Goal: Task Accomplishment & Management: Use online tool/utility

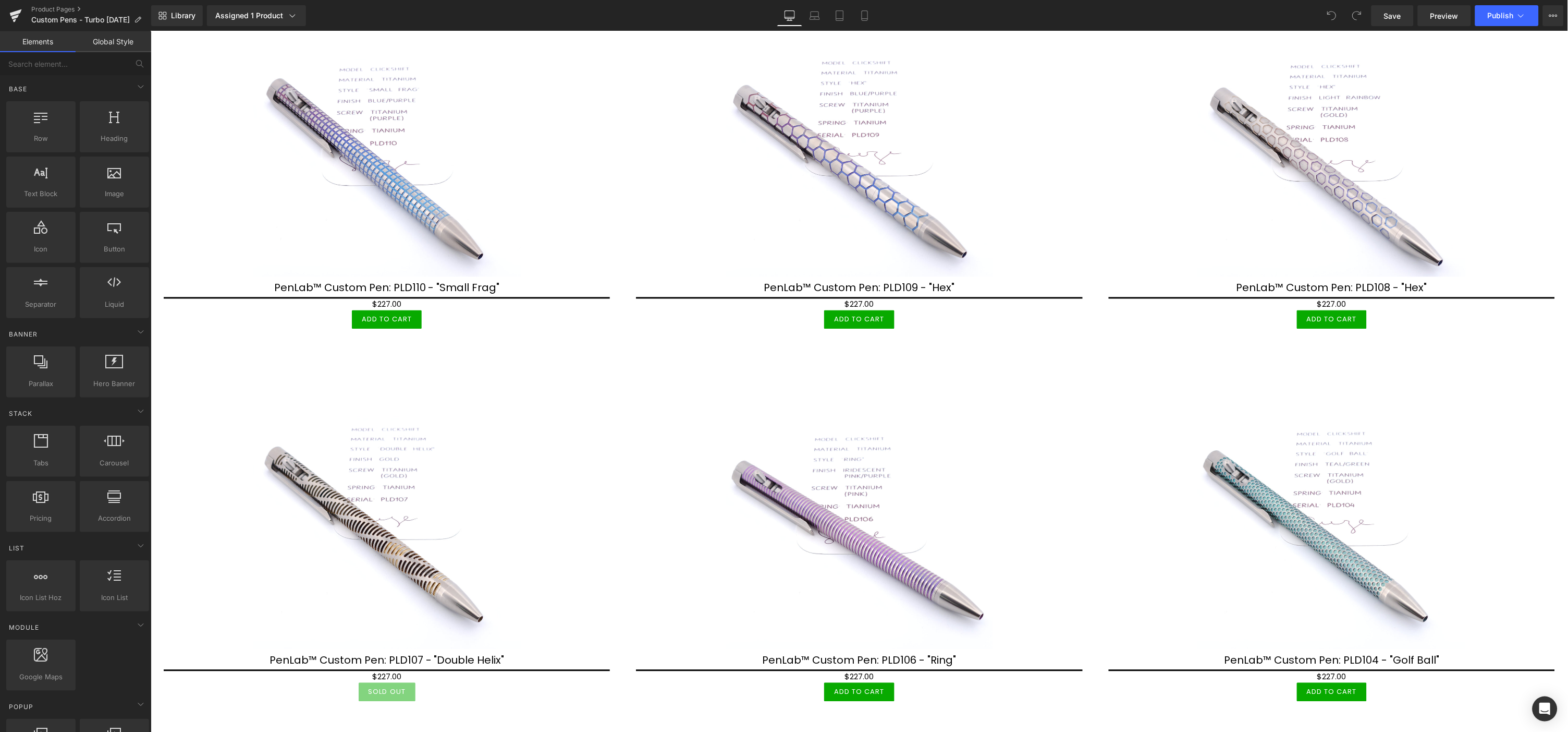
scroll to position [811, 0]
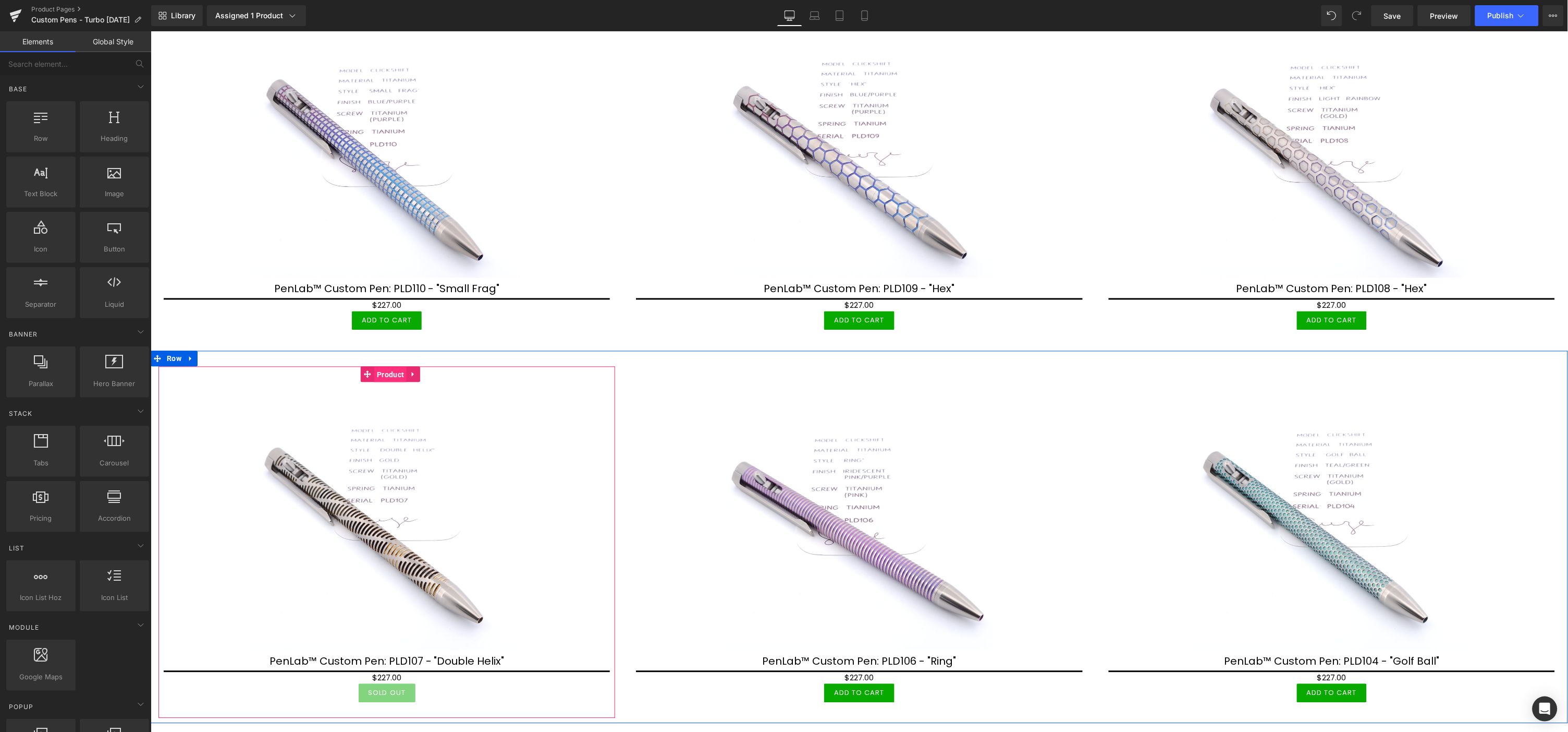
click at [382, 368] on span "Product" at bounding box center [390, 375] width 32 height 16
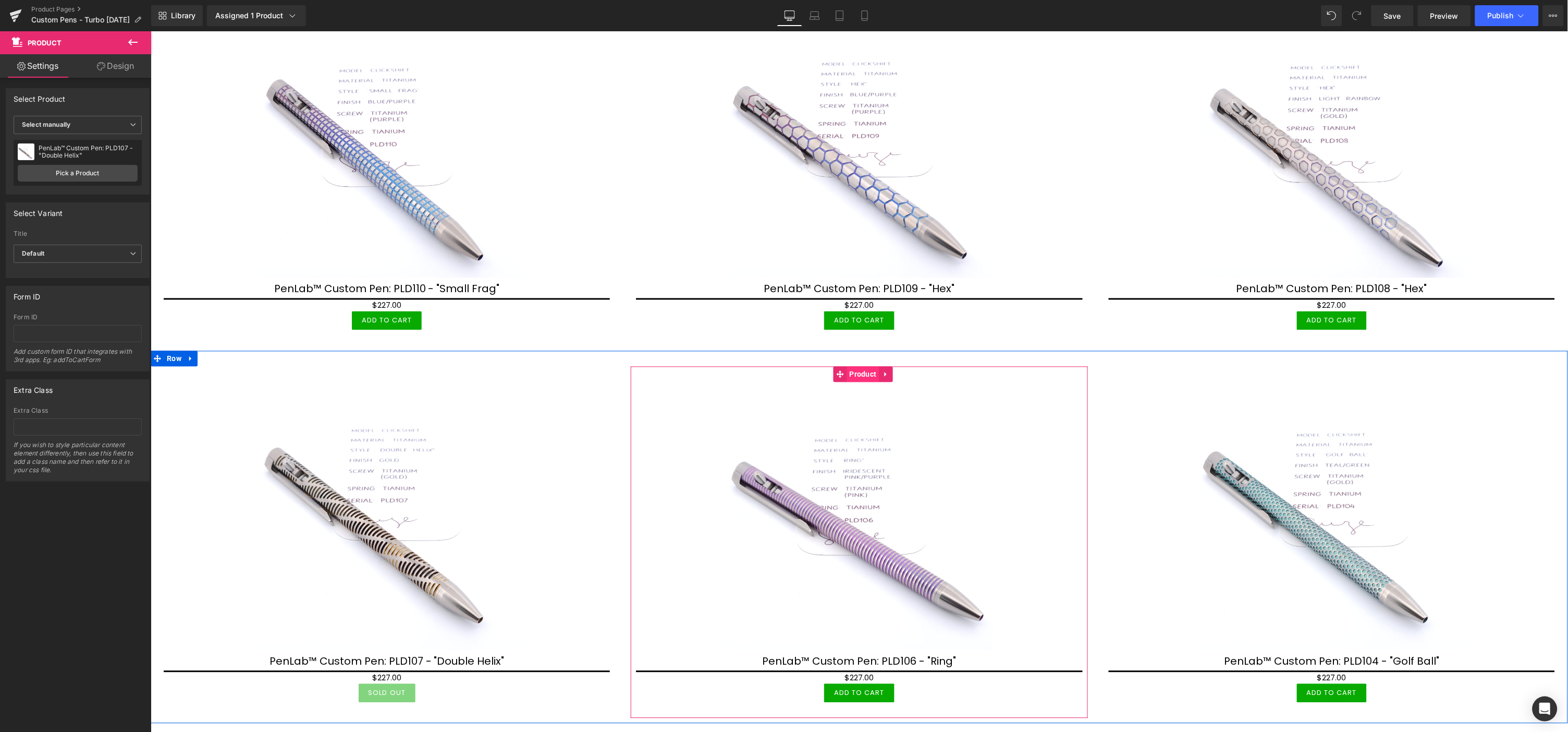
click at [856, 371] on span "Product" at bounding box center [863, 374] width 32 height 16
click at [393, 367] on span "Product" at bounding box center [390, 374] width 32 height 16
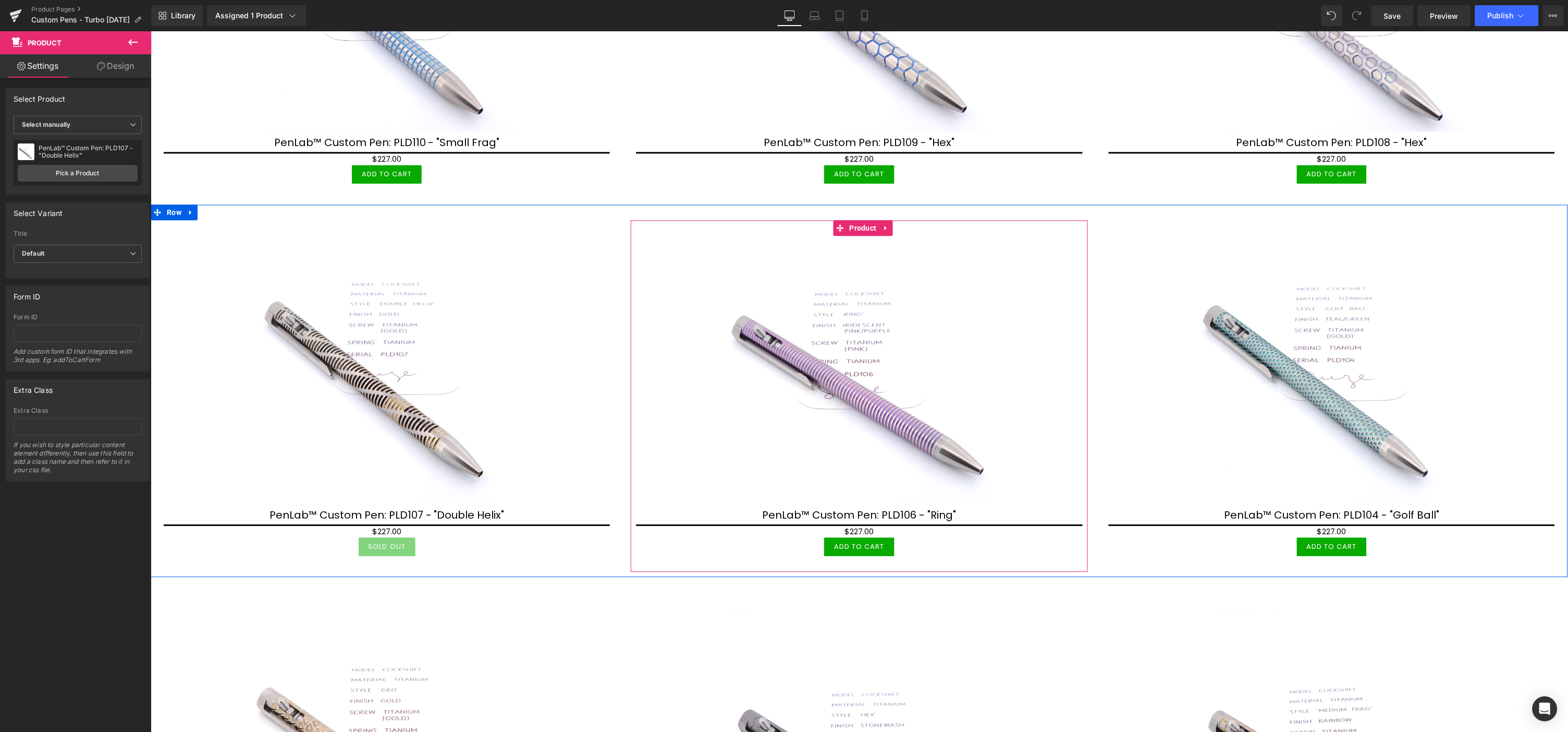
scroll to position [985, 0]
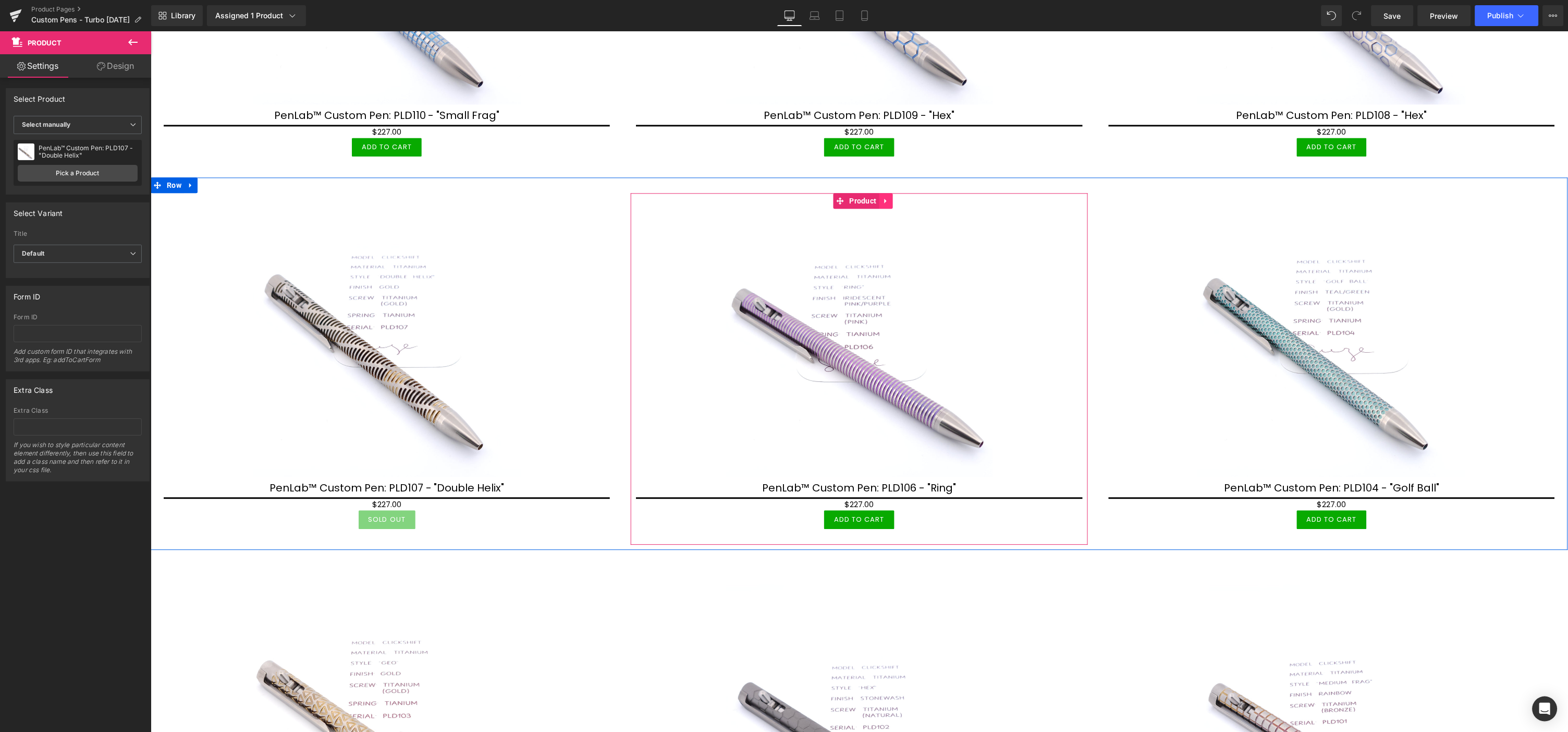
click at [886, 198] on icon at bounding box center [886, 200] width 7 height 8
click at [891, 196] on icon at bounding box center [892, 200] width 7 height 8
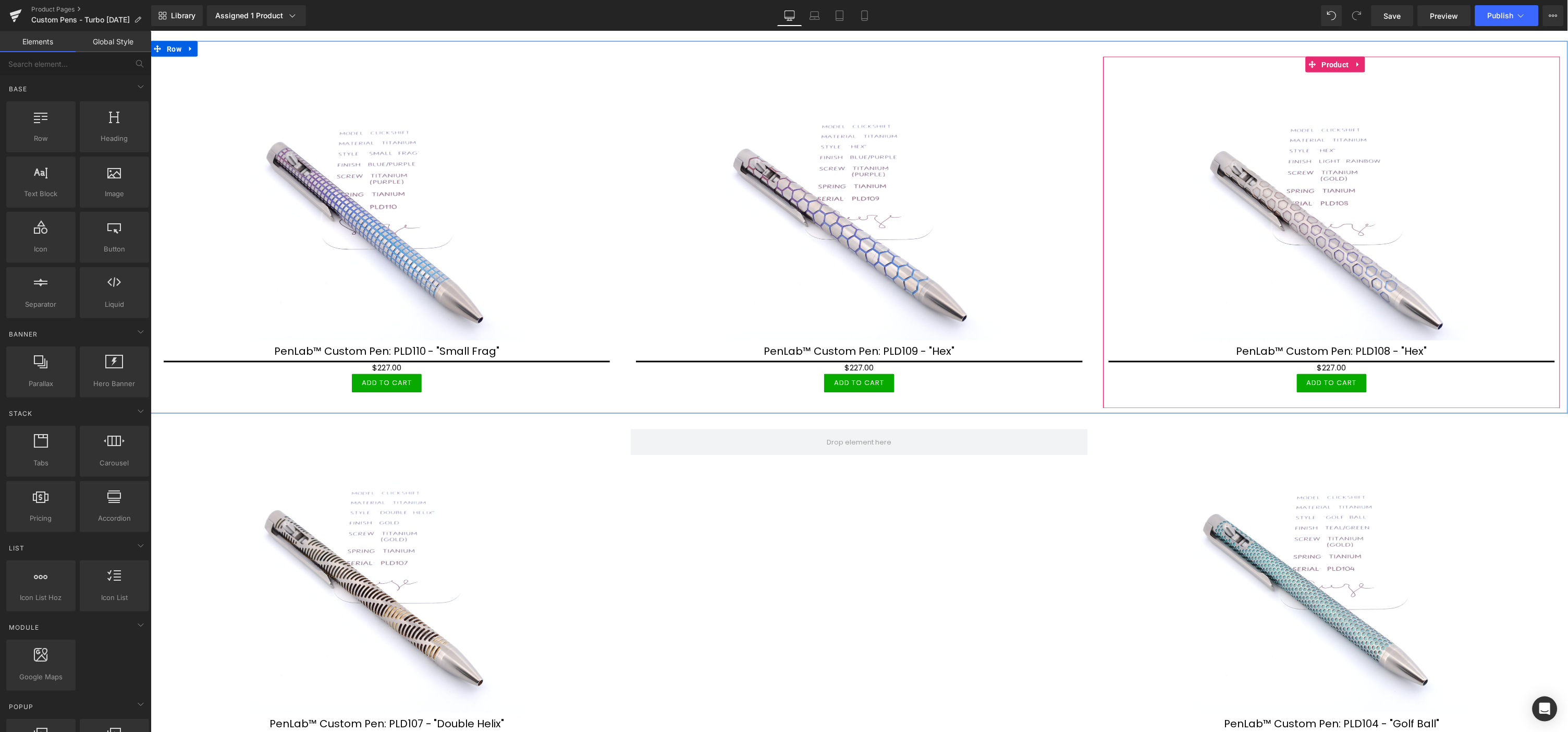
scroll to position [695, 0]
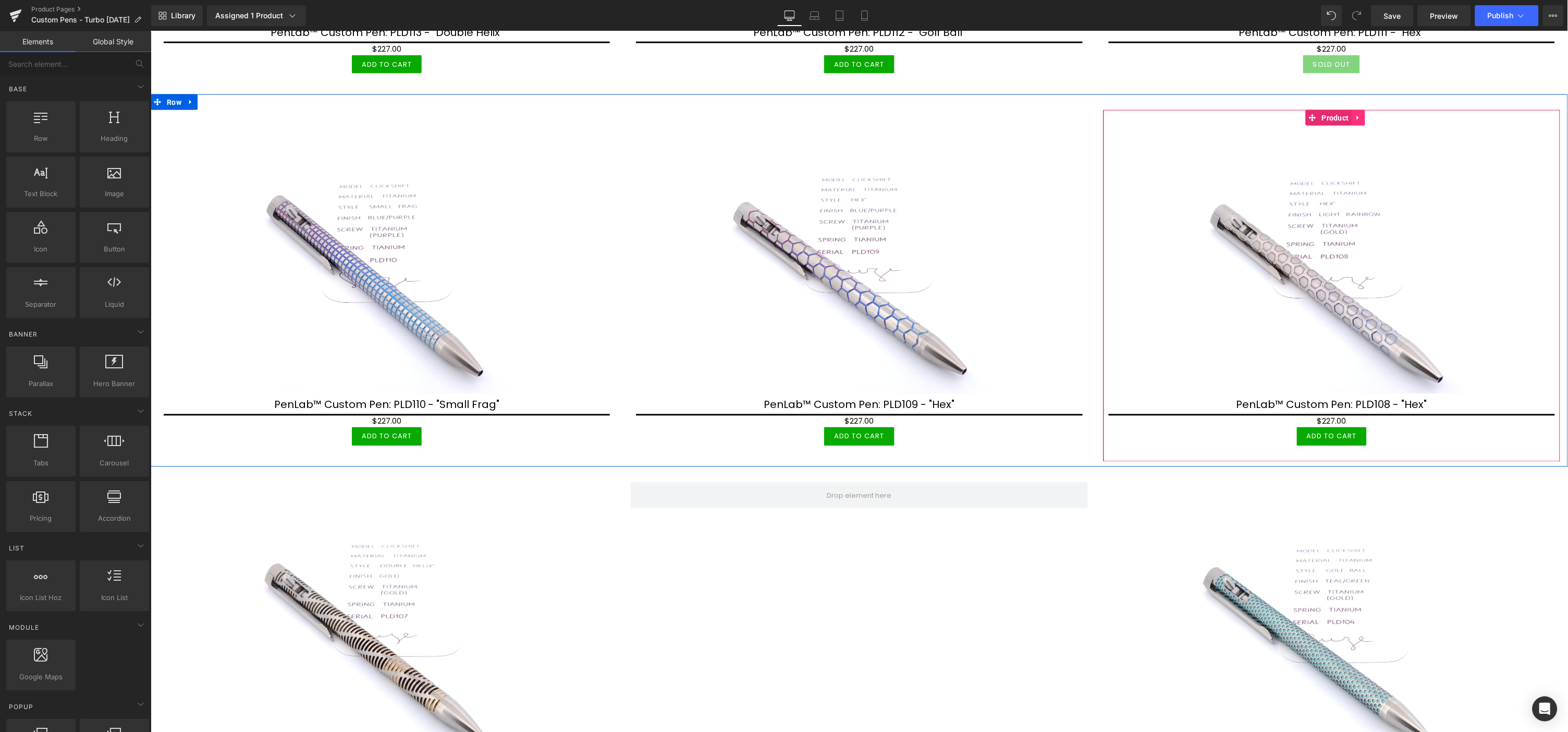
click at [1354, 115] on icon at bounding box center [1358, 118] width 7 height 8
click at [1348, 118] on icon at bounding box center [1351, 118] width 7 height 8
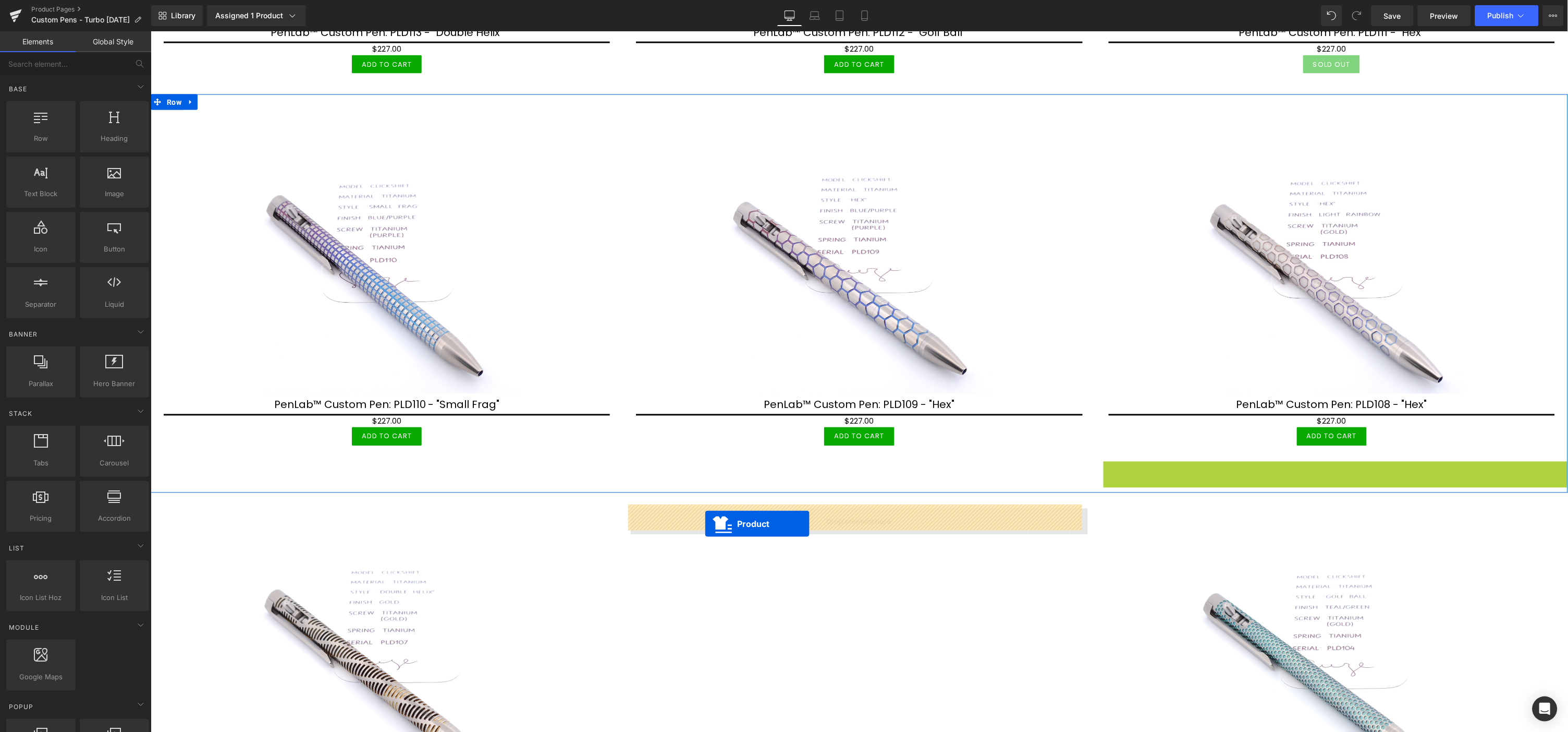
drag, startPoint x: 1305, startPoint y: 463, endPoint x: 704, endPoint y: 523, distance: 604.0
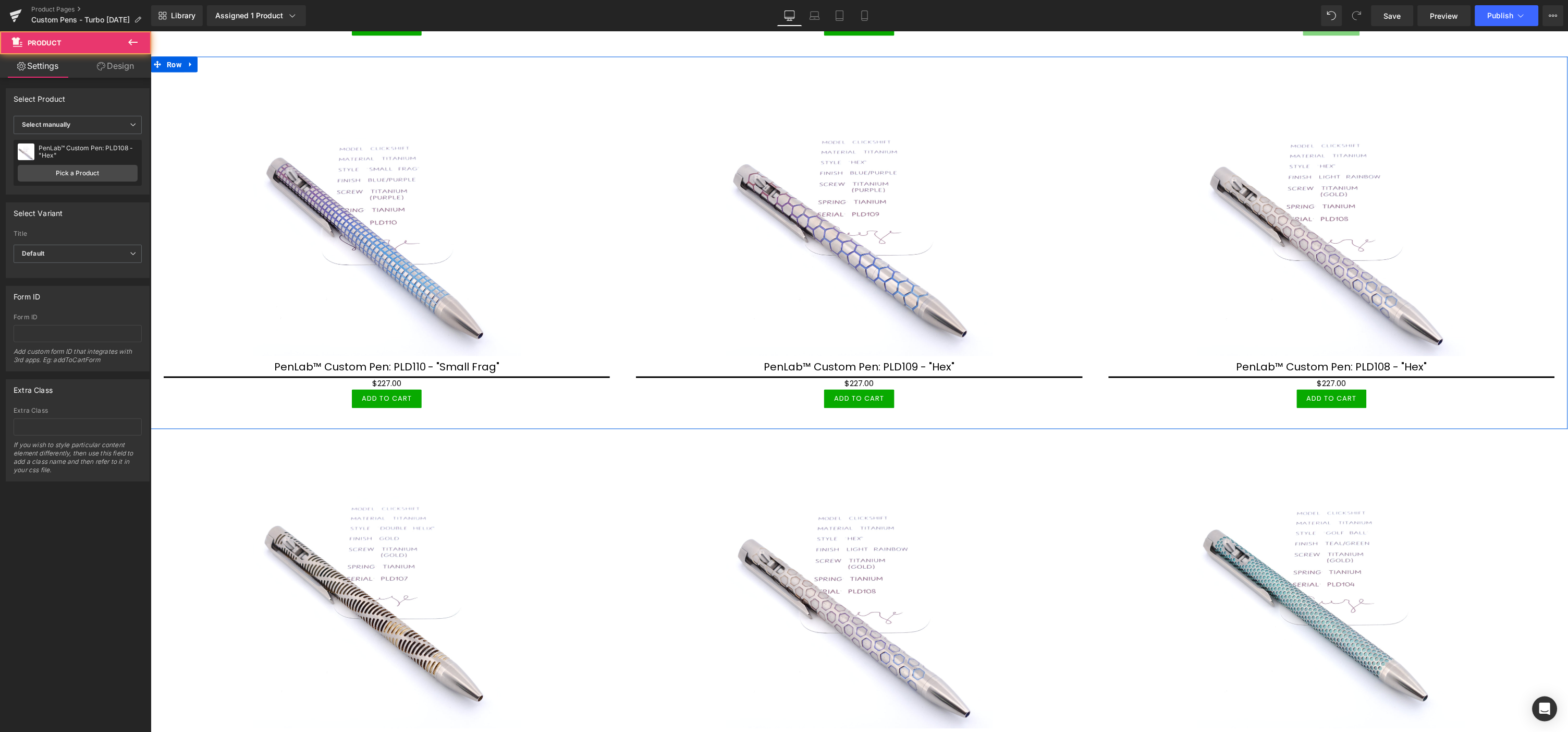
scroll to position [985, 0]
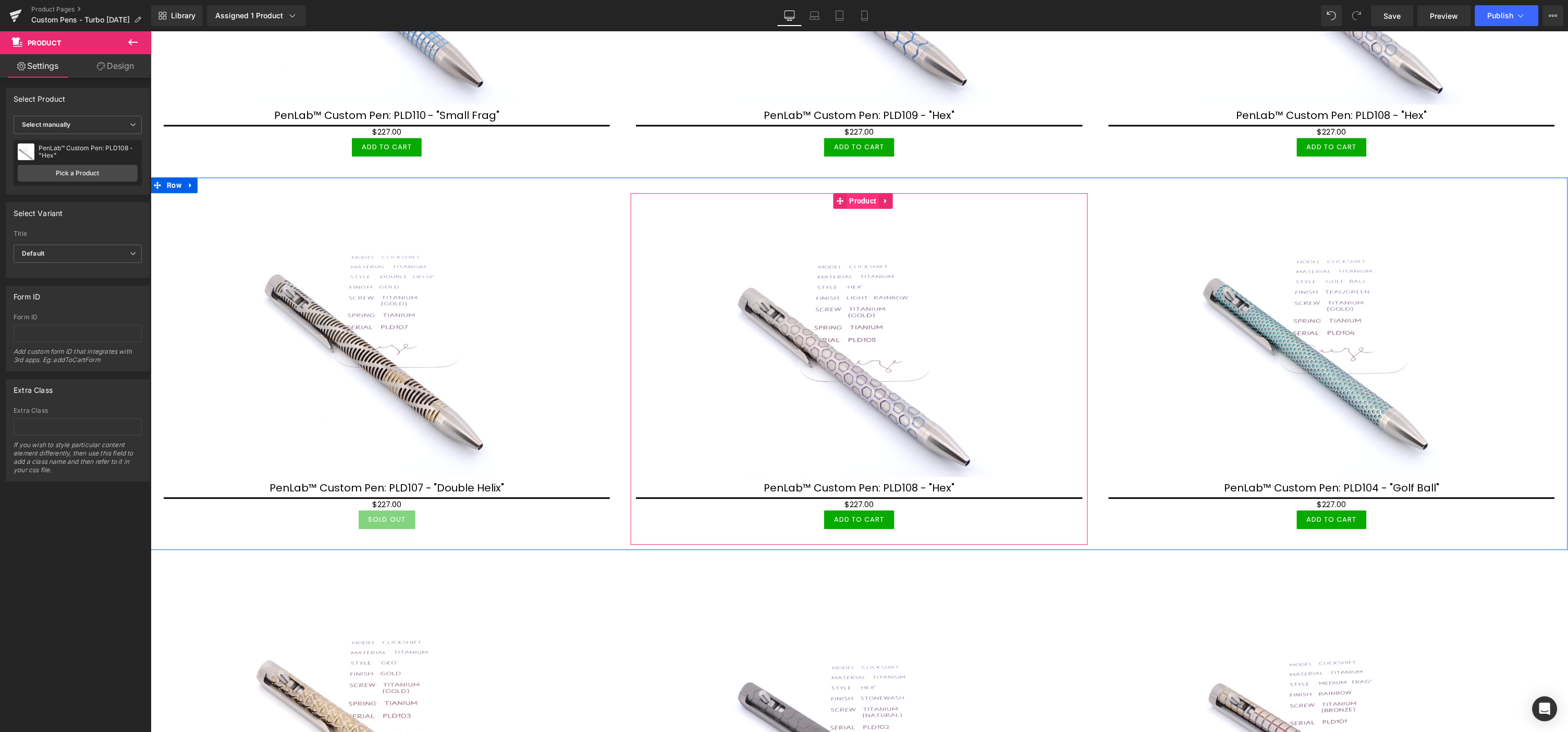
click at [854, 192] on span "Product" at bounding box center [863, 200] width 32 height 16
click at [105, 178] on link "Pick a Product" at bounding box center [77, 173] width 120 height 16
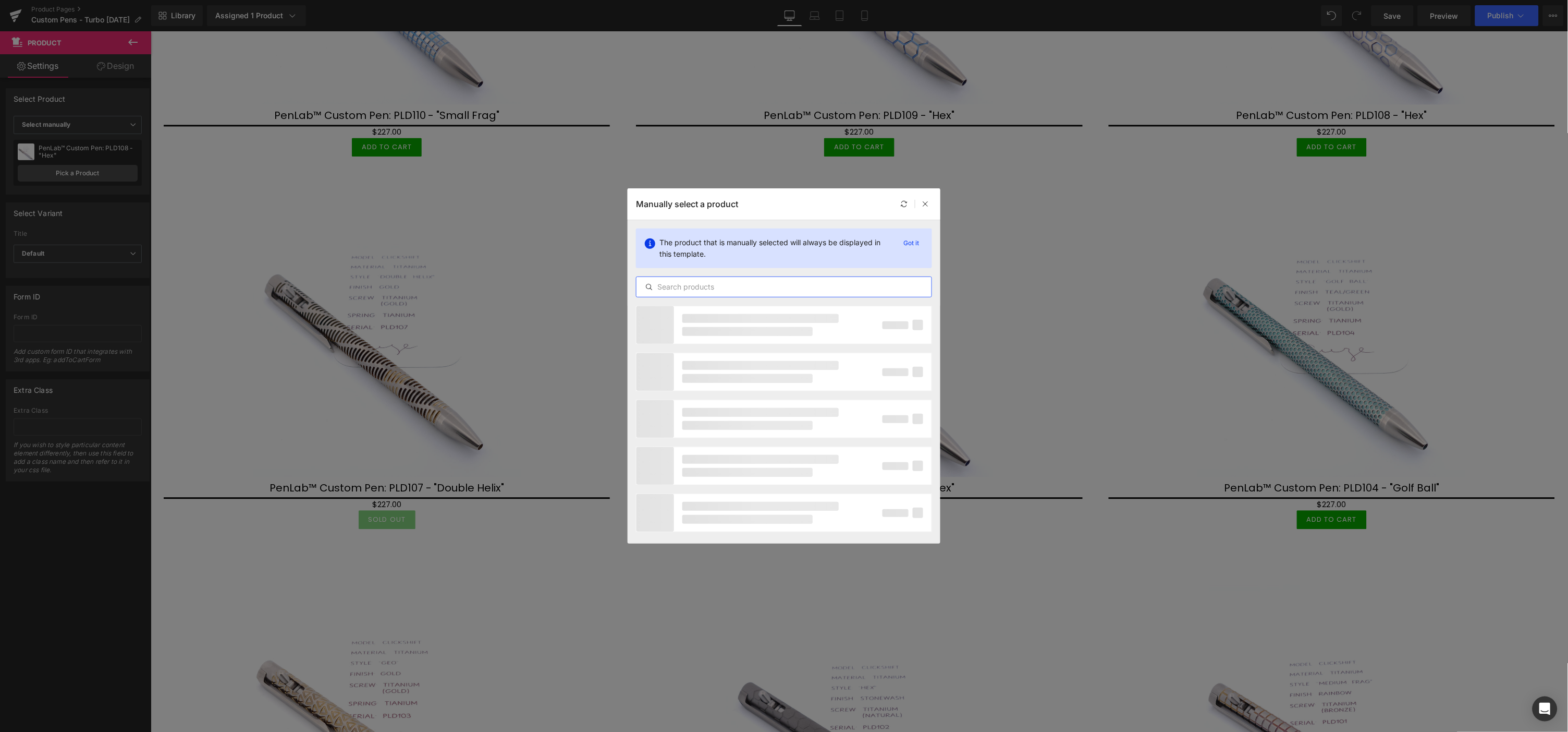
click at [684, 285] on input "text" at bounding box center [784, 287] width 295 height 13
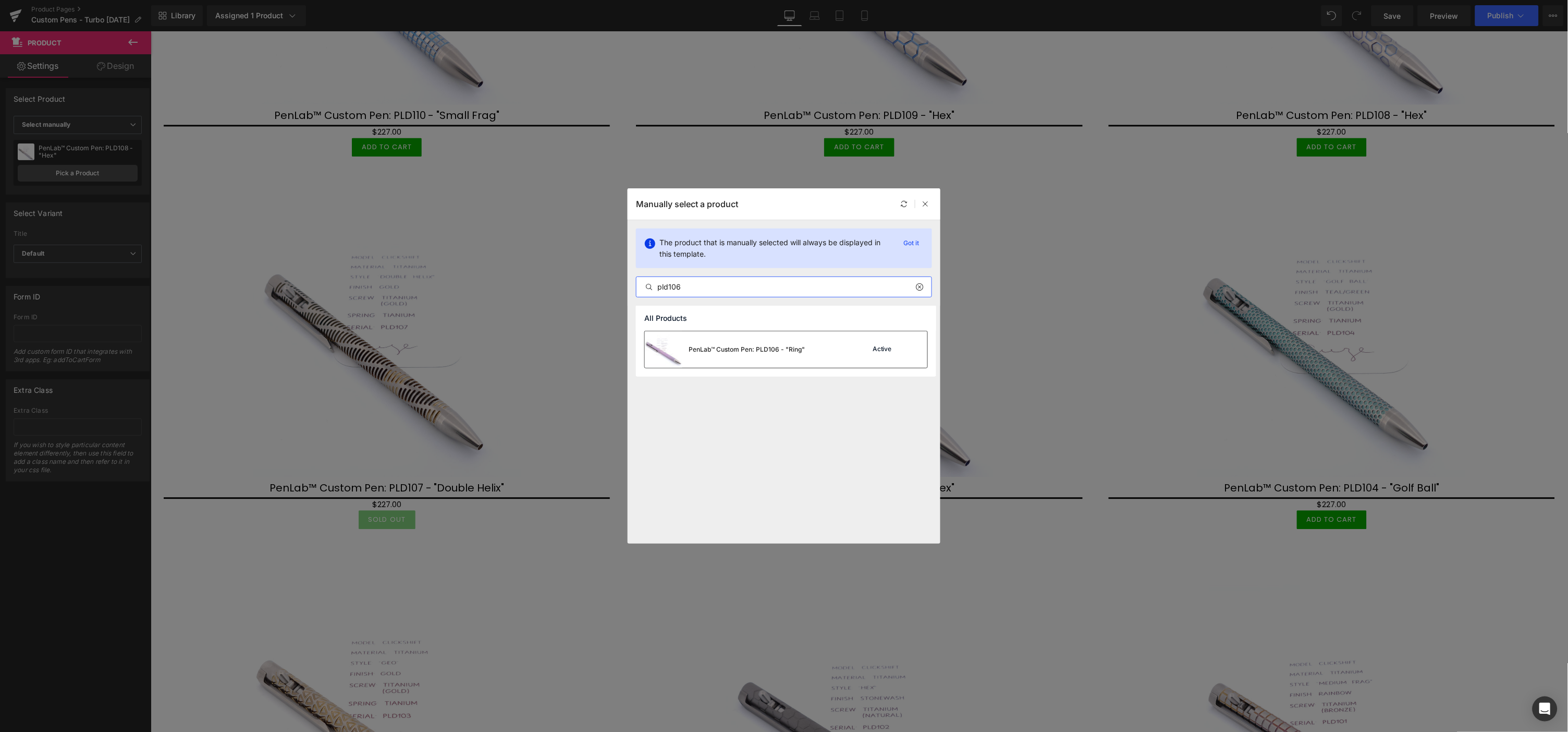
type input "pld106"
click at [801, 350] on div "PenLab™ Custom Pen: PLD106 - "Ring"" at bounding box center [746, 349] width 116 height 9
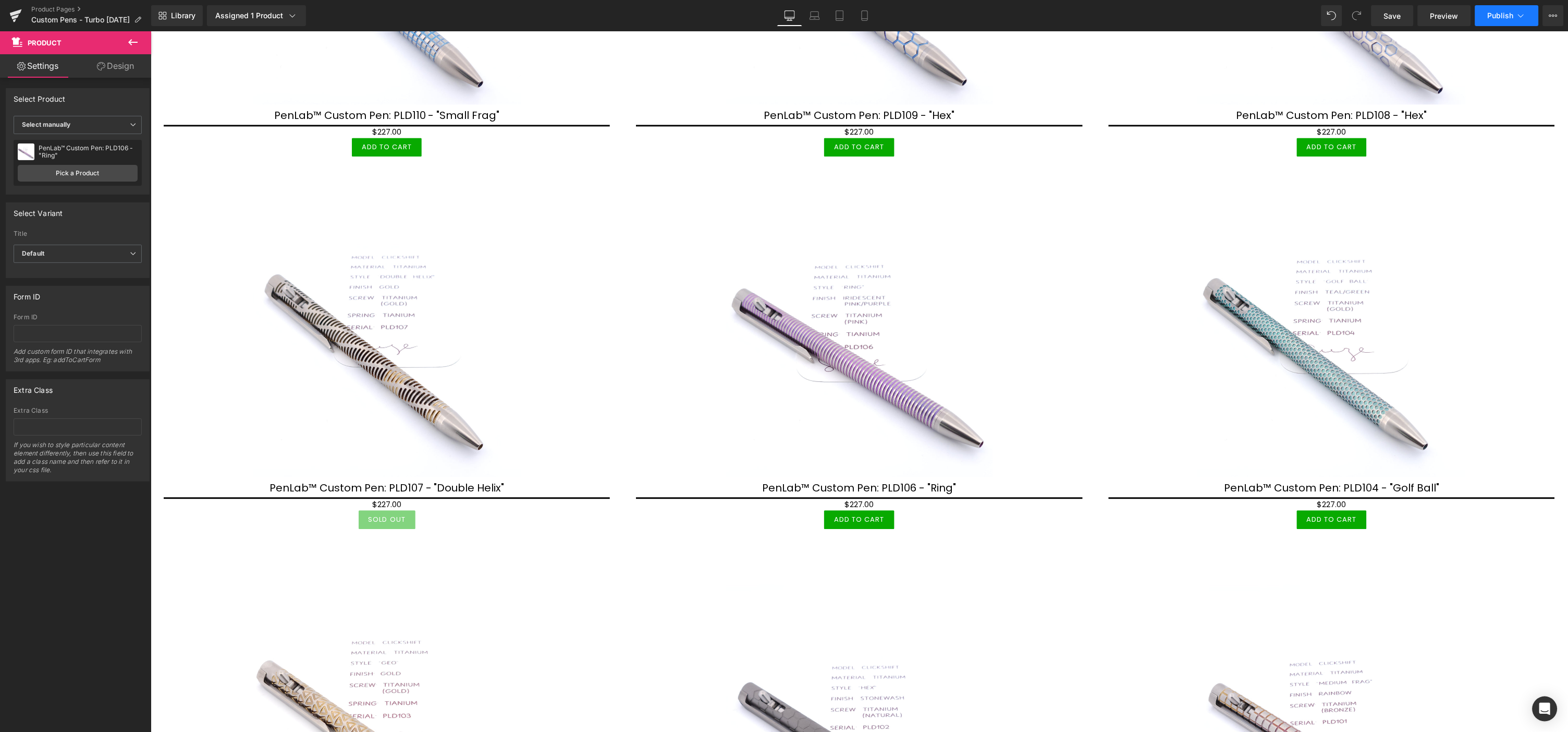
click at [1500, 8] on button "Publish" at bounding box center [1507, 16] width 63 height 21
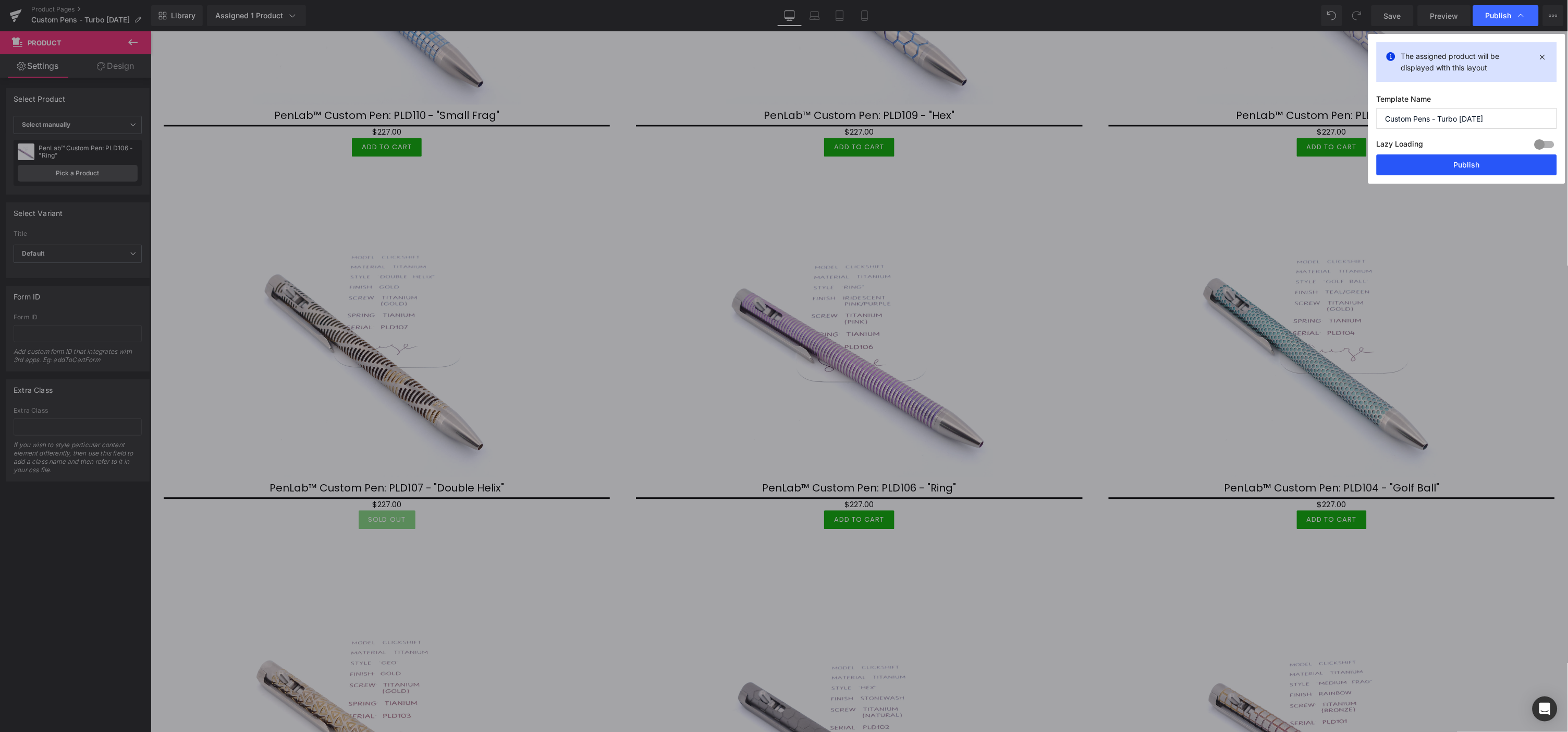
click at [1472, 167] on button "Publish" at bounding box center [1467, 164] width 180 height 21
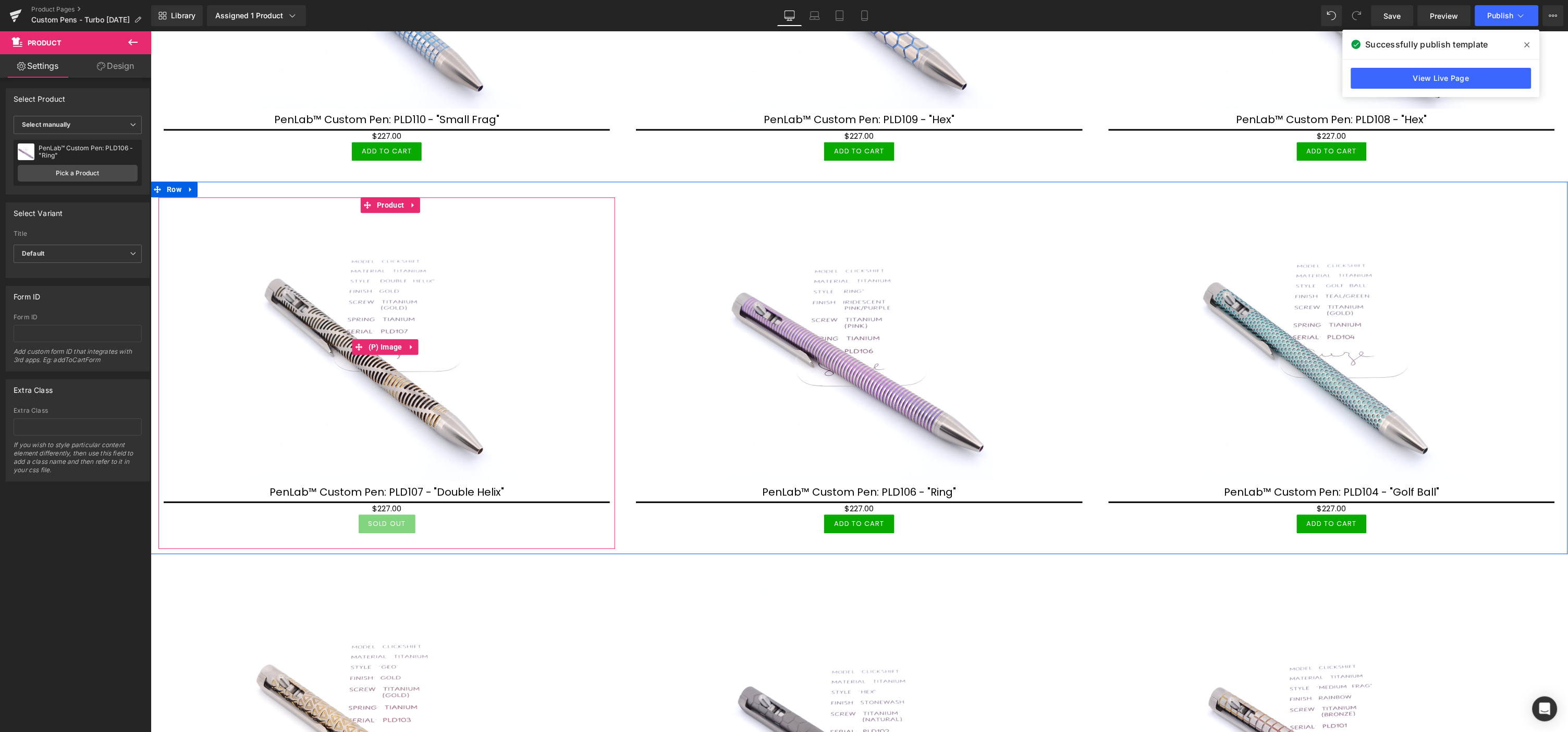
scroll to position [695, 0]
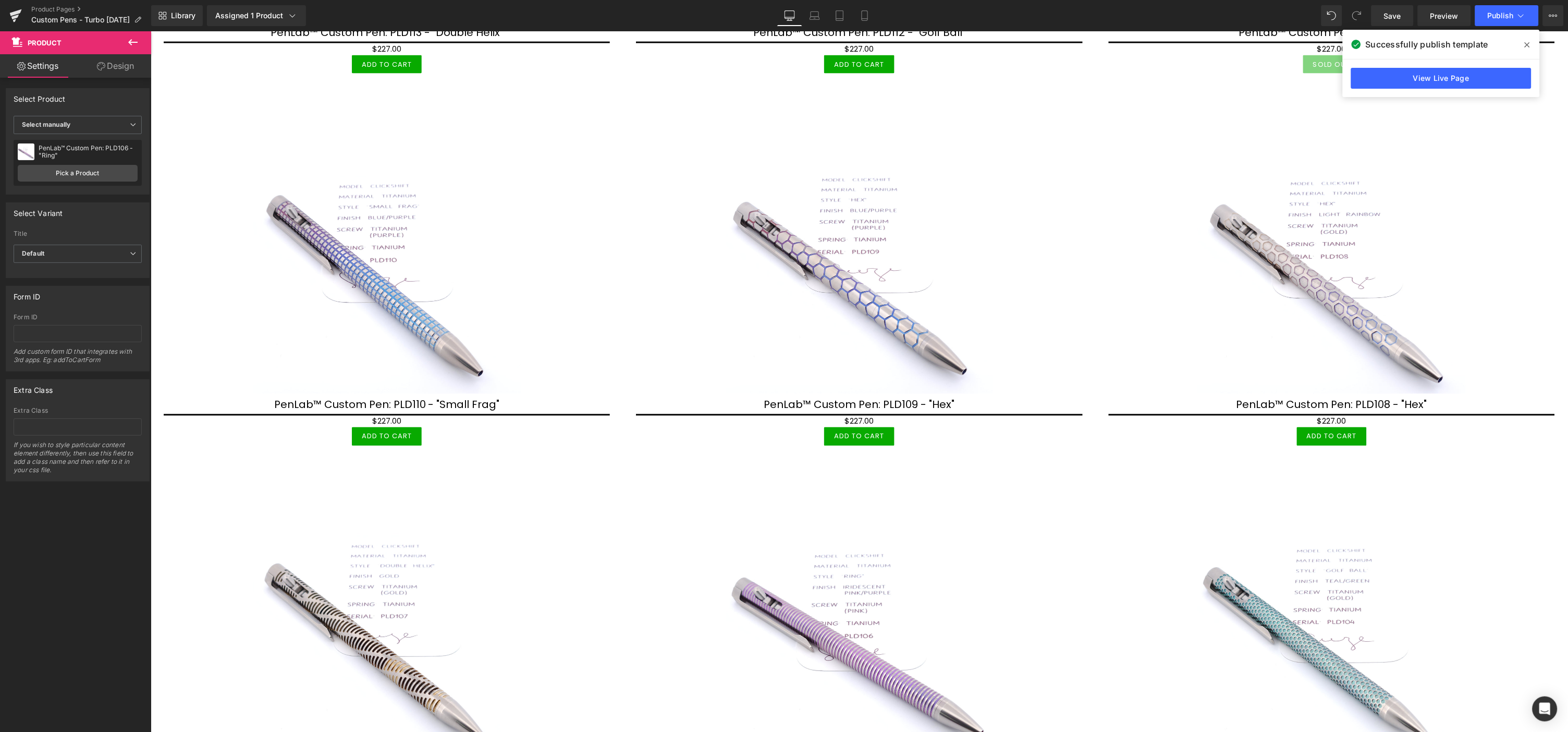
click at [1528, 38] on span at bounding box center [1527, 44] width 16 height 16
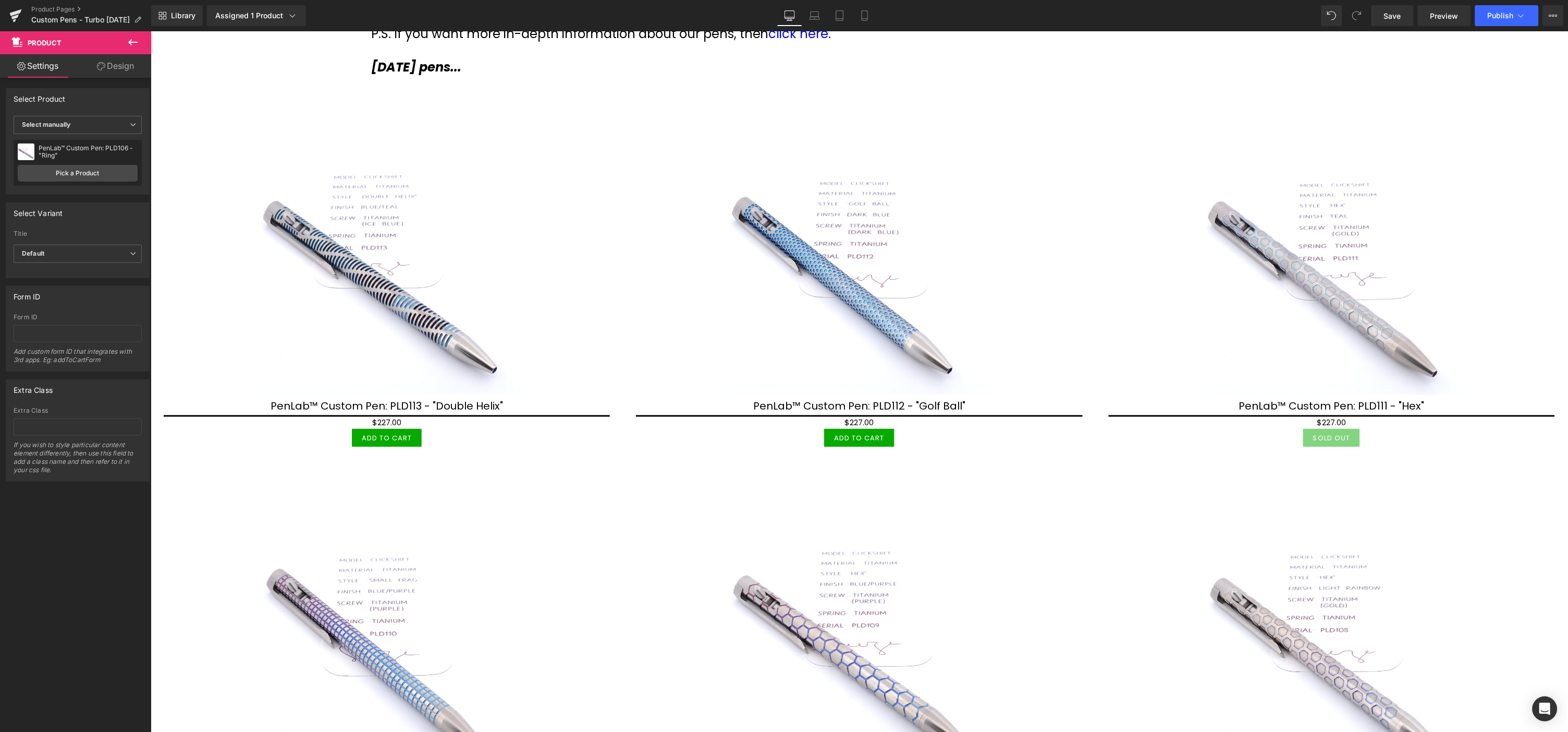
scroll to position [289, 0]
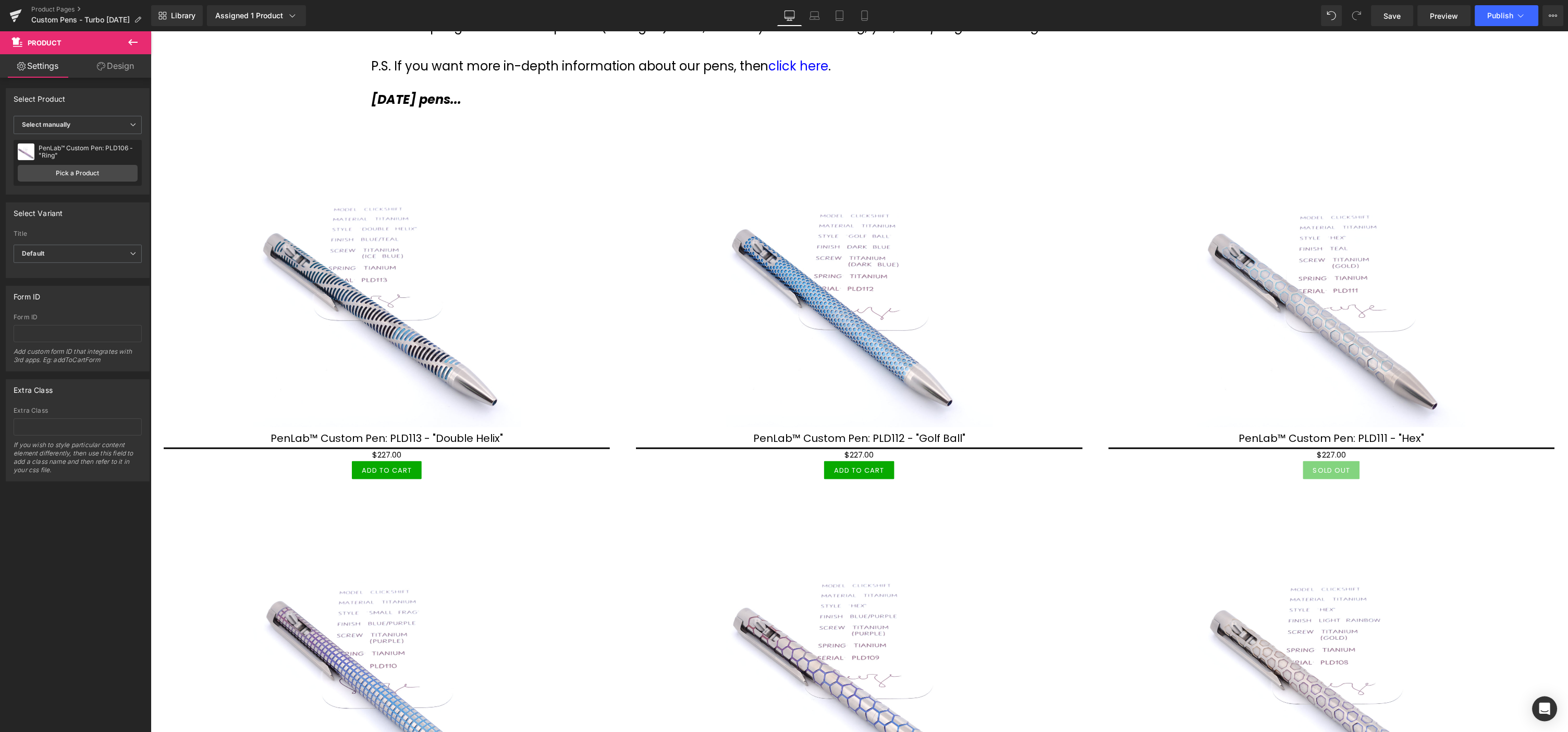
drag, startPoint x: 219, startPoint y: 39, endPoint x: 328, endPoint y: 37, distance: 109.0
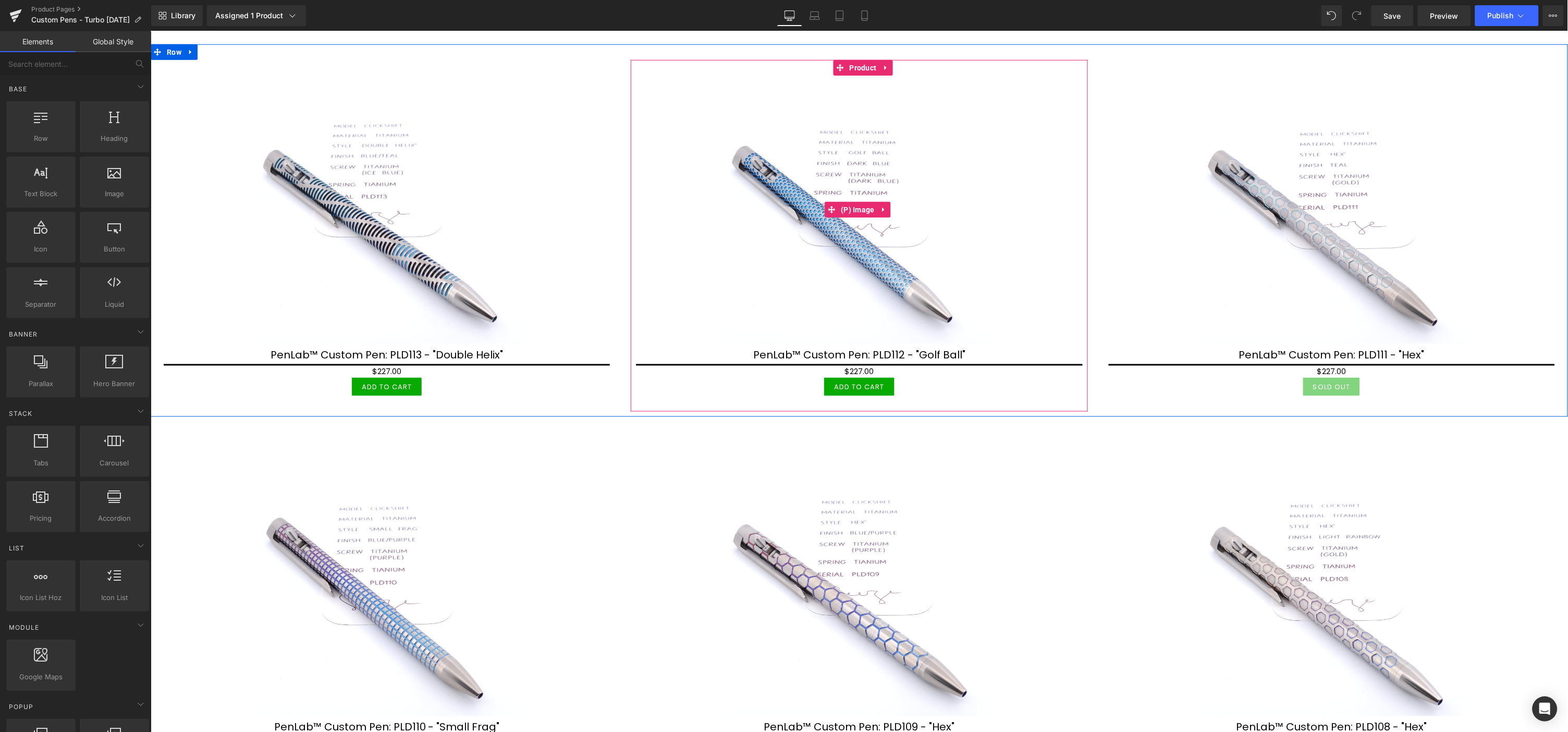
scroll to position [637, 0]
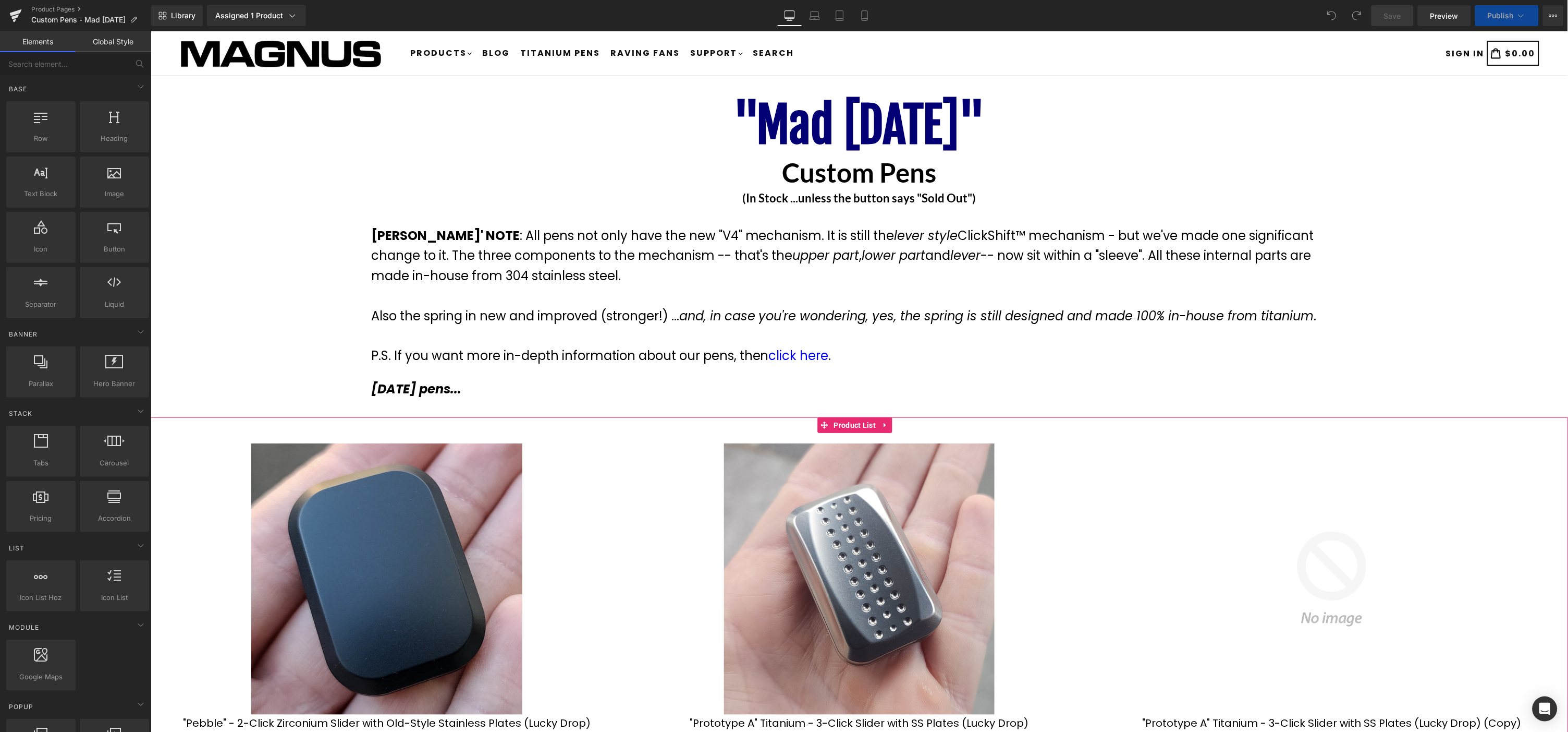
click at [883, 425] on icon at bounding box center [884, 425] width 2 height 5
click at [892, 423] on icon at bounding box center [891, 424] width 7 height 7
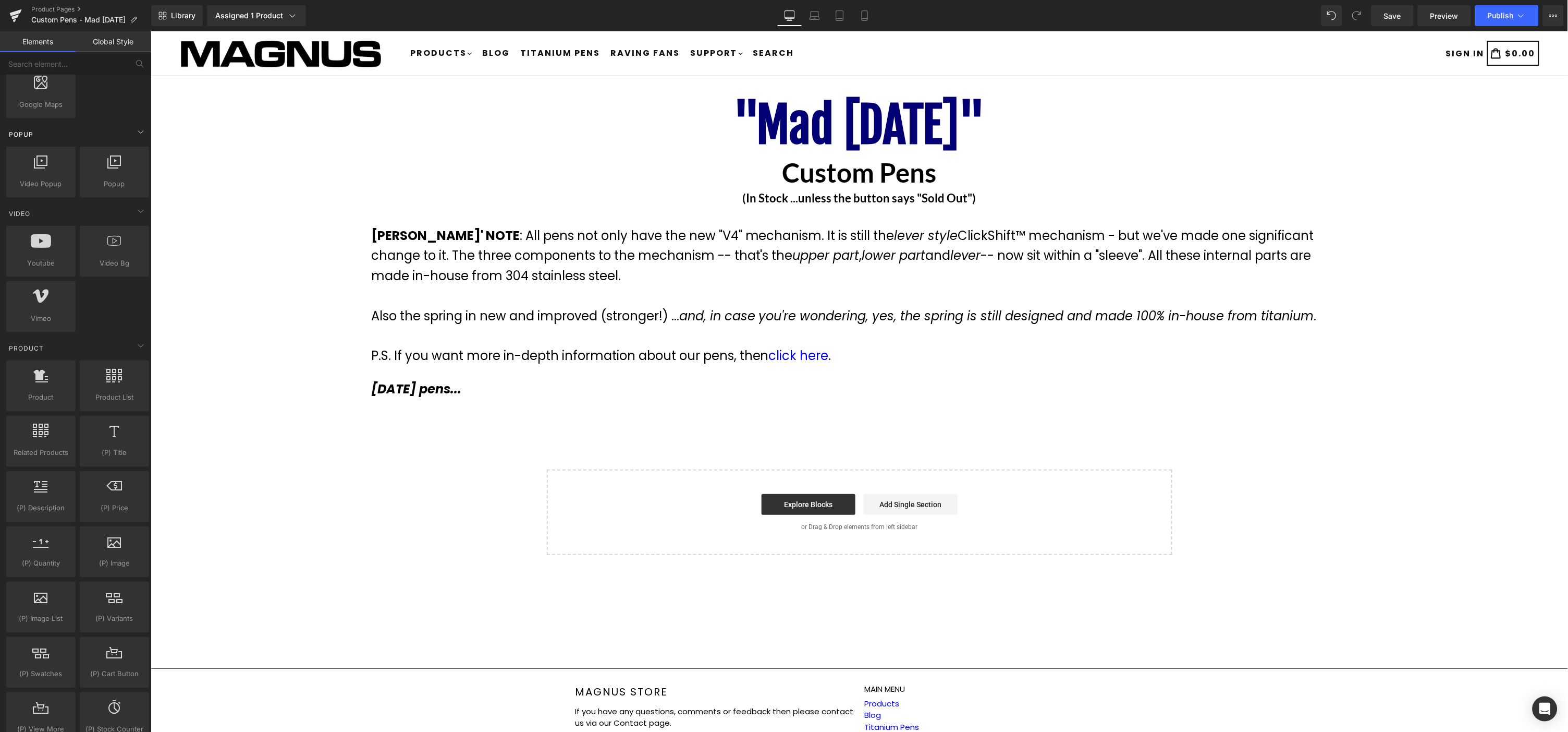
scroll to position [579, 0]
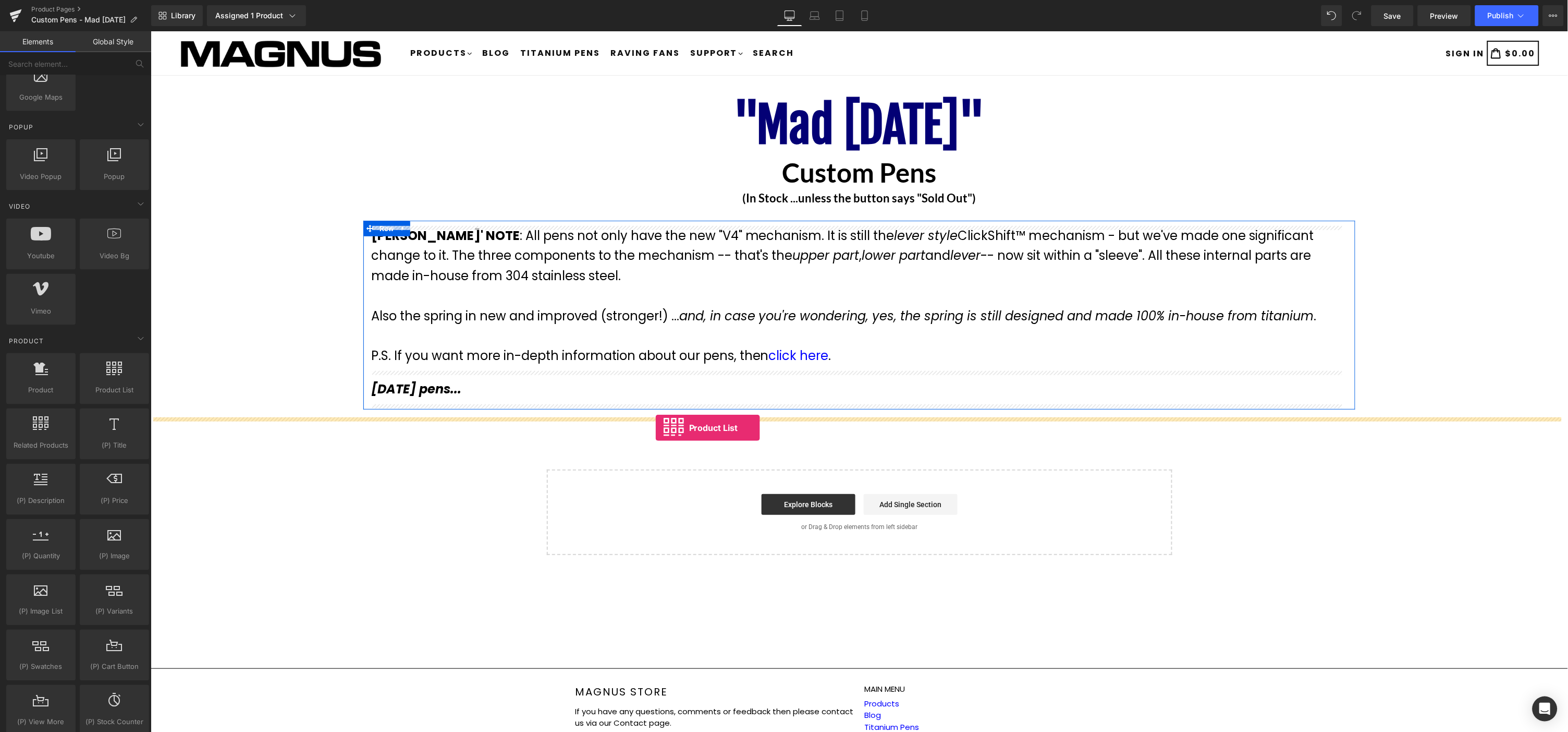
drag, startPoint x: 252, startPoint y: 412, endPoint x: 655, endPoint y: 427, distance: 403.3
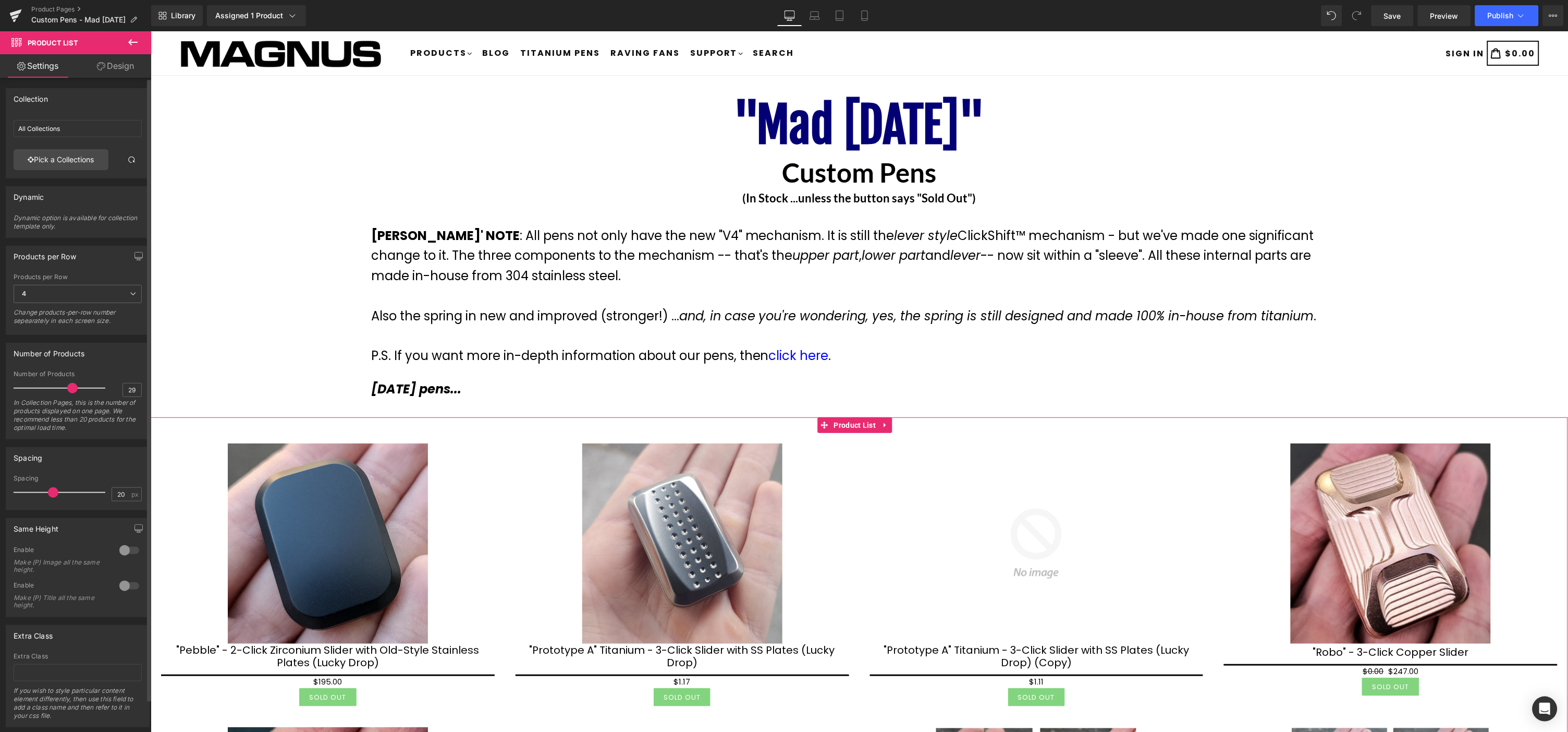
type input "30"
drag, startPoint x: 38, startPoint y: 387, endPoint x: 111, endPoint y: 456, distance: 100.4
click at [120, 379] on div "Number of Products 30 In Collection Pages, this is the number of products displ…" at bounding box center [77, 404] width 128 height 68
click at [80, 300] on span "4" at bounding box center [77, 294] width 128 height 18
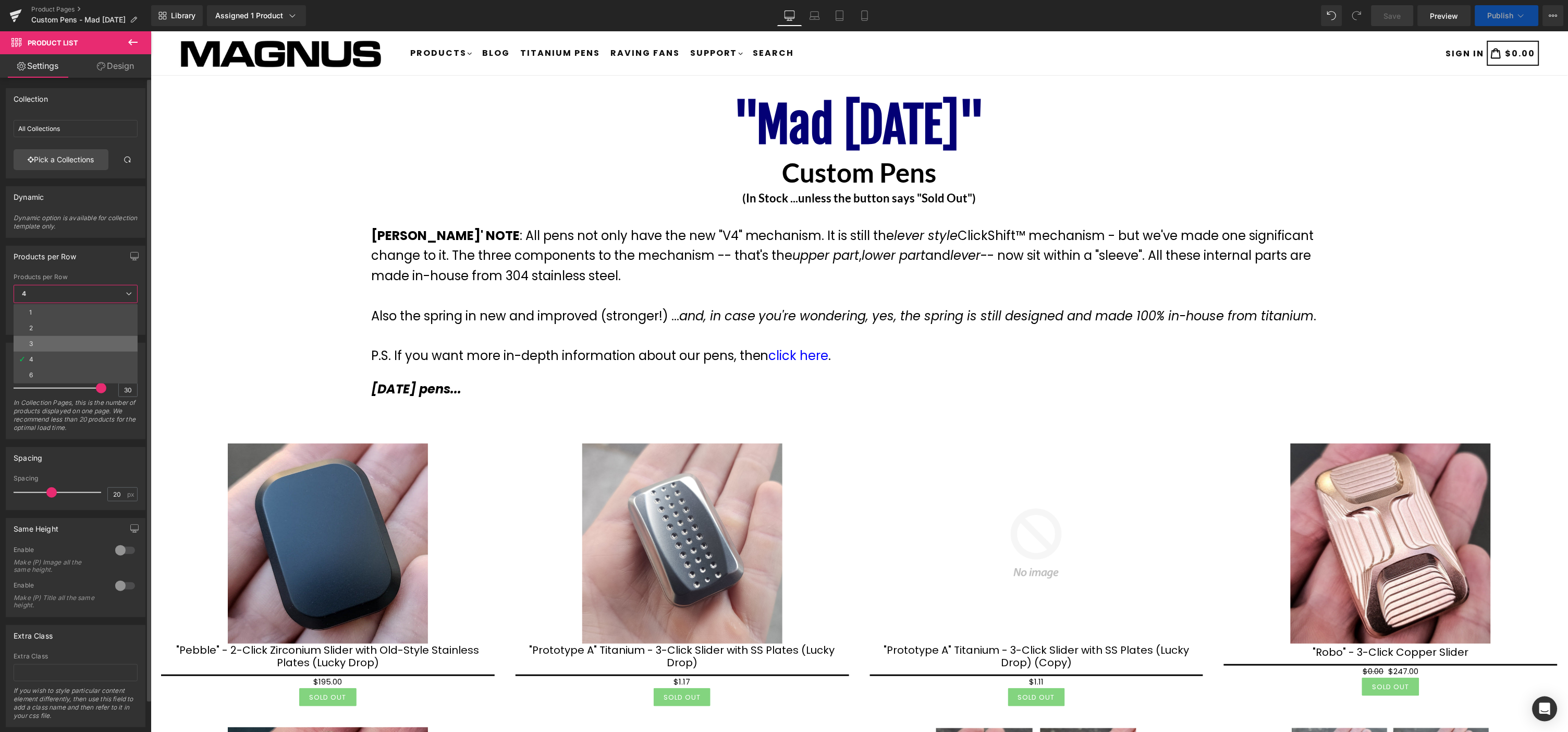
click at [60, 340] on li "3" at bounding box center [75, 344] width 124 height 16
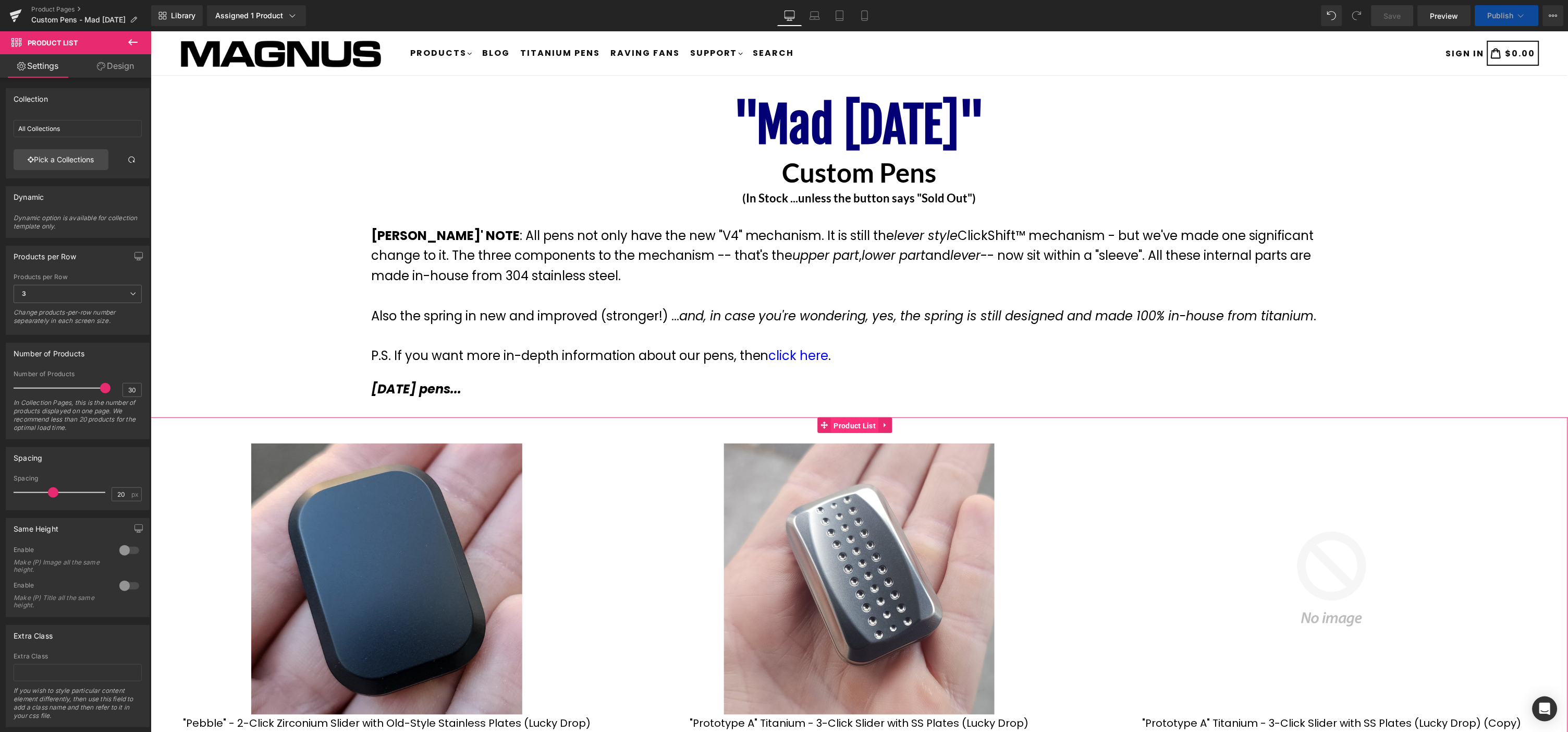
click at [855, 424] on span "Product List" at bounding box center [855, 425] width 47 height 16
click at [82, 158] on link "Pick a Collections" at bounding box center [61, 160] width 95 height 21
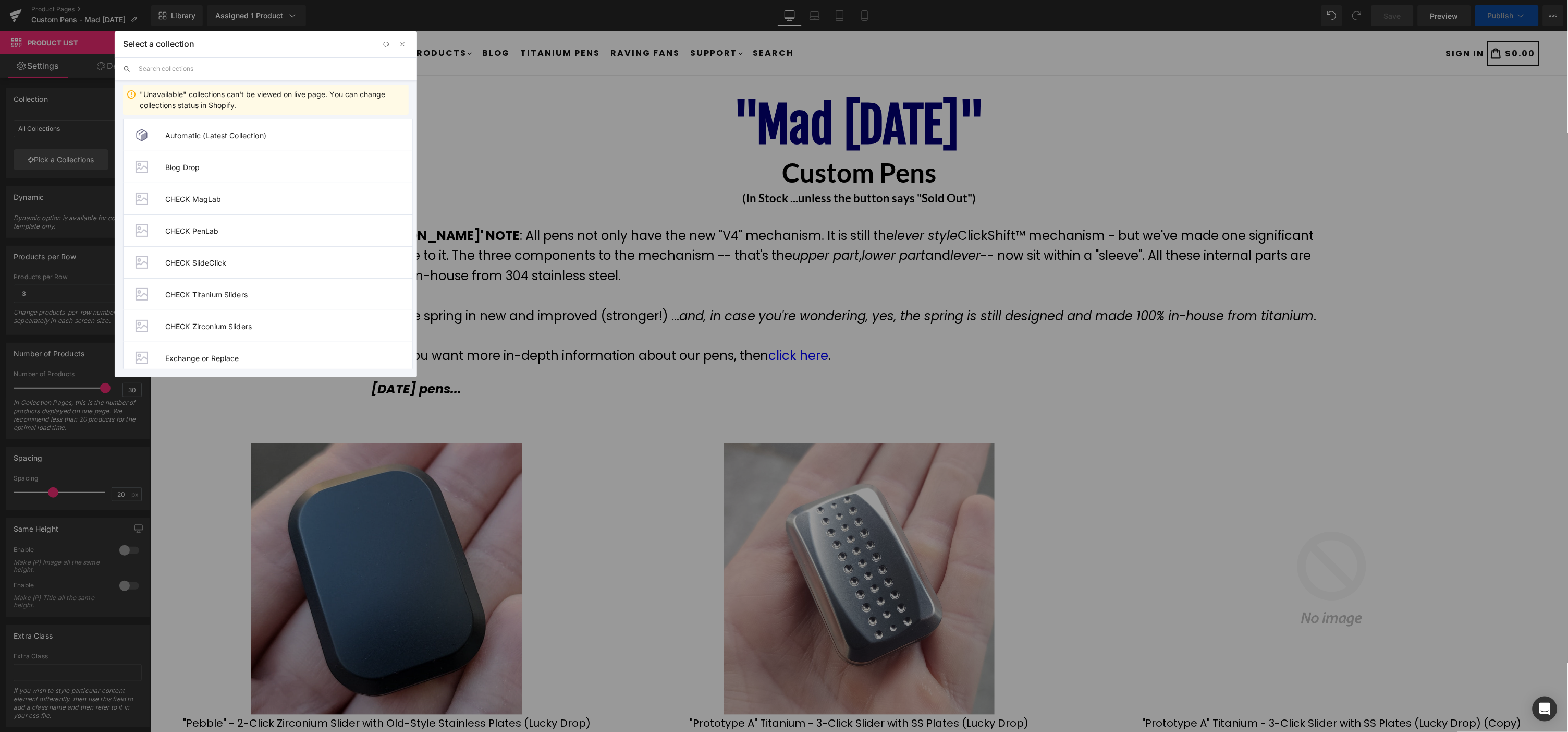
click at [232, 68] on input "text" at bounding box center [274, 69] width 270 height 23
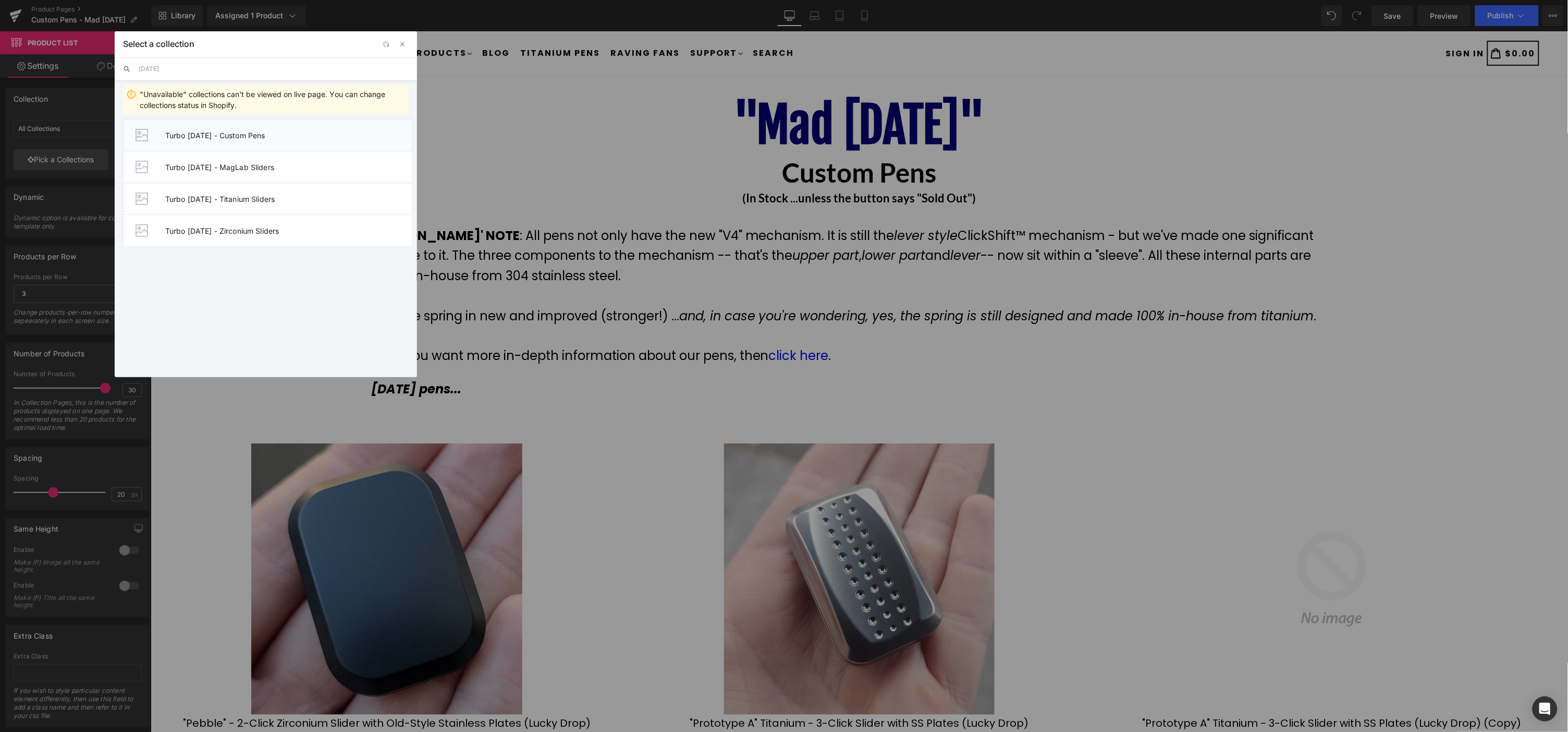
type input "[DATE]"
click at [287, 139] on span "Turbo [DATE] - Custom Pens" at bounding box center [289, 135] width 247 height 9
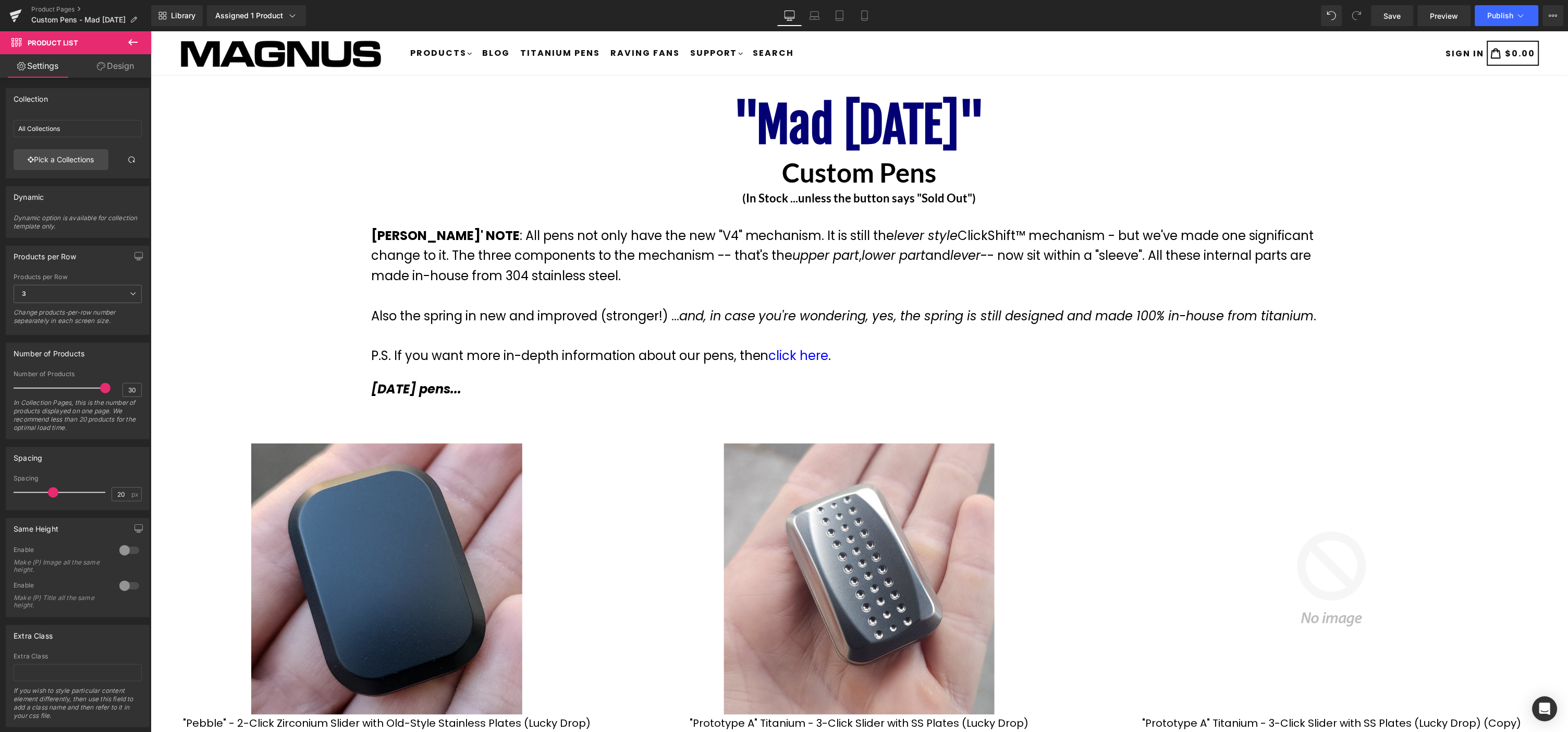
type input "Turbo [DATE] - Custom Pens"
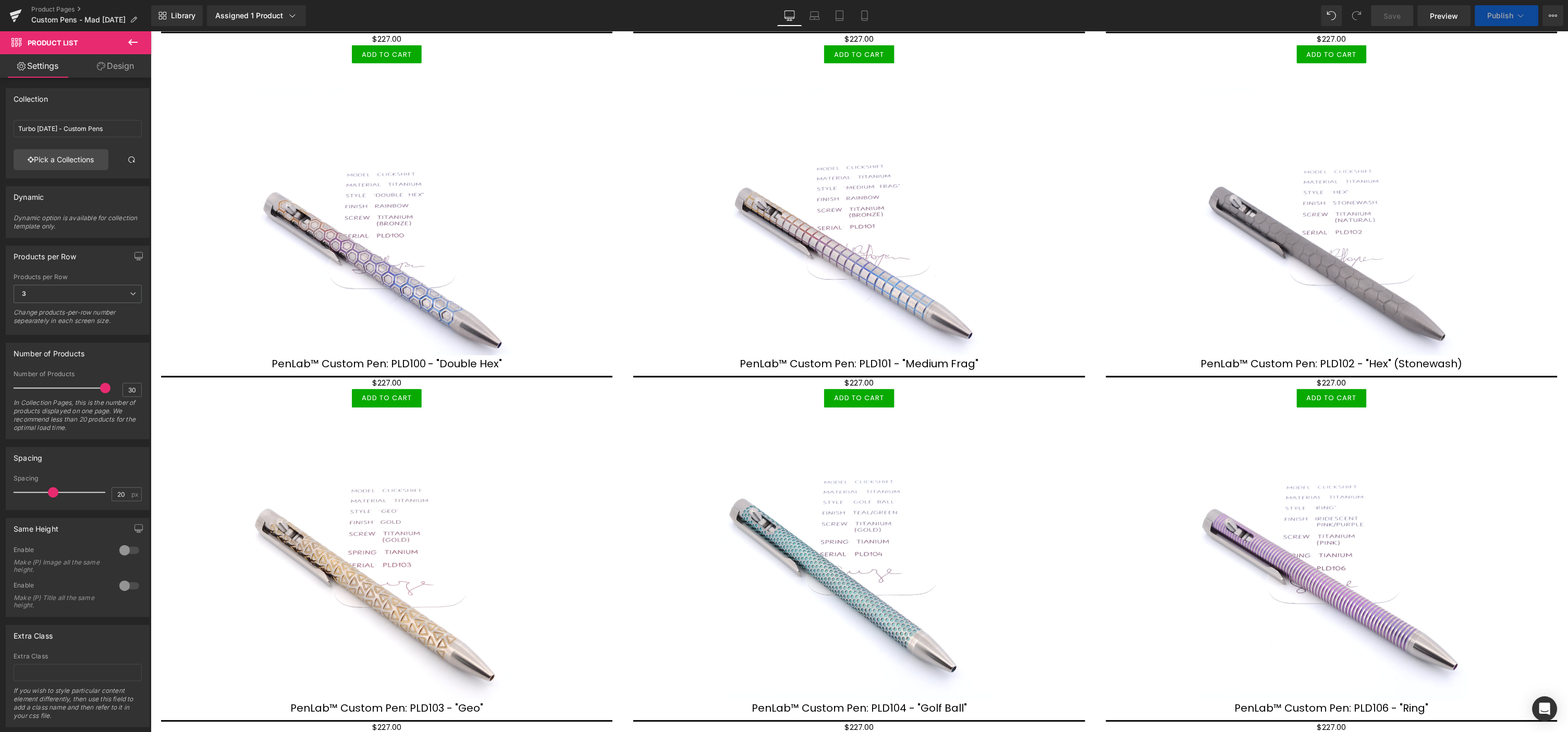
scroll to position [1101, 0]
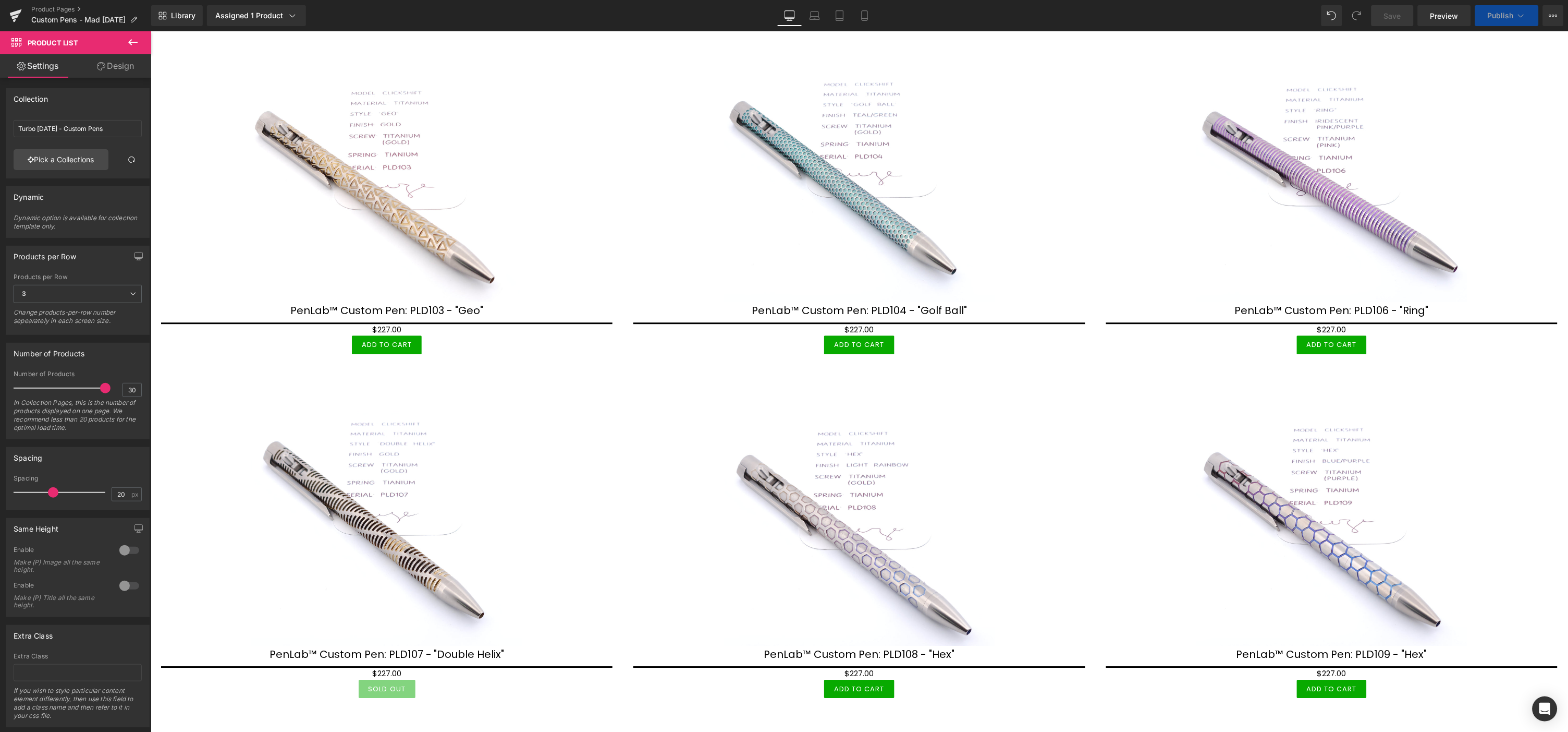
click at [1515, 16] on button "Publish" at bounding box center [1507, 16] width 63 height 21
click at [1518, 14] on icon at bounding box center [1521, 15] width 10 height 10
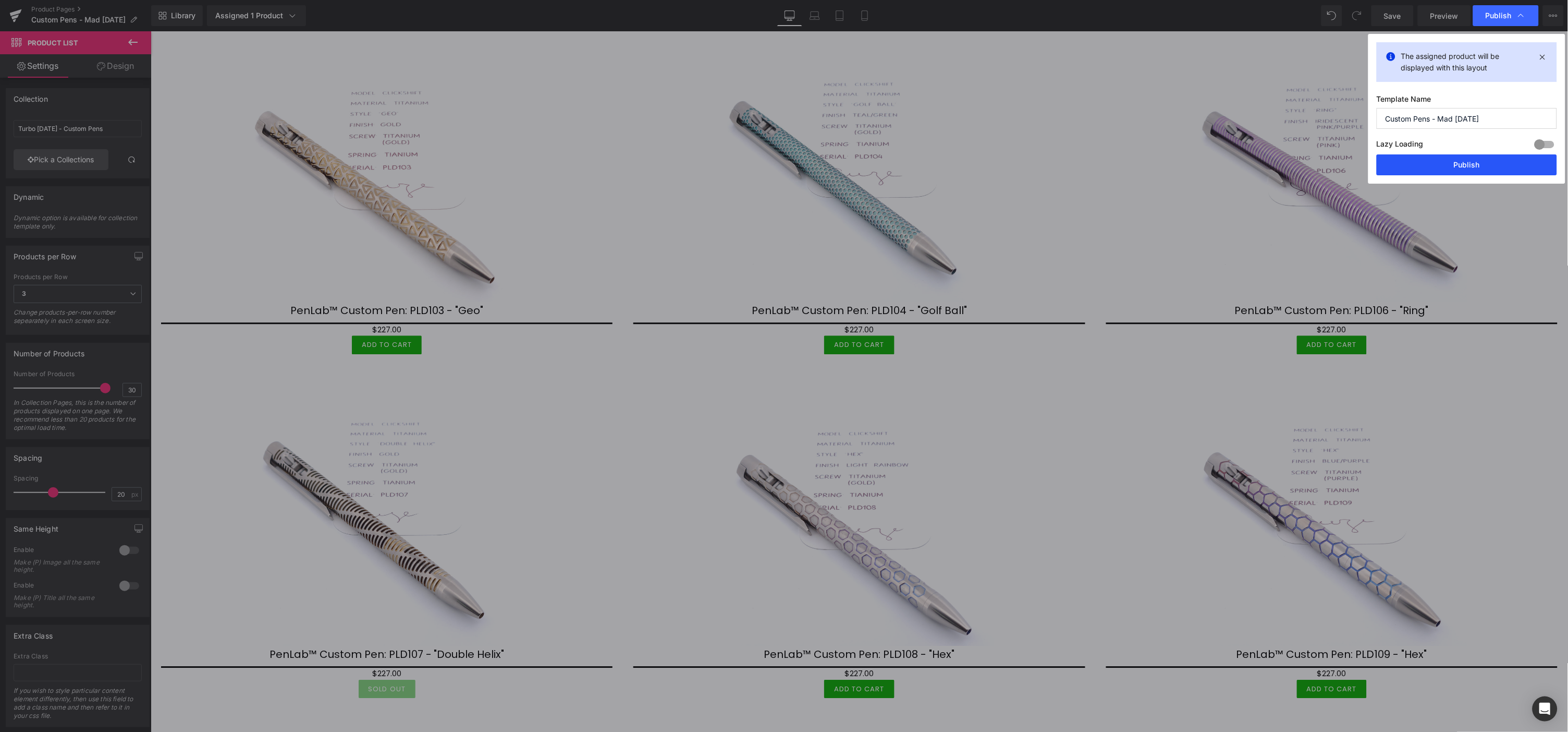
click at [1482, 163] on button "Publish" at bounding box center [1467, 164] width 180 height 21
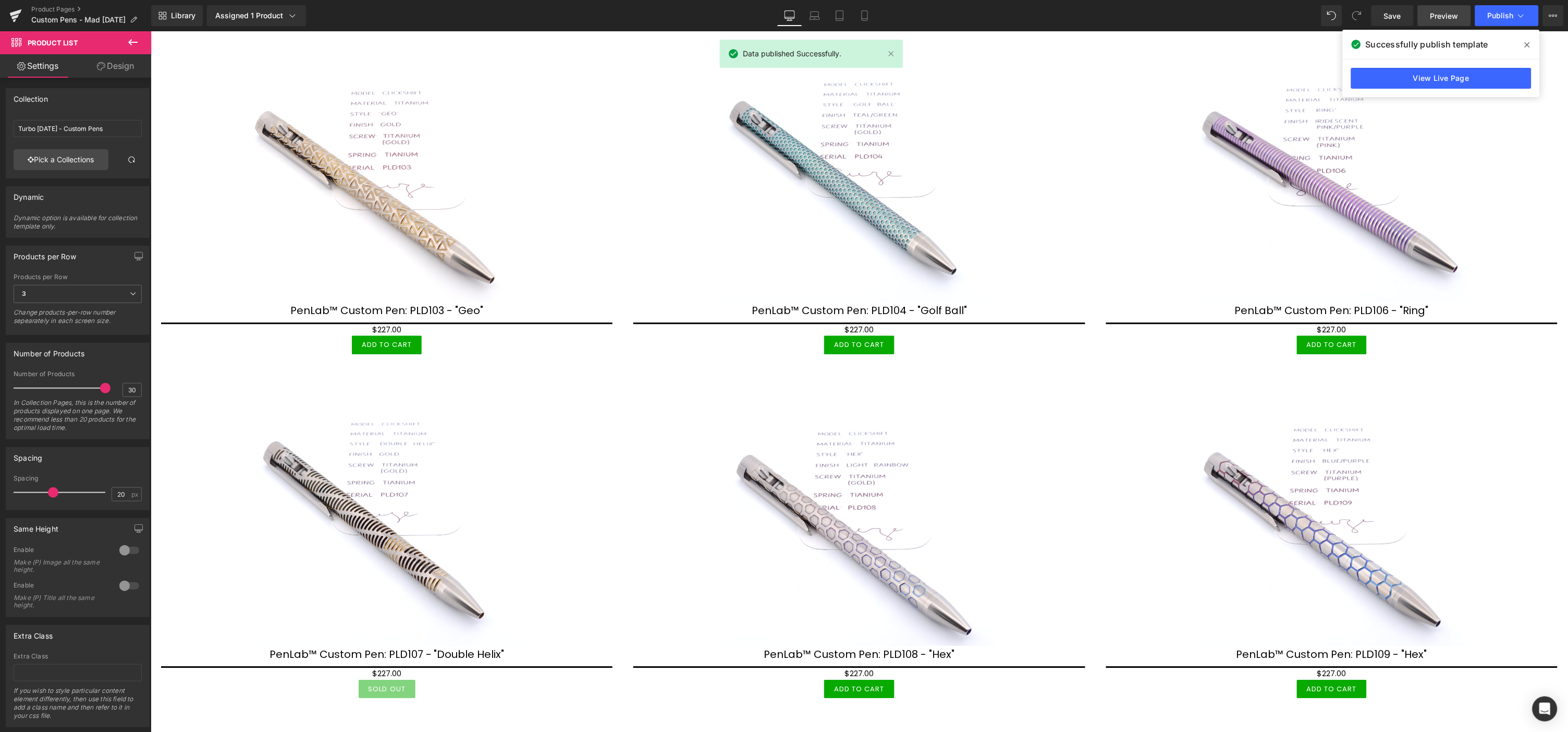
click at [1443, 12] on span "Preview" at bounding box center [1444, 16] width 28 height 11
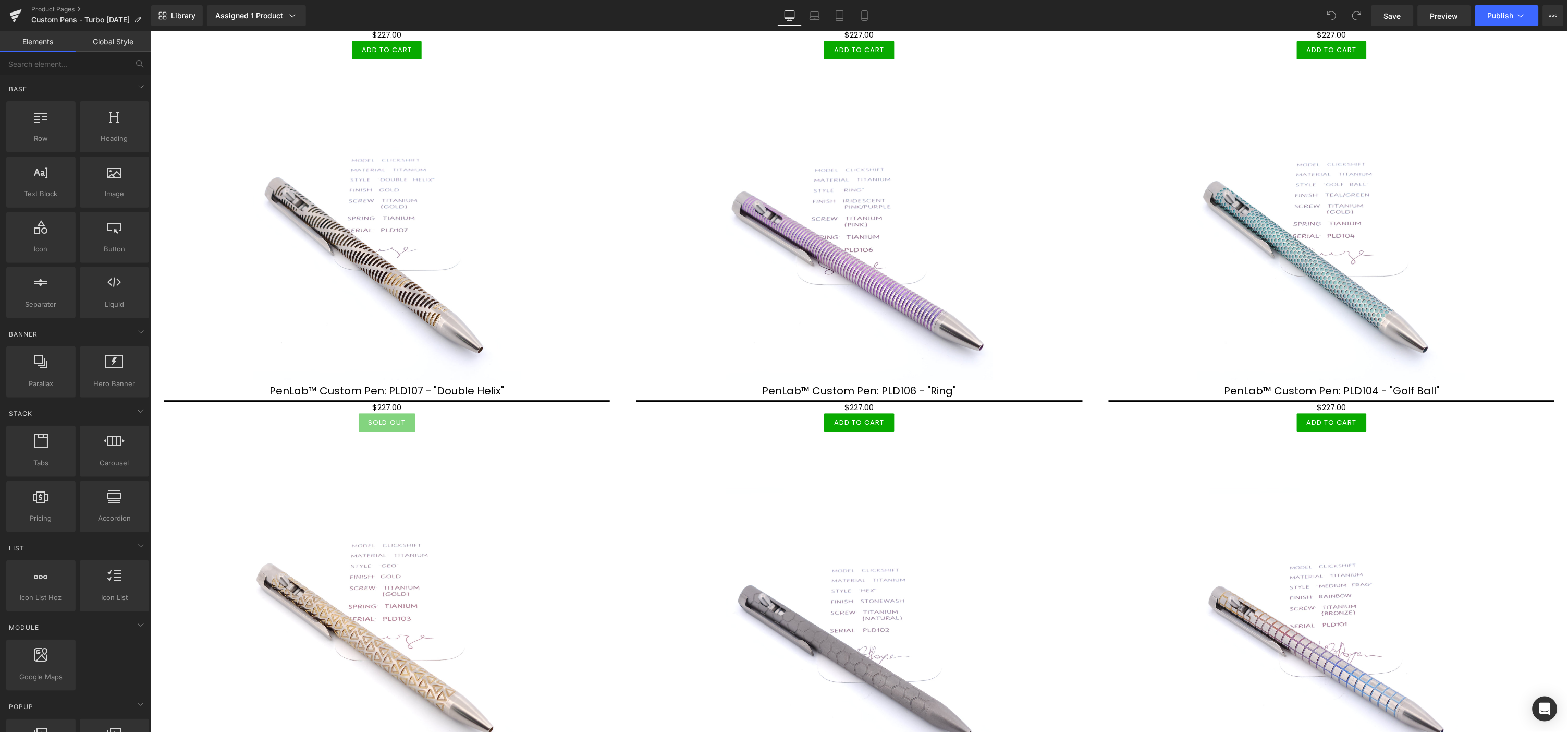
scroll to position [1101, 0]
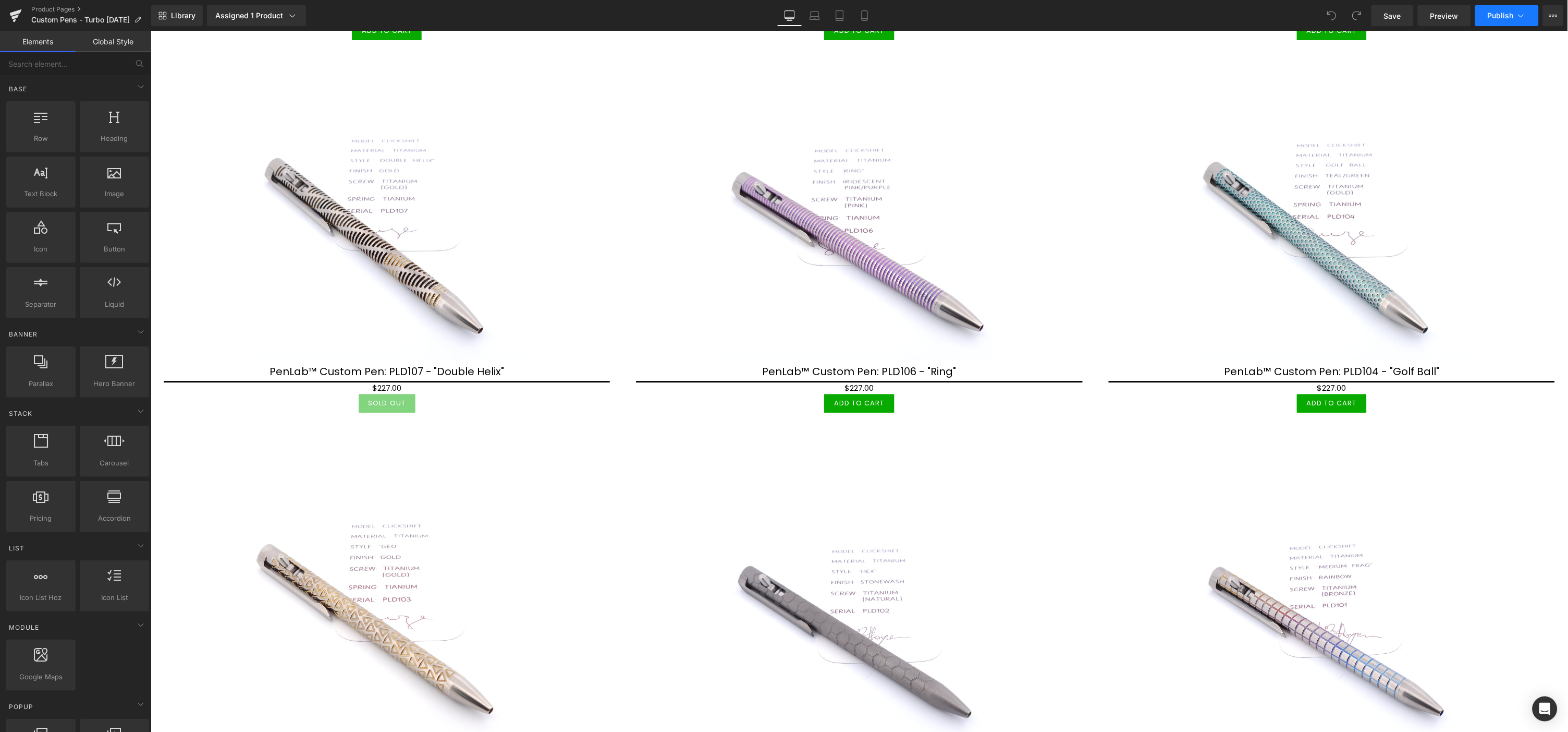
click at [1494, 17] on span "Publish" at bounding box center [1500, 16] width 26 height 9
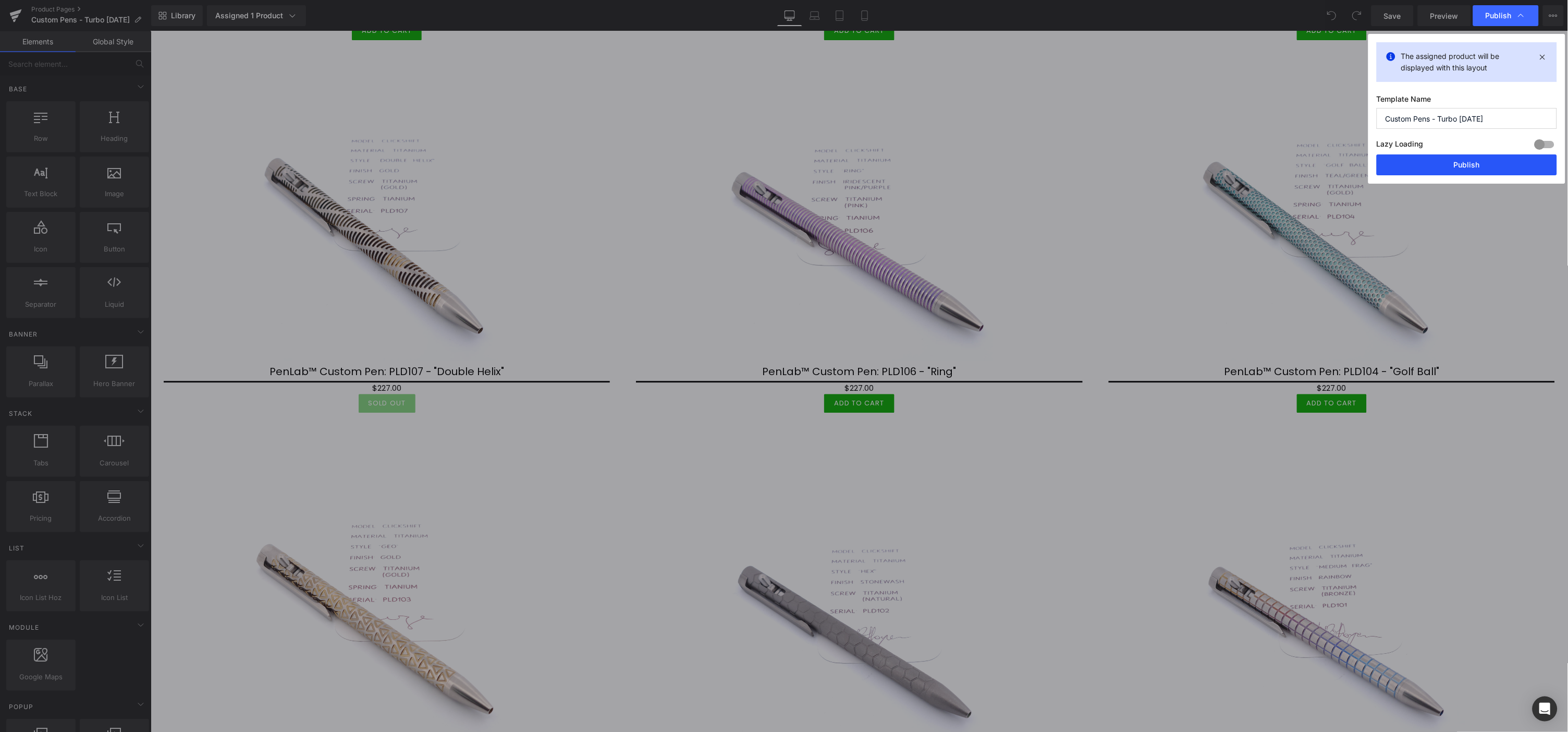
click at [1468, 164] on button "Publish" at bounding box center [1467, 164] width 180 height 21
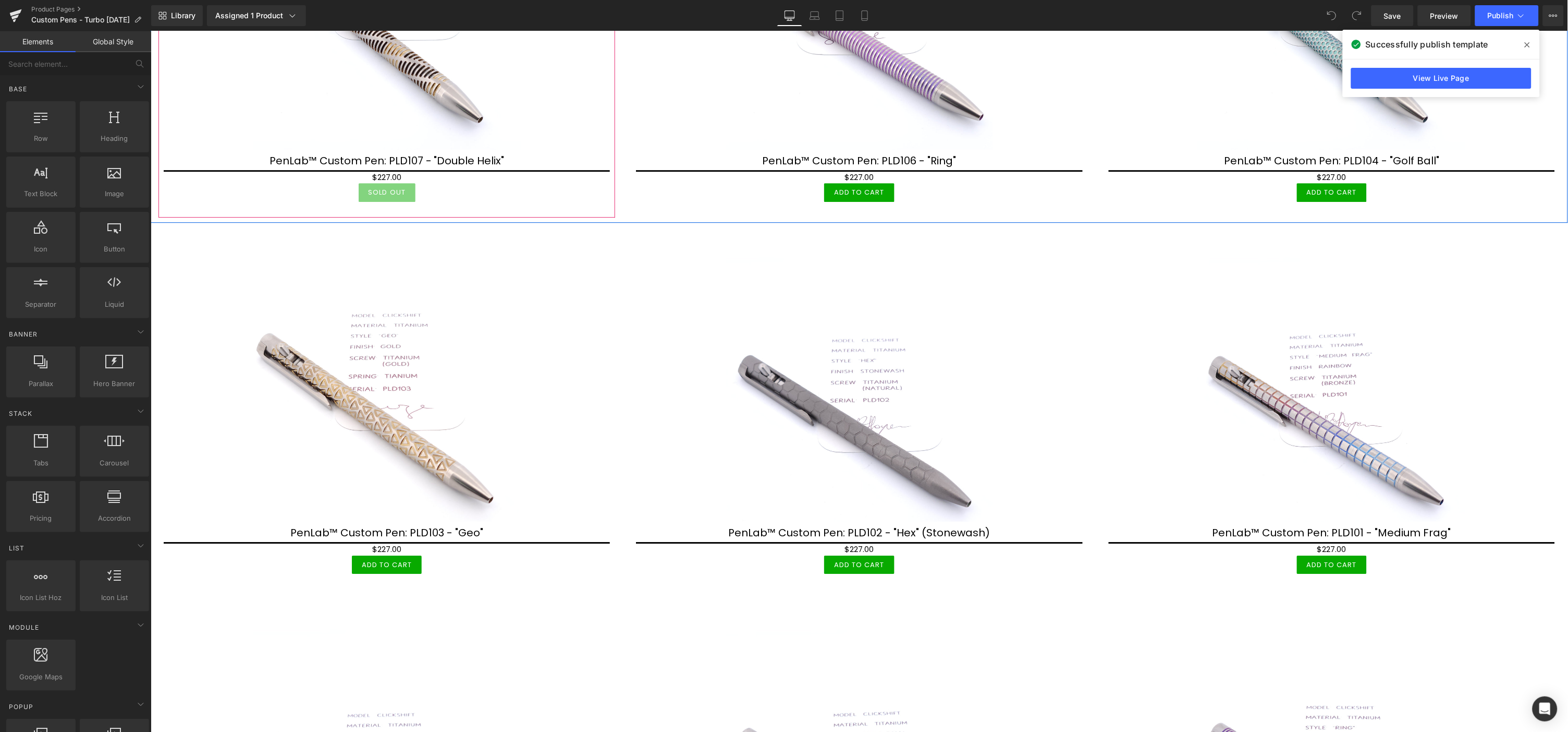
scroll to position [1448, 0]
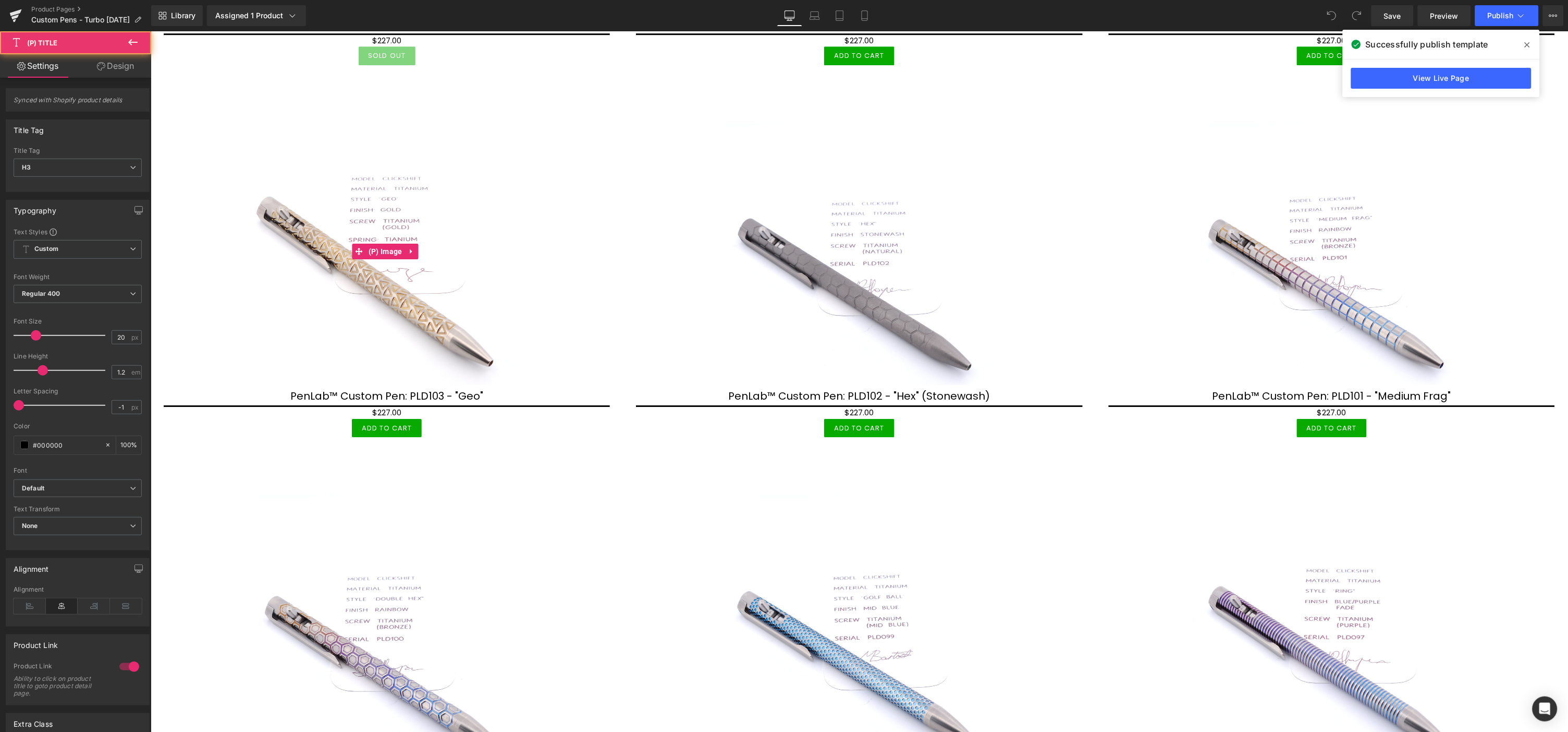
click at [307, 391] on link "PenLab™ Custom Pen: PLD103 - "Geo"" at bounding box center [386, 395] width 193 height 13
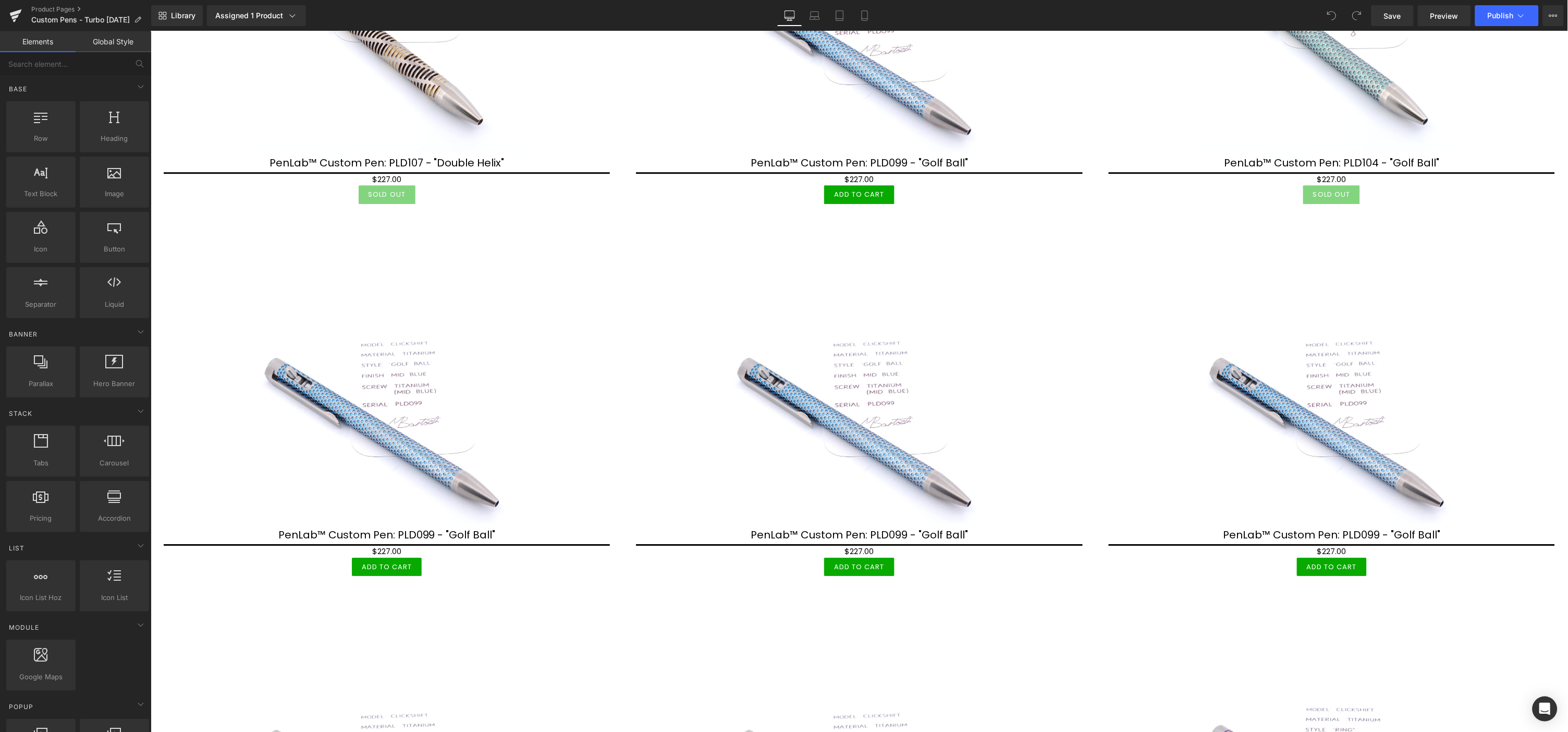
scroll to position [1275, 0]
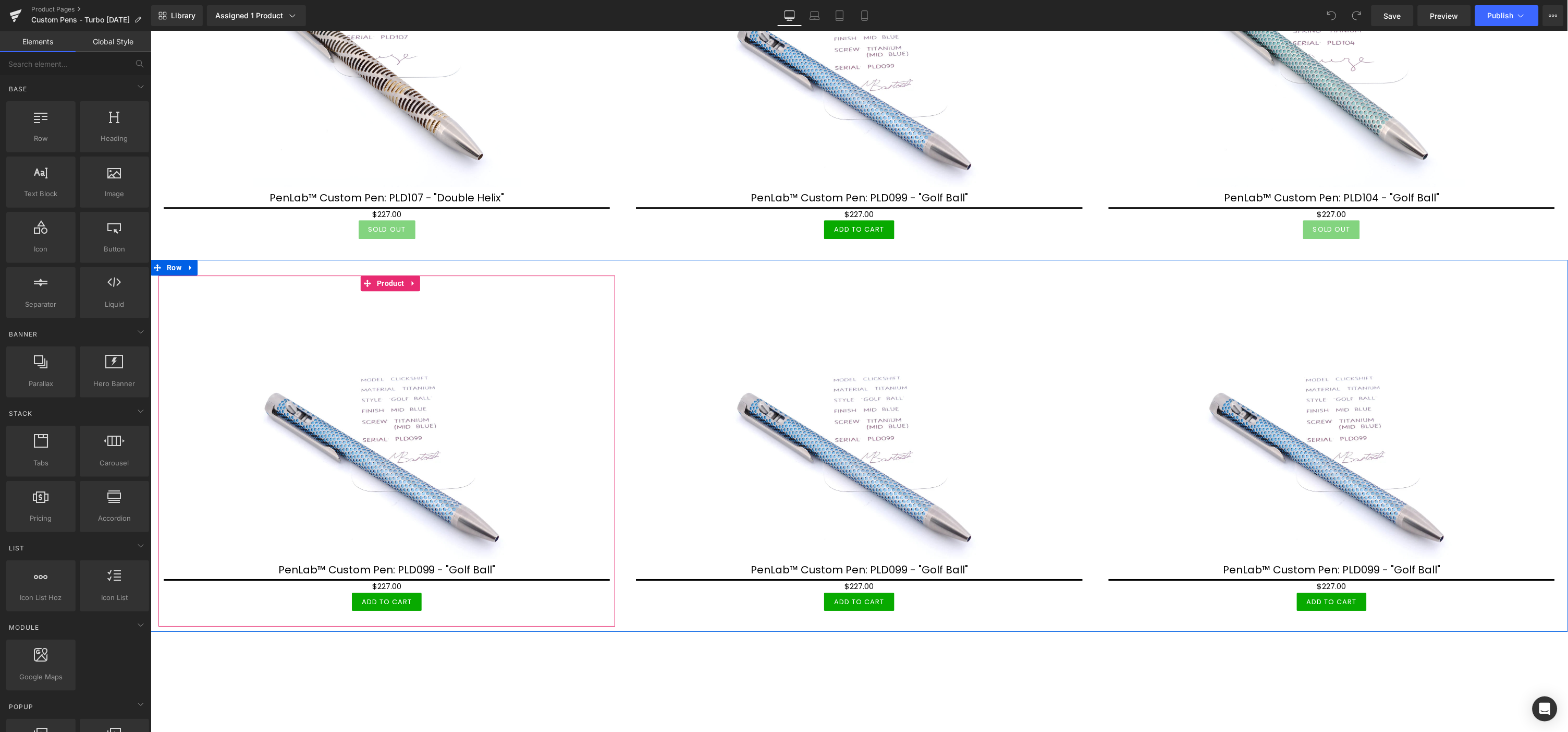
click at [410, 278] on icon at bounding box center [413, 282] width 7 height 8
click at [421, 279] on icon at bounding box center [419, 283] width 7 height 7
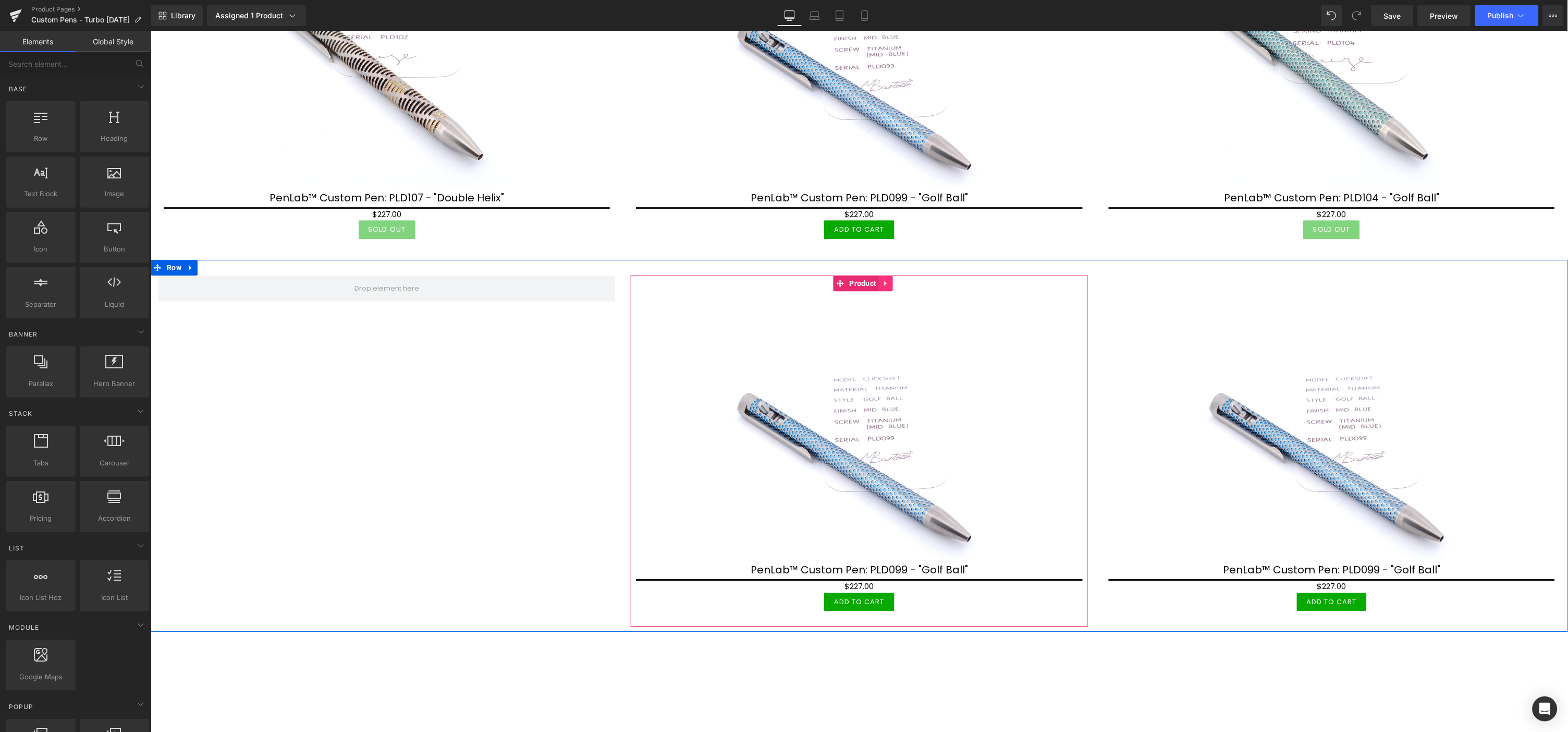
click at [884, 278] on icon at bounding box center [886, 282] width 7 height 8
click at [891, 278] on icon at bounding box center [892, 282] width 7 height 8
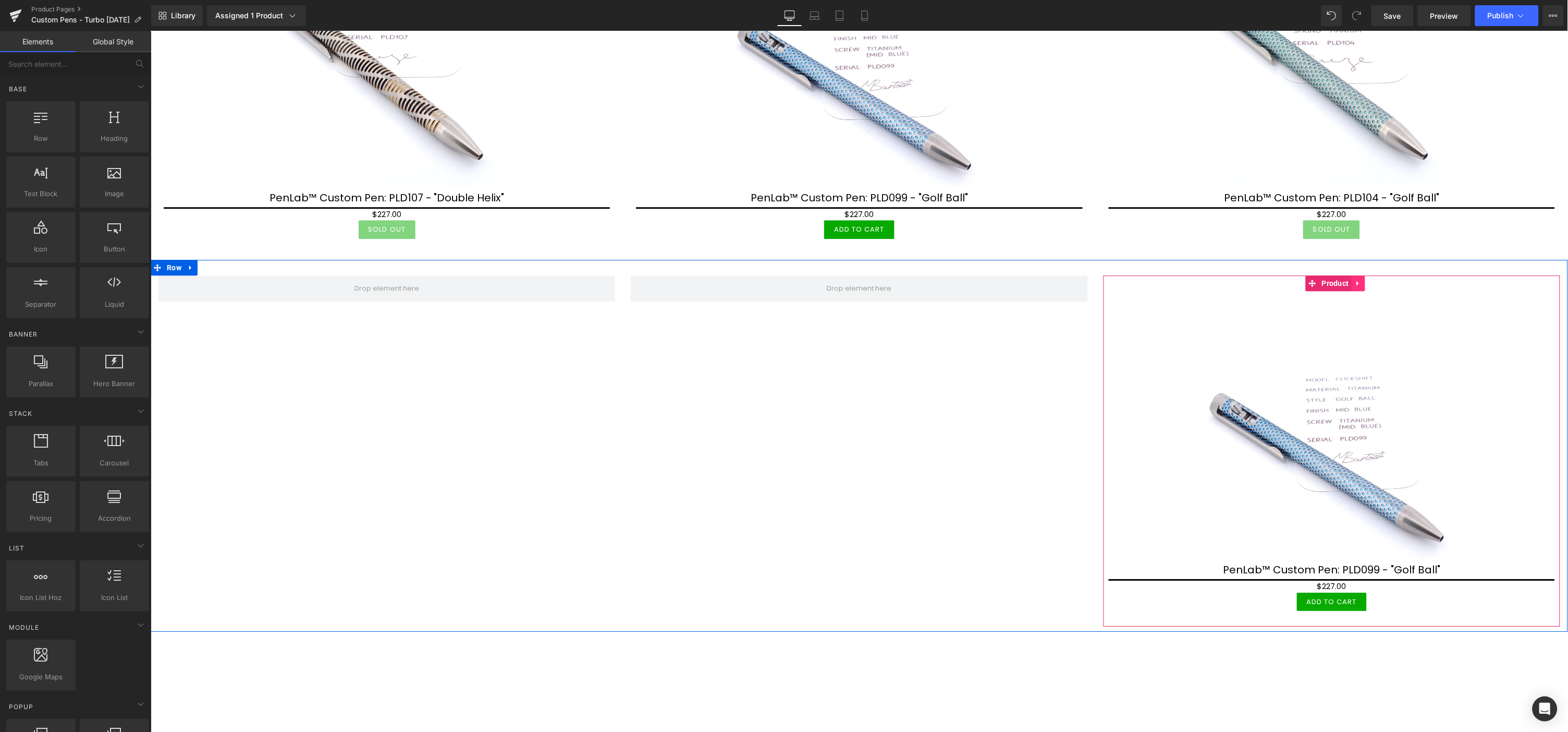
click at [1356, 278] on icon at bounding box center [1358, 282] width 7 height 8
click at [1361, 279] on icon at bounding box center [1365, 283] width 7 height 7
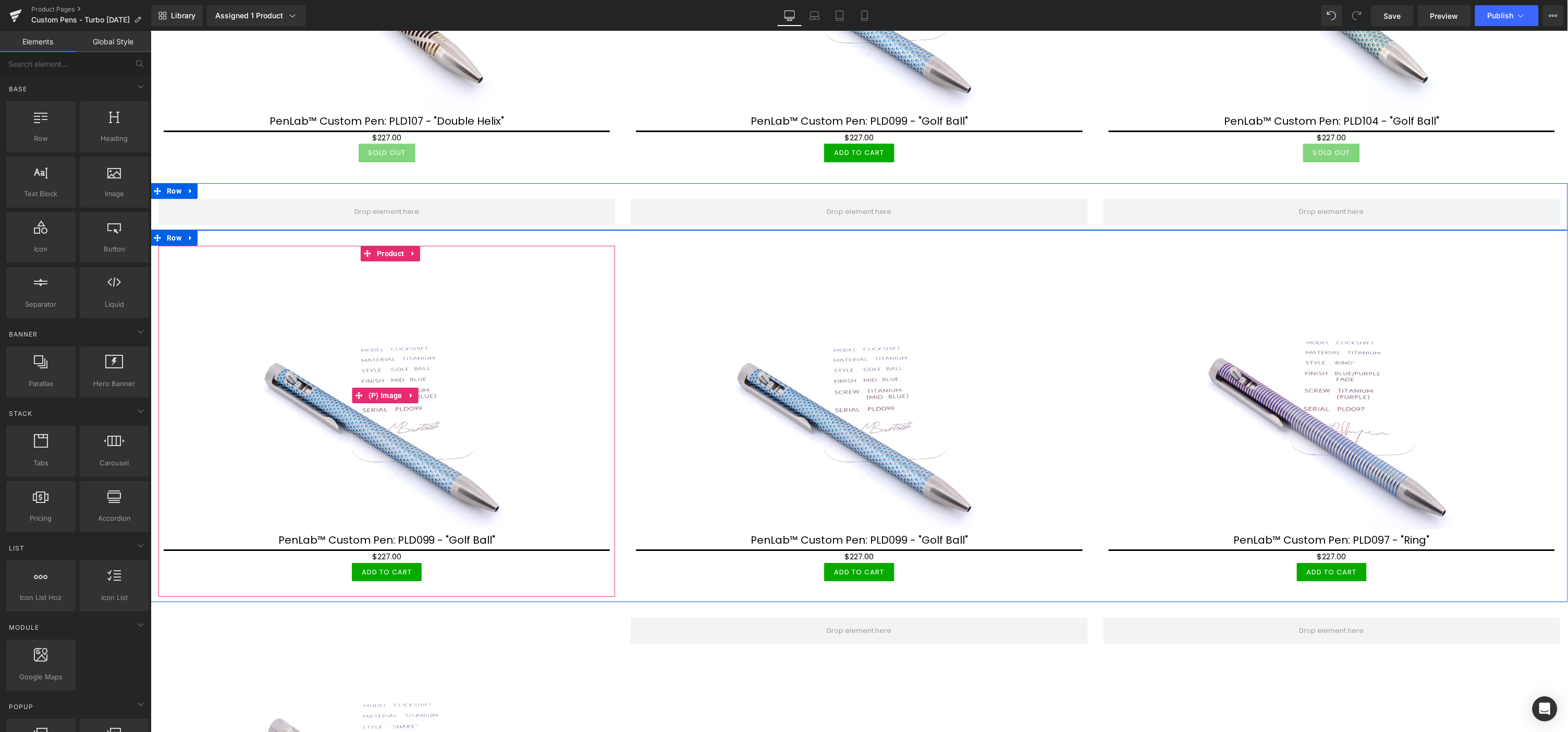
scroll to position [1332, 0]
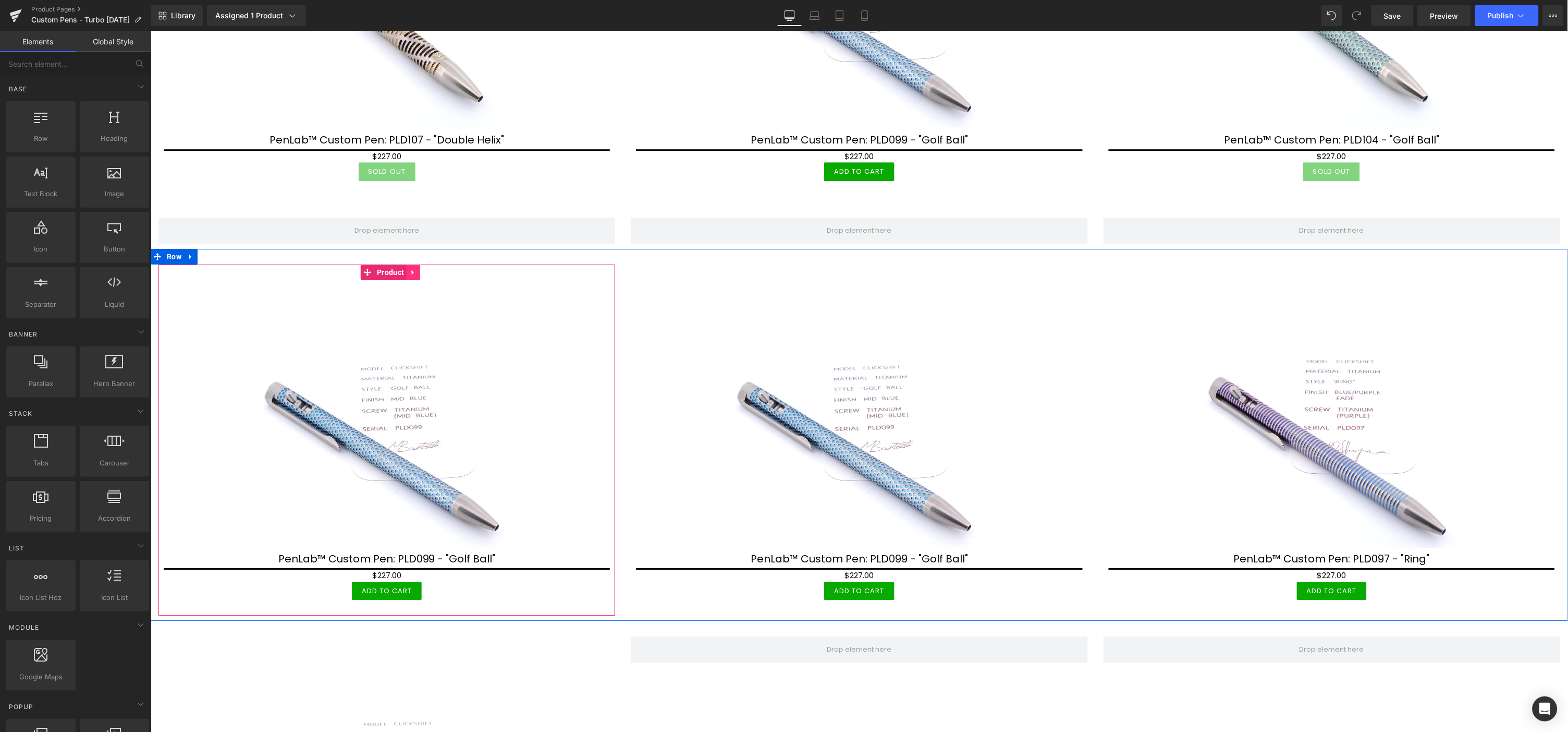
click at [413, 267] on icon at bounding box center [413, 271] width 7 height 8
click at [423, 267] on icon at bounding box center [419, 271] width 7 height 8
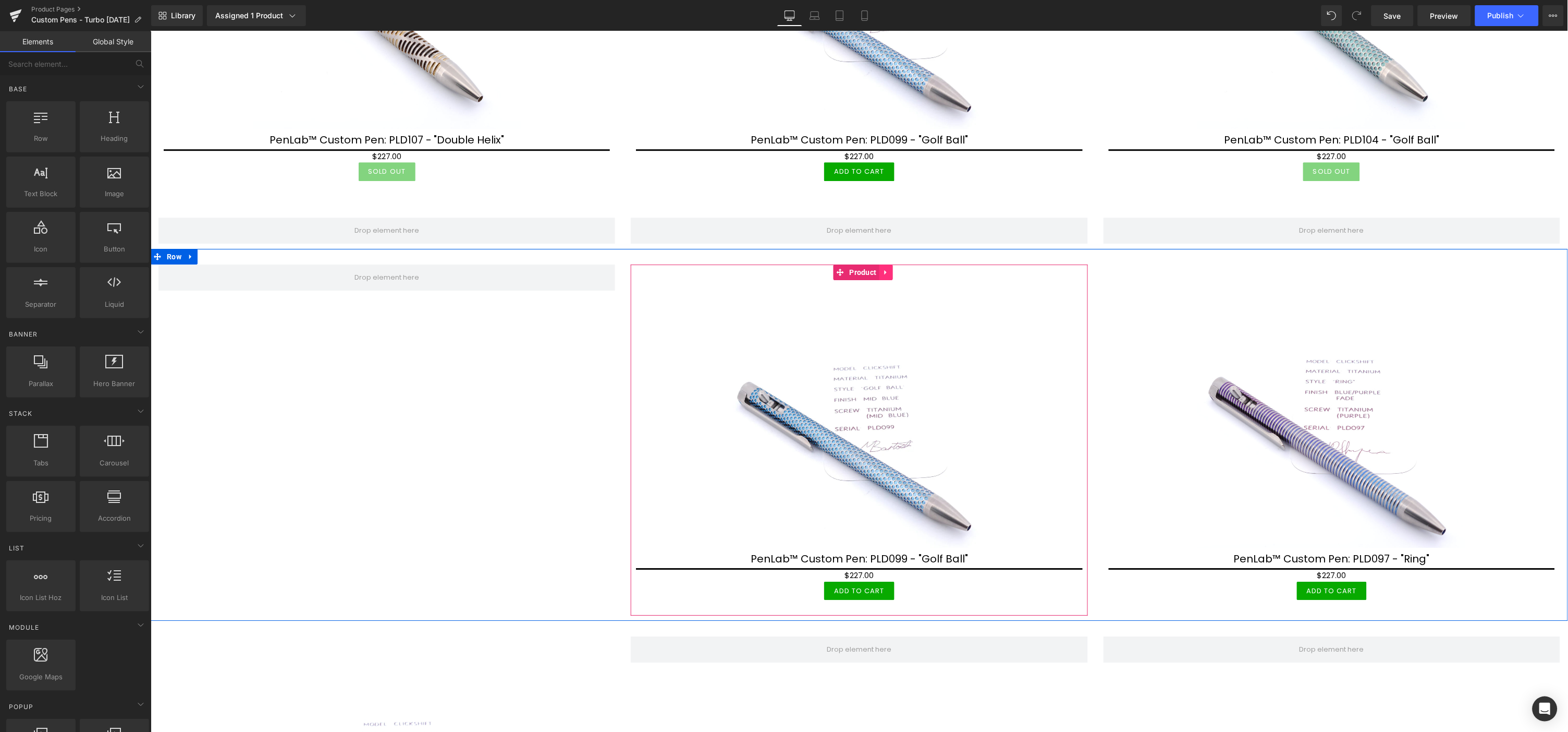
click at [884, 269] on icon at bounding box center [884, 272] width 2 height 5
click at [889, 267] on icon at bounding box center [892, 271] width 7 height 8
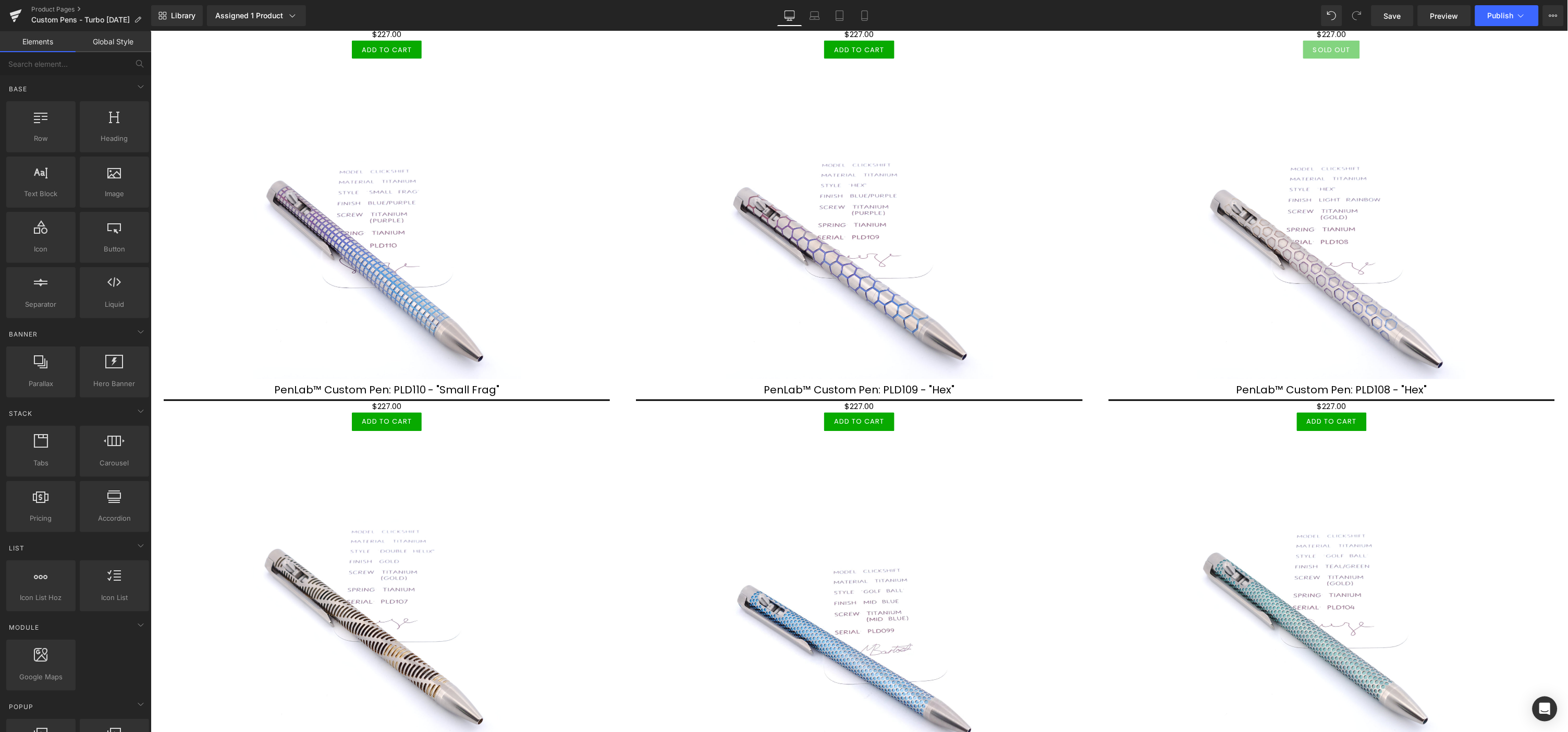
scroll to position [927, 0]
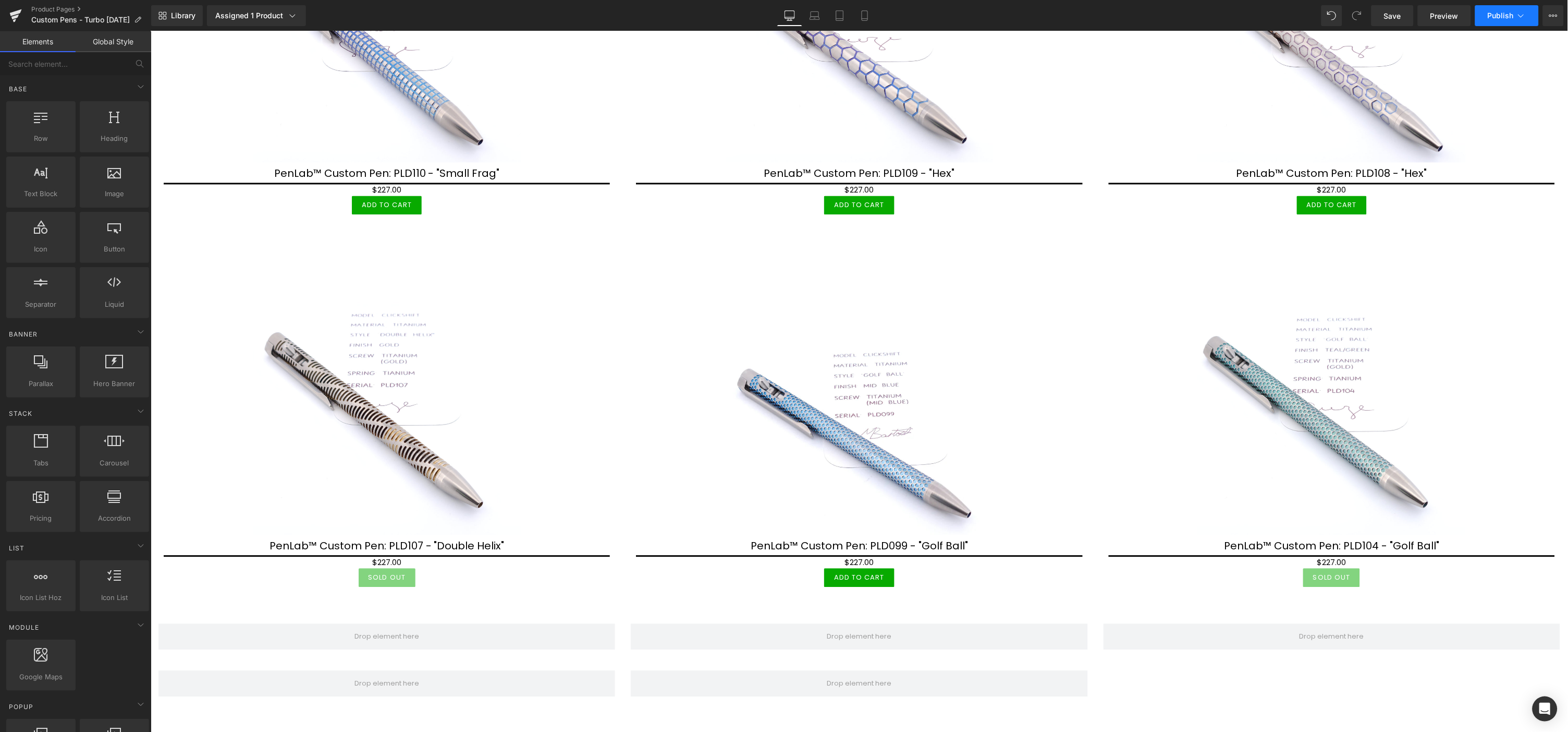
click at [1500, 18] on span "Publish" at bounding box center [1500, 16] width 26 height 9
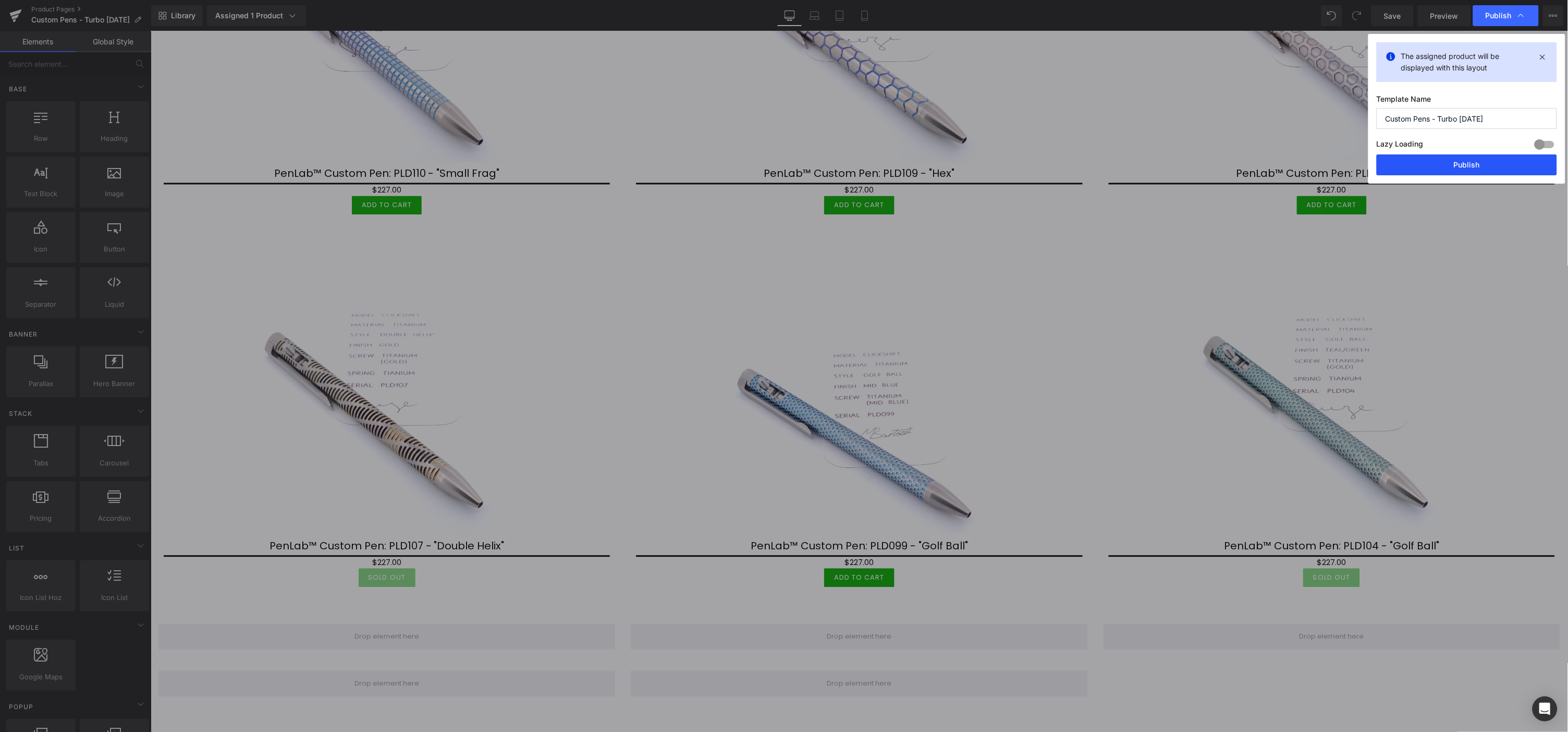
click at [1471, 164] on button "Publish" at bounding box center [1467, 164] width 180 height 21
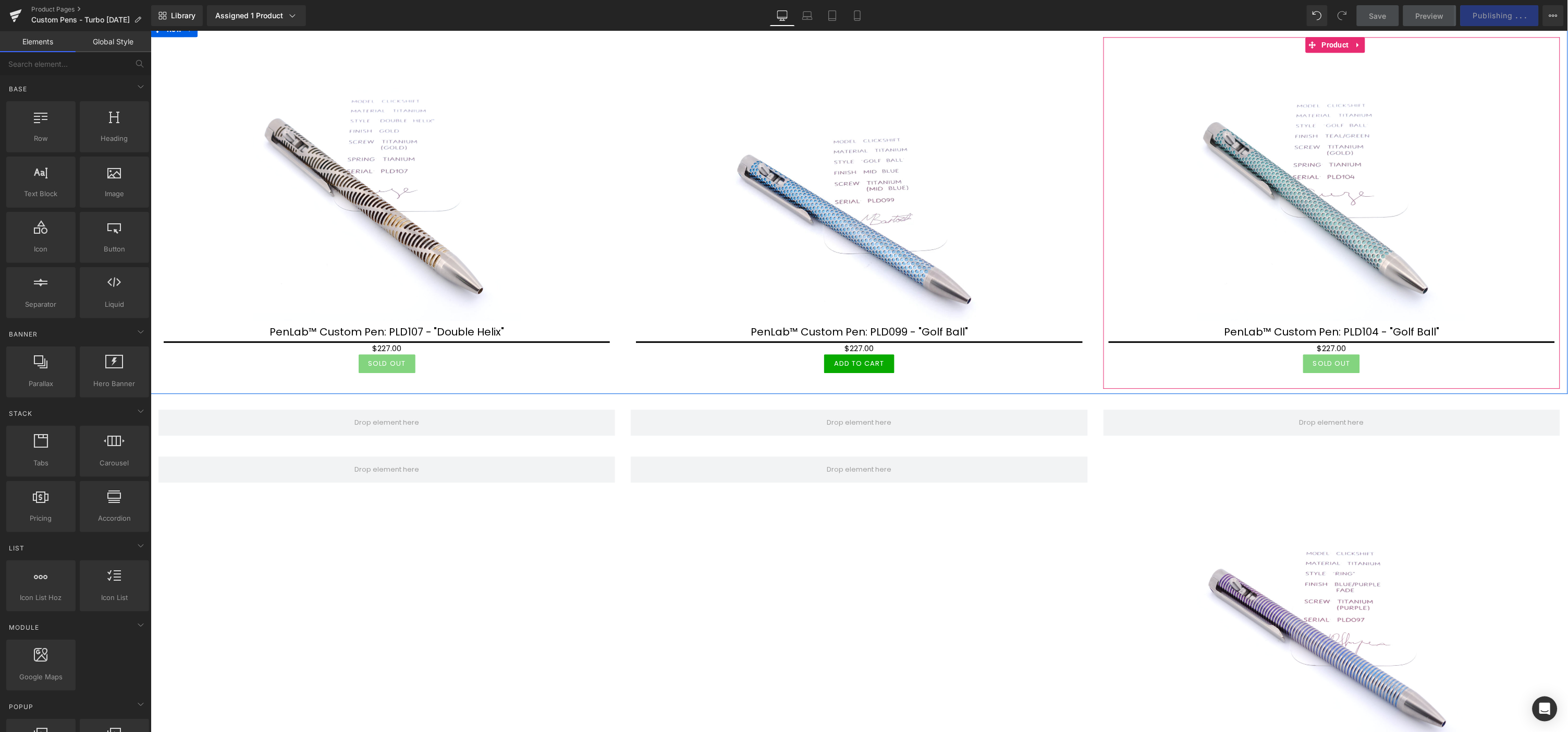
scroll to position [985, 0]
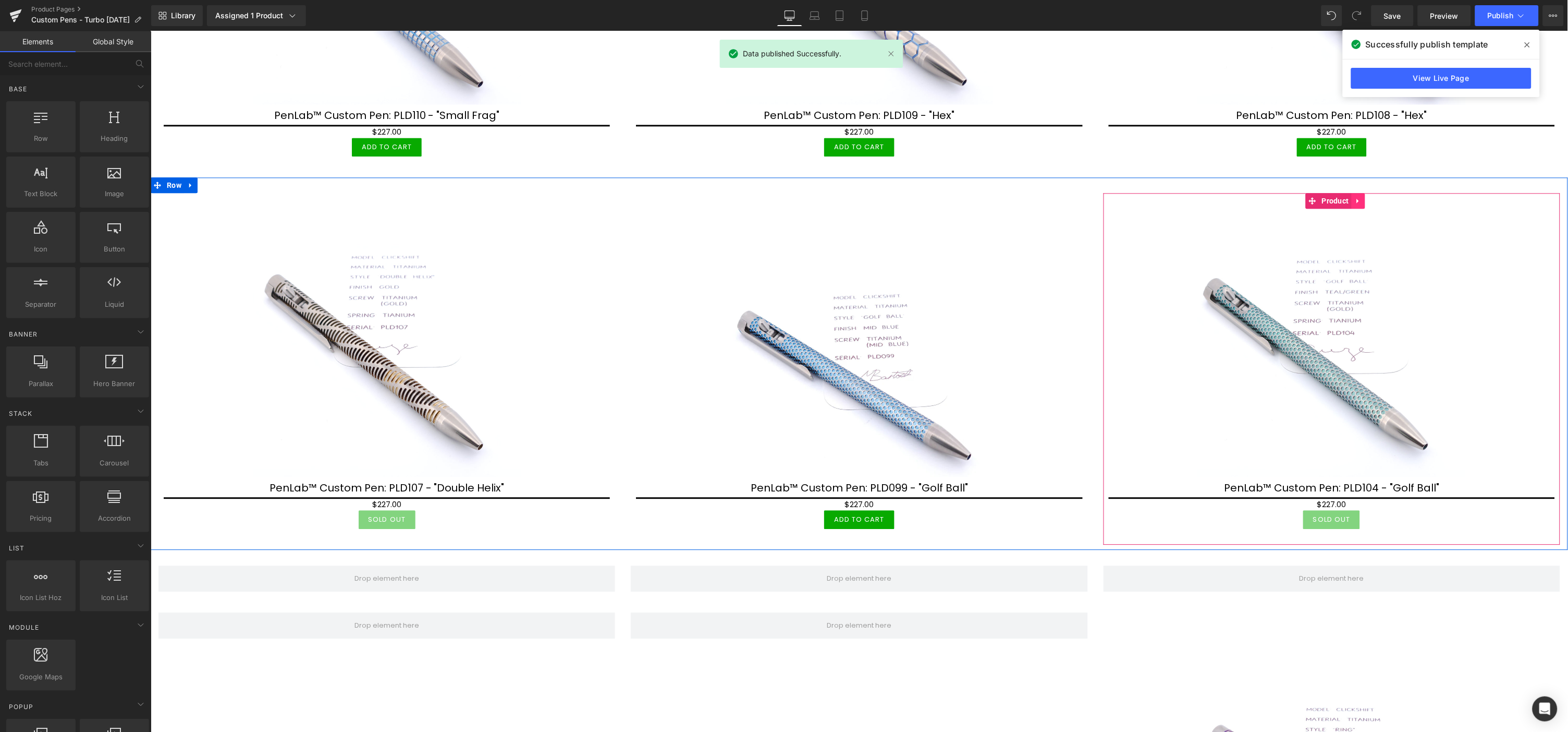
click at [1356, 198] on icon at bounding box center [1357, 200] width 2 height 5
click at [1348, 197] on icon at bounding box center [1351, 200] width 7 height 7
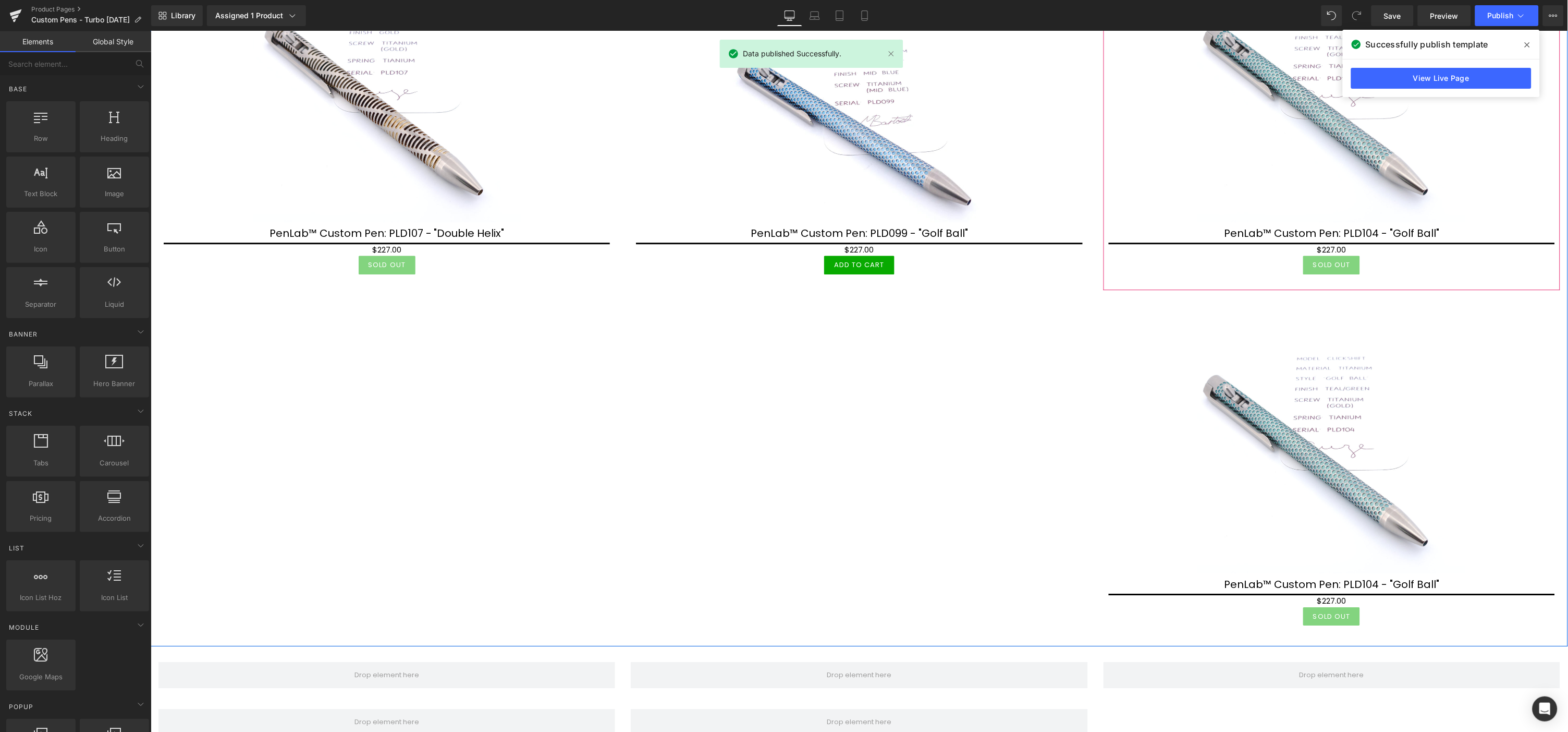
scroll to position [1275, 0]
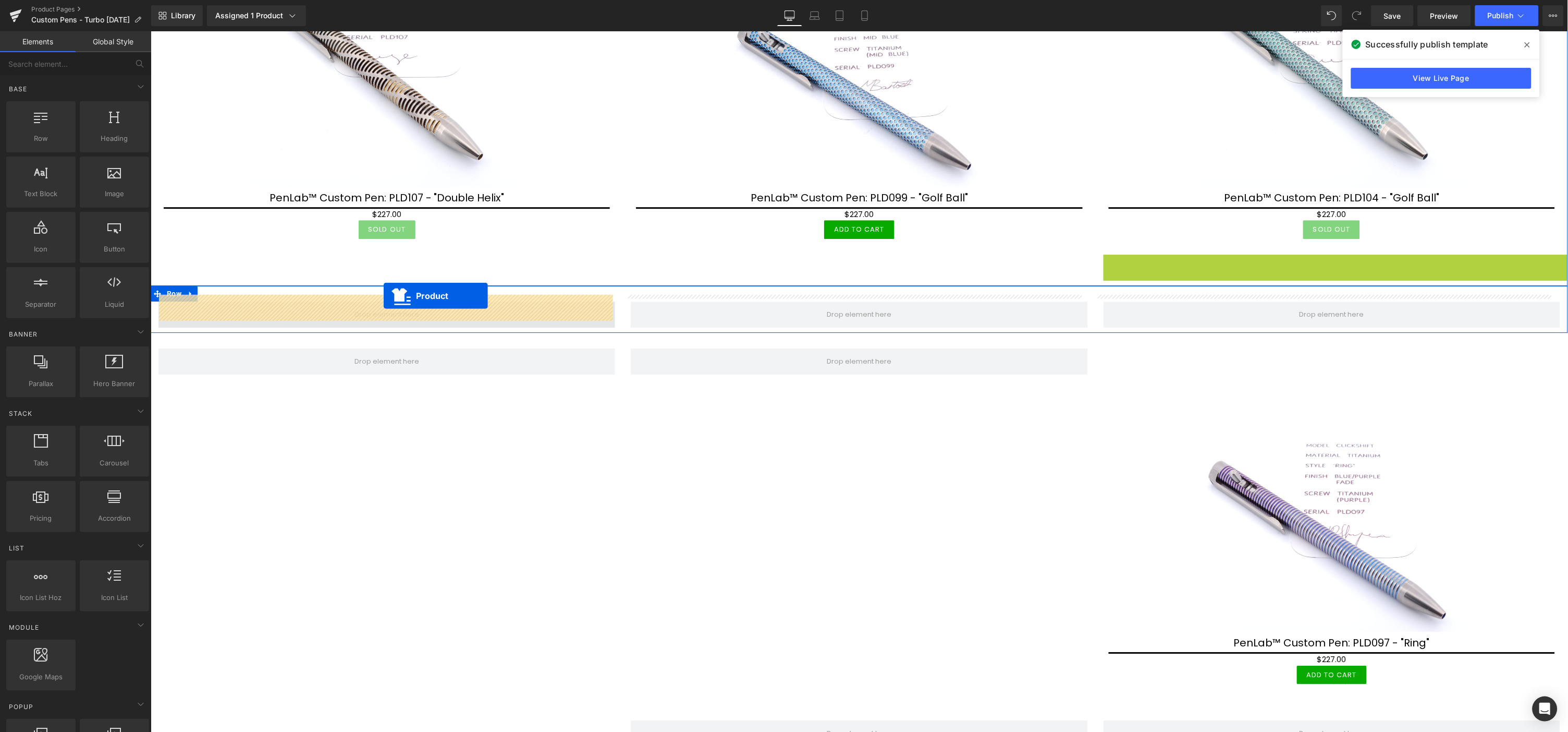
drag, startPoint x: 1303, startPoint y: 252, endPoint x: 383, endPoint y: 295, distance: 921.0
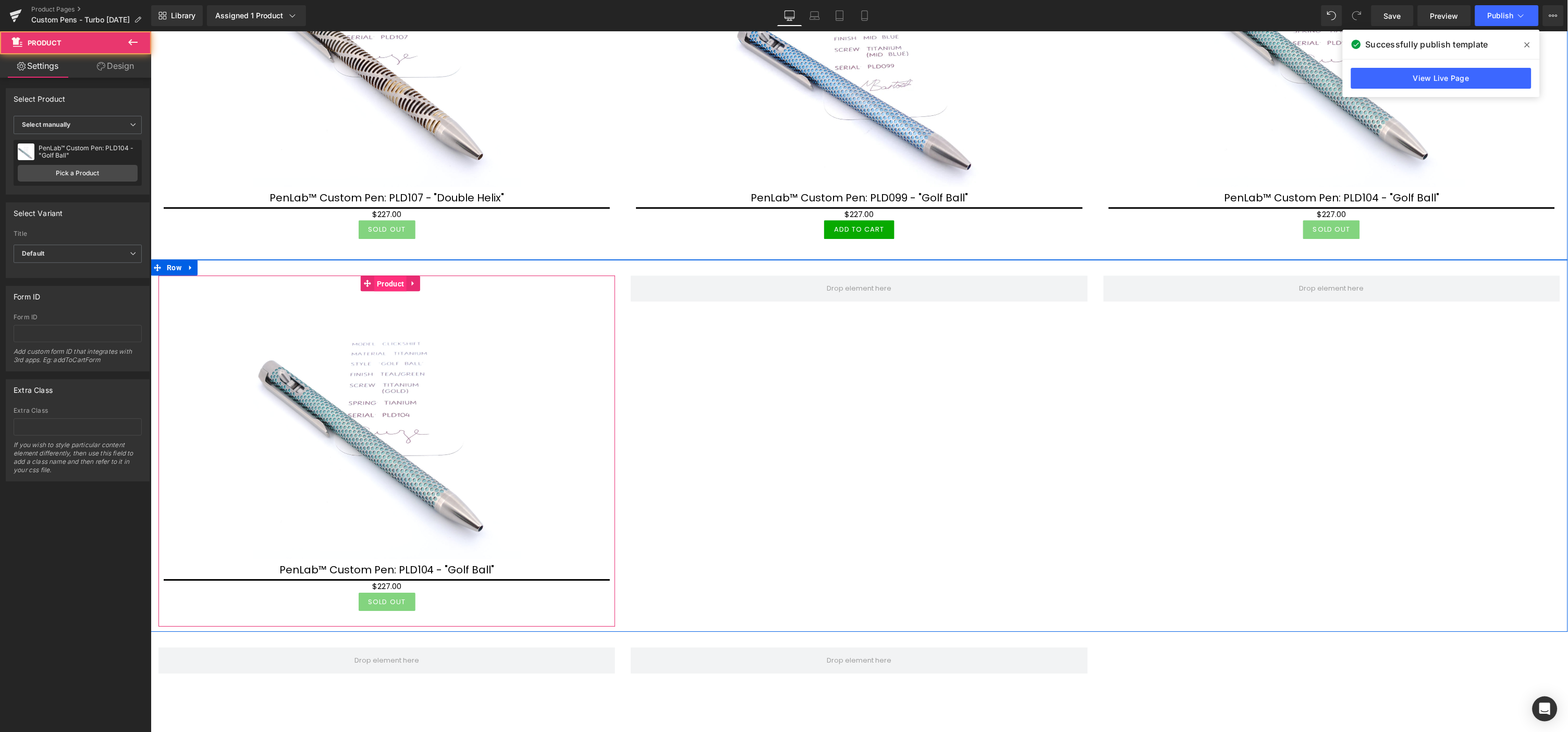
click at [388, 275] on span "Product" at bounding box center [390, 283] width 32 height 16
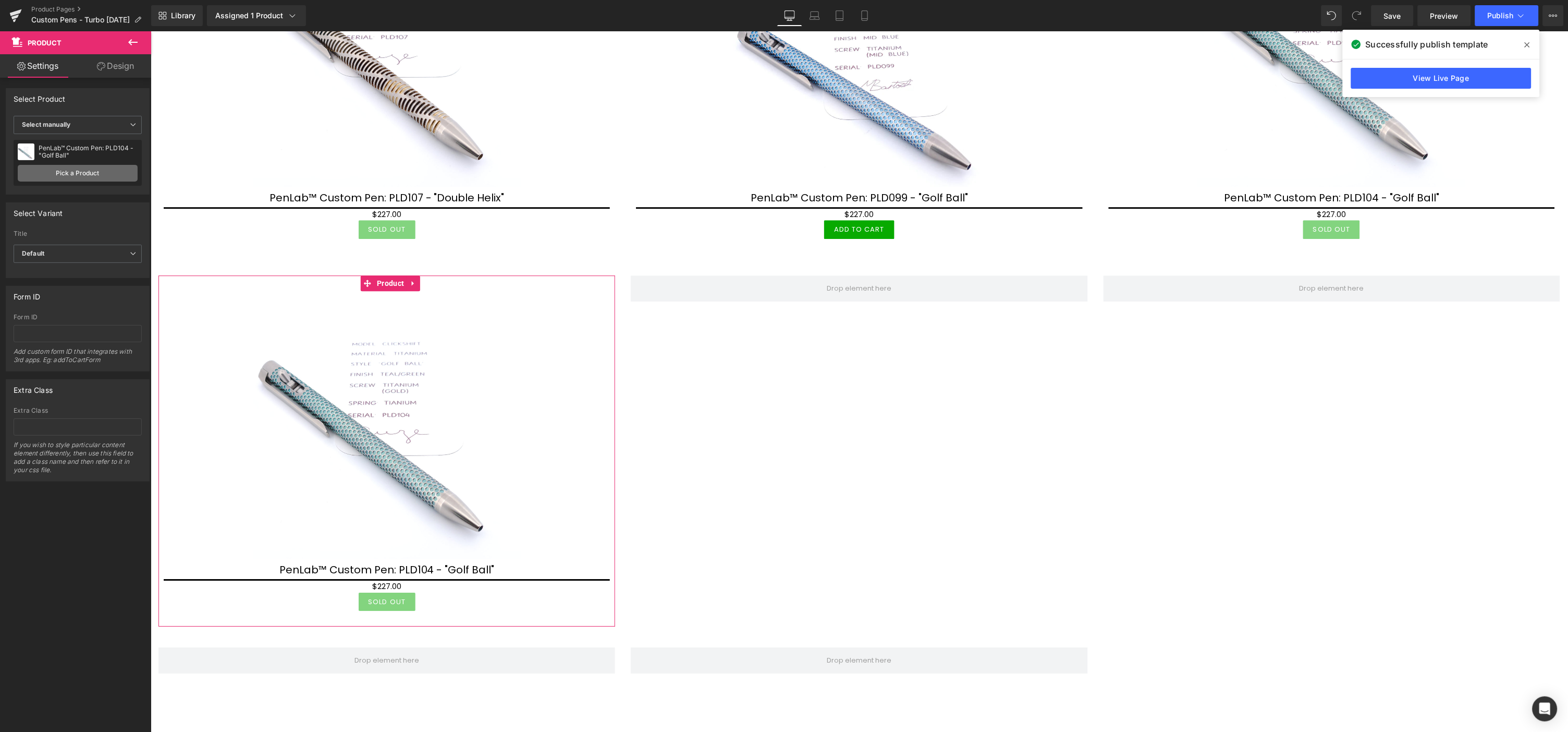
click at [68, 168] on link "Pick a Product" at bounding box center [77, 173] width 120 height 16
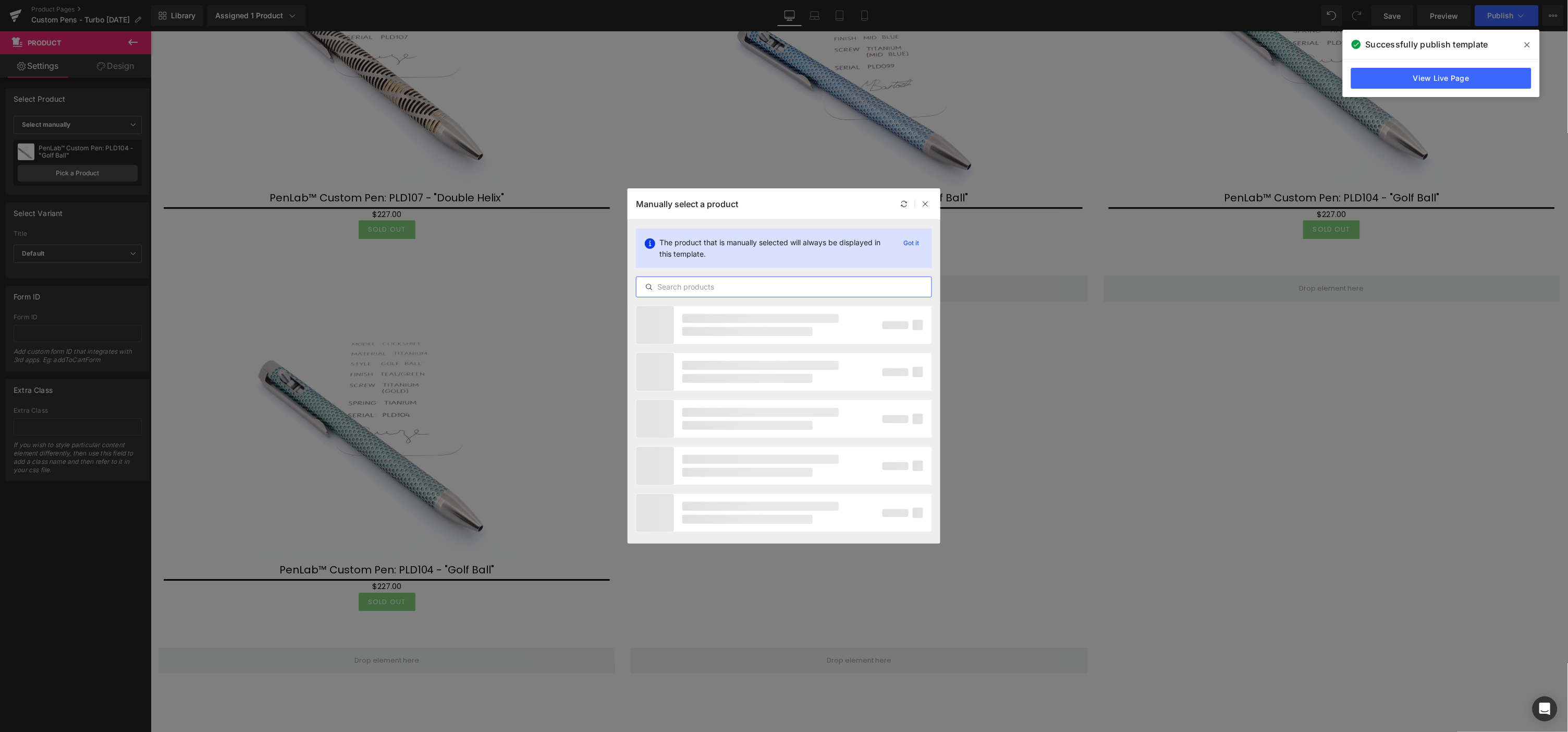
click at [702, 288] on input "text" at bounding box center [784, 287] width 295 height 13
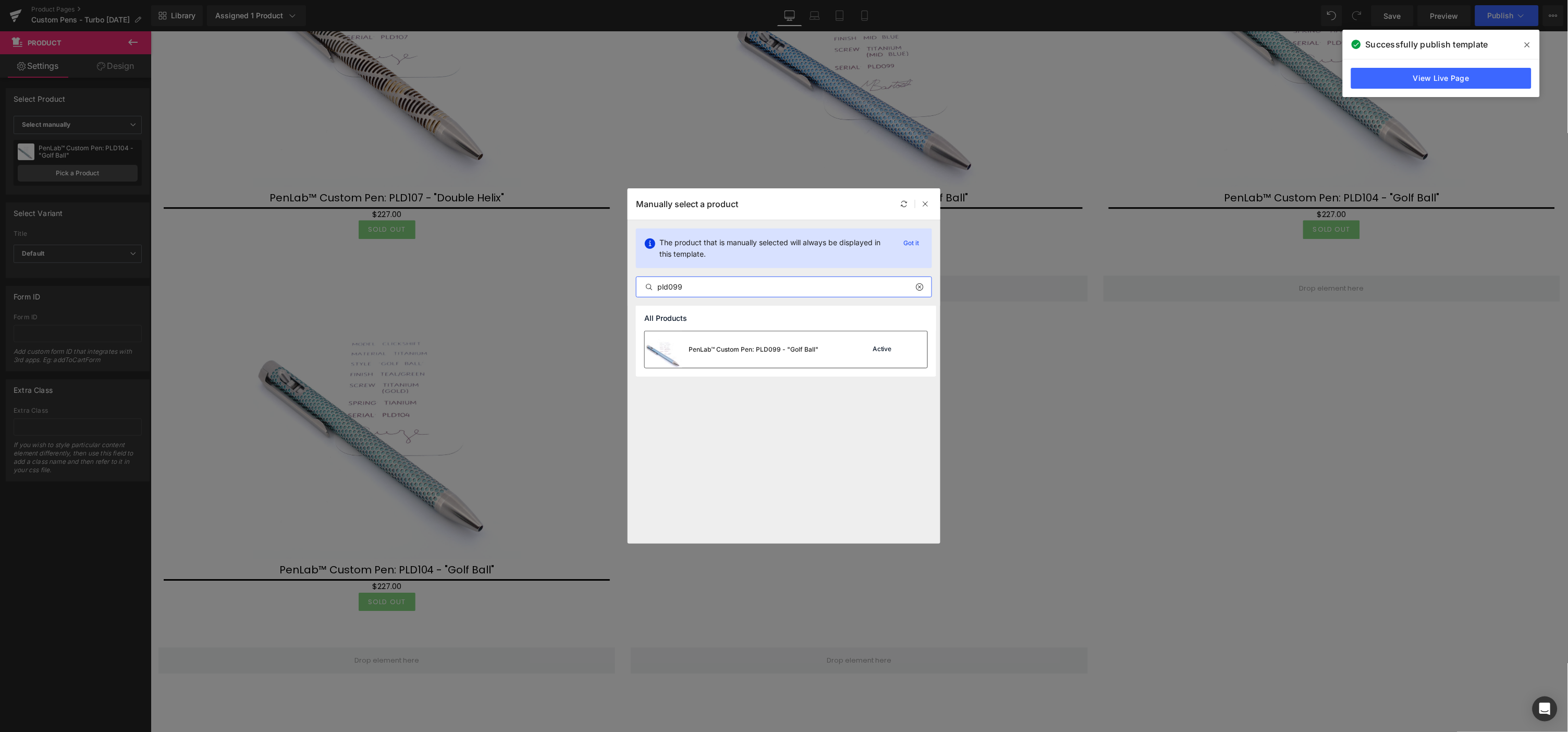
type input "pld099"
click at [771, 343] on div "PenLab™ Custom Pen: PLD099 - "Golf Ball"" at bounding box center [731, 350] width 173 height 37
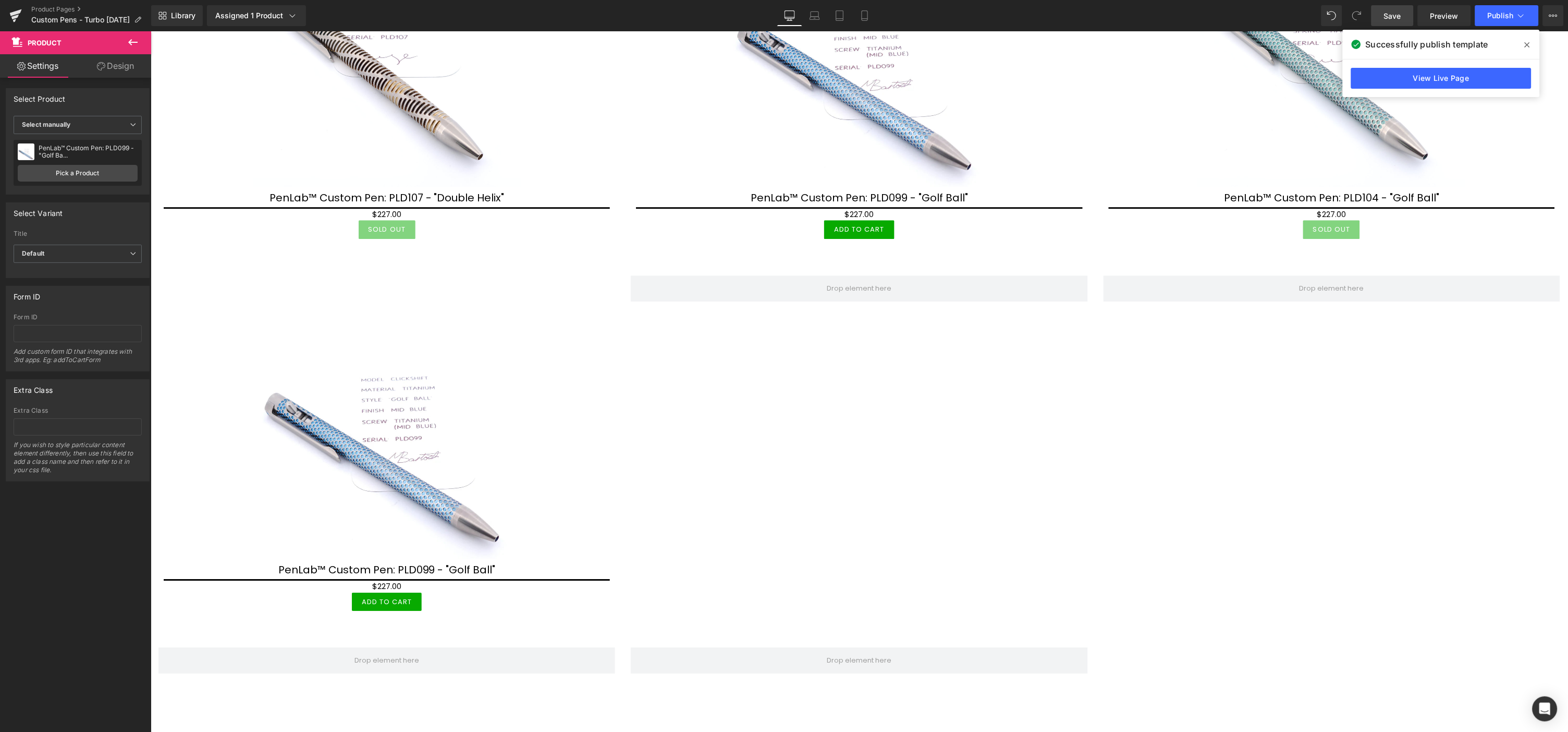
click at [1380, 13] on link "Save" at bounding box center [1392, 16] width 42 height 21
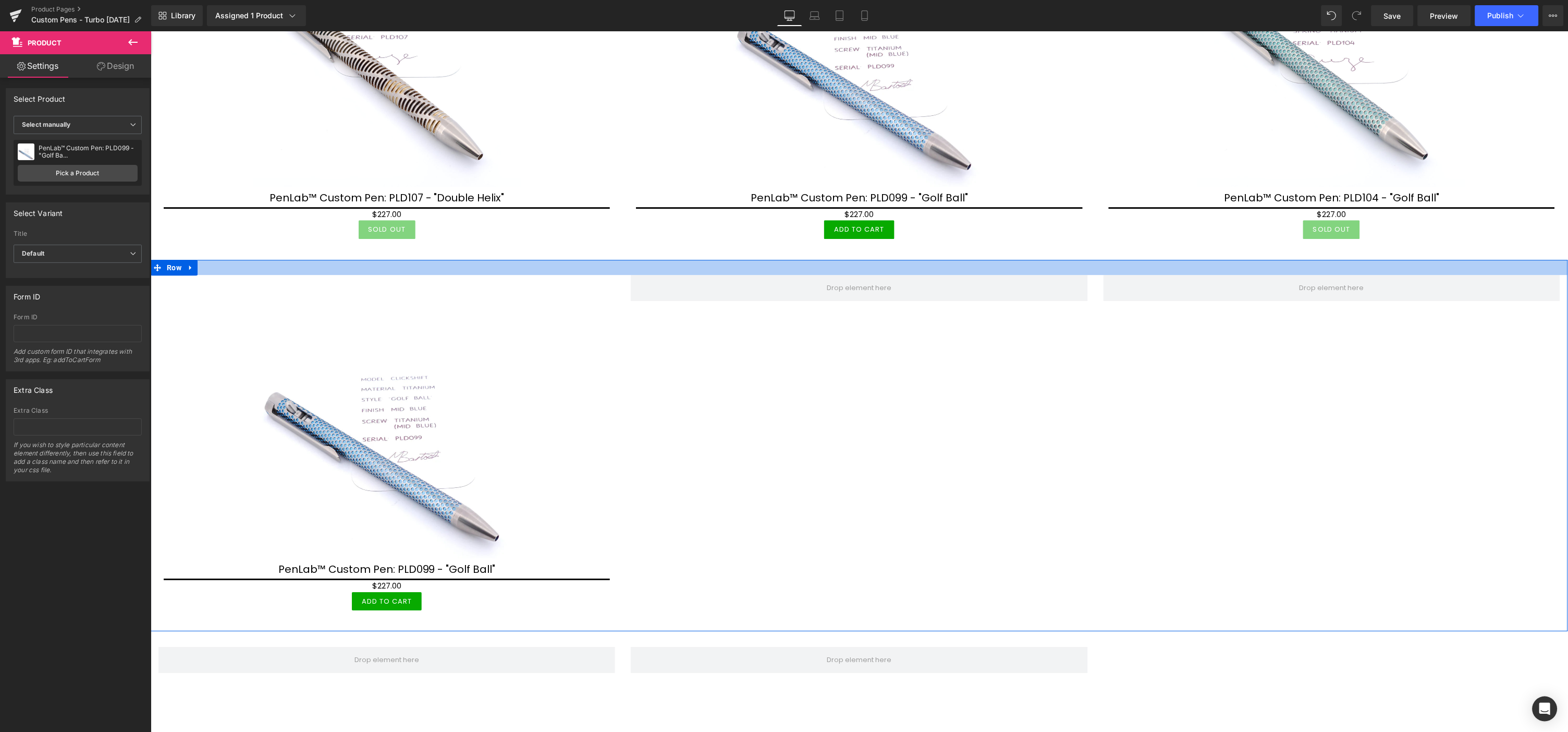
click at [391, 264] on div at bounding box center [859, 267] width 1418 height 15
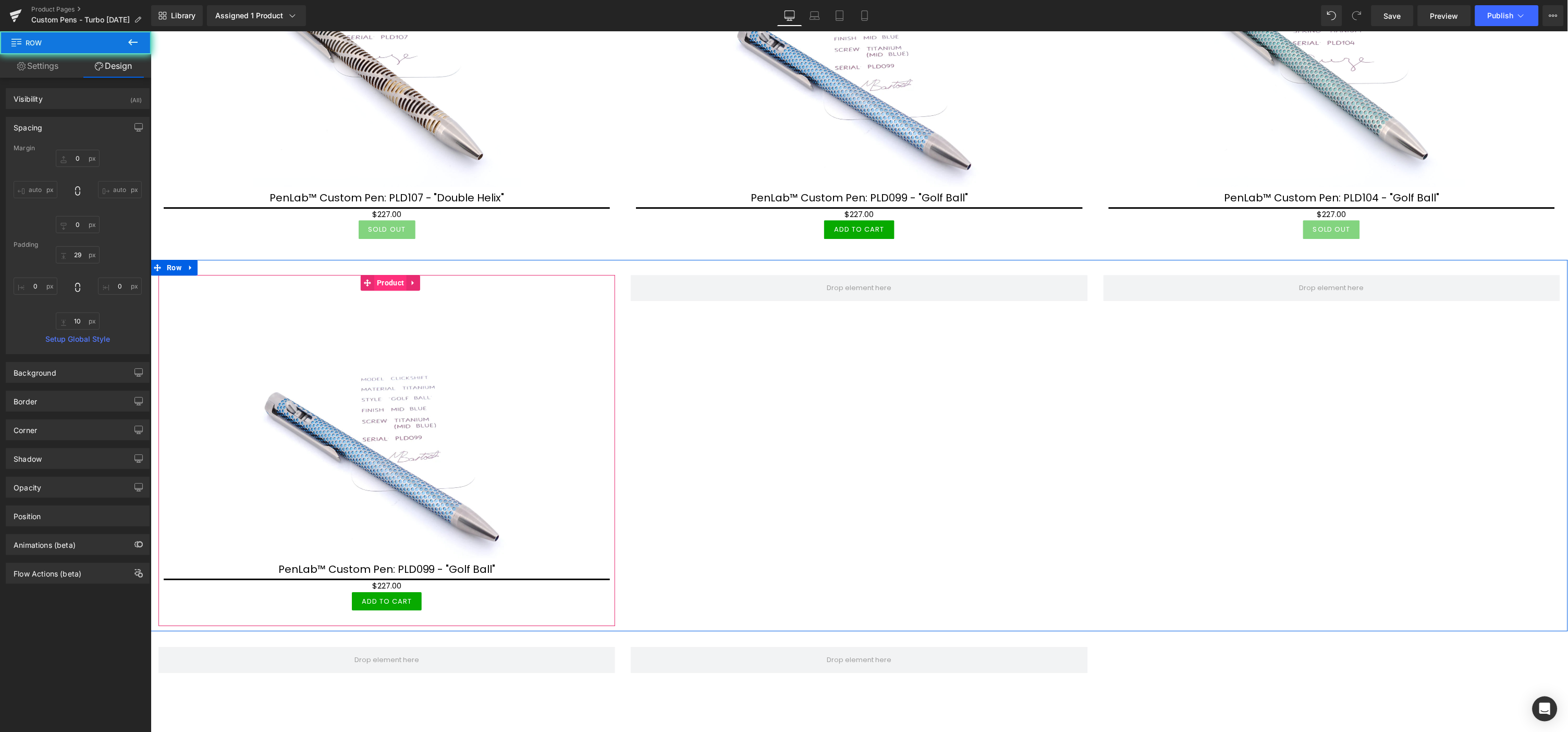
click at [390, 277] on span "Product" at bounding box center [390, 282] width 32 height 16
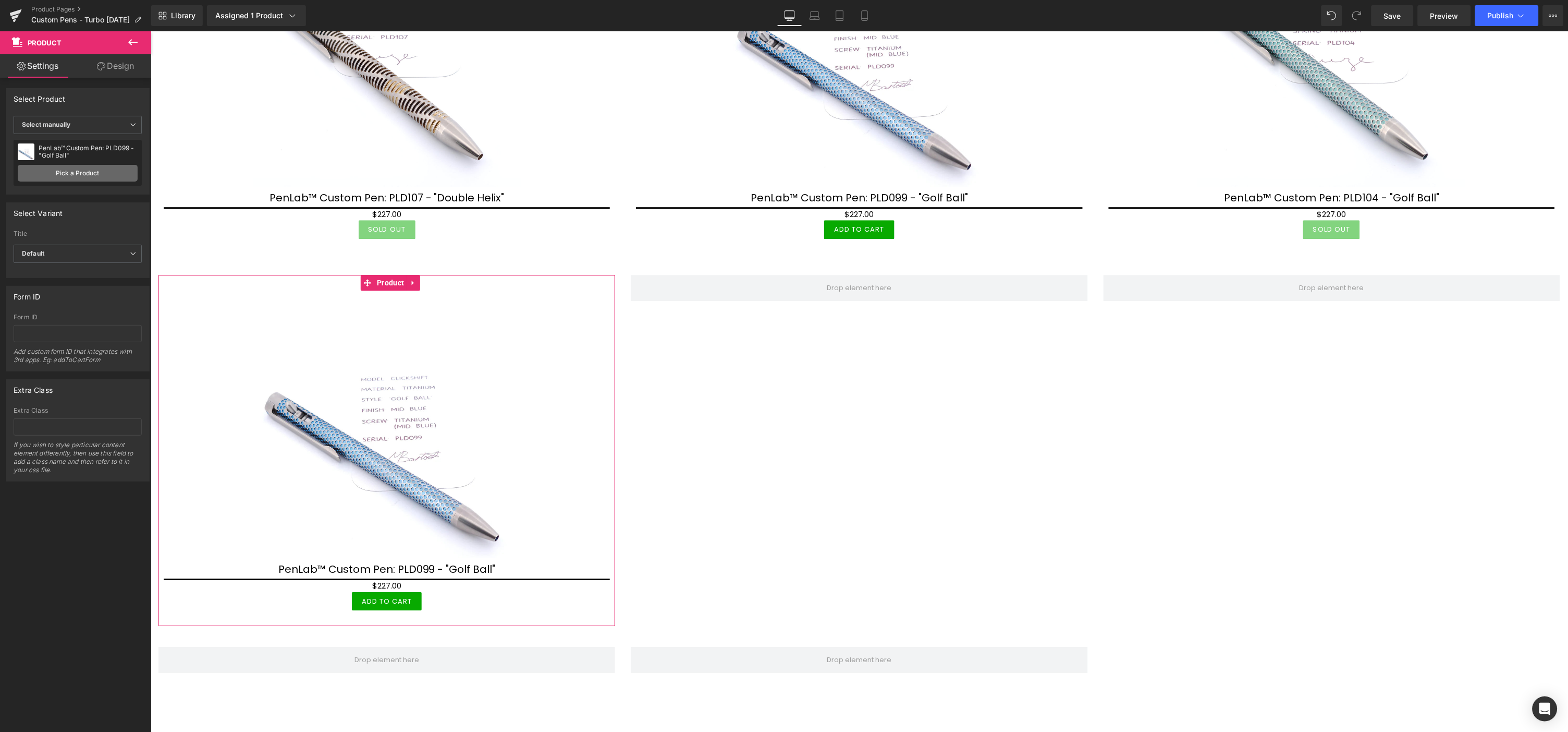
click at [94, 178] on link "Pick a Product" at bounding box center [77, 173] width 120 height 16
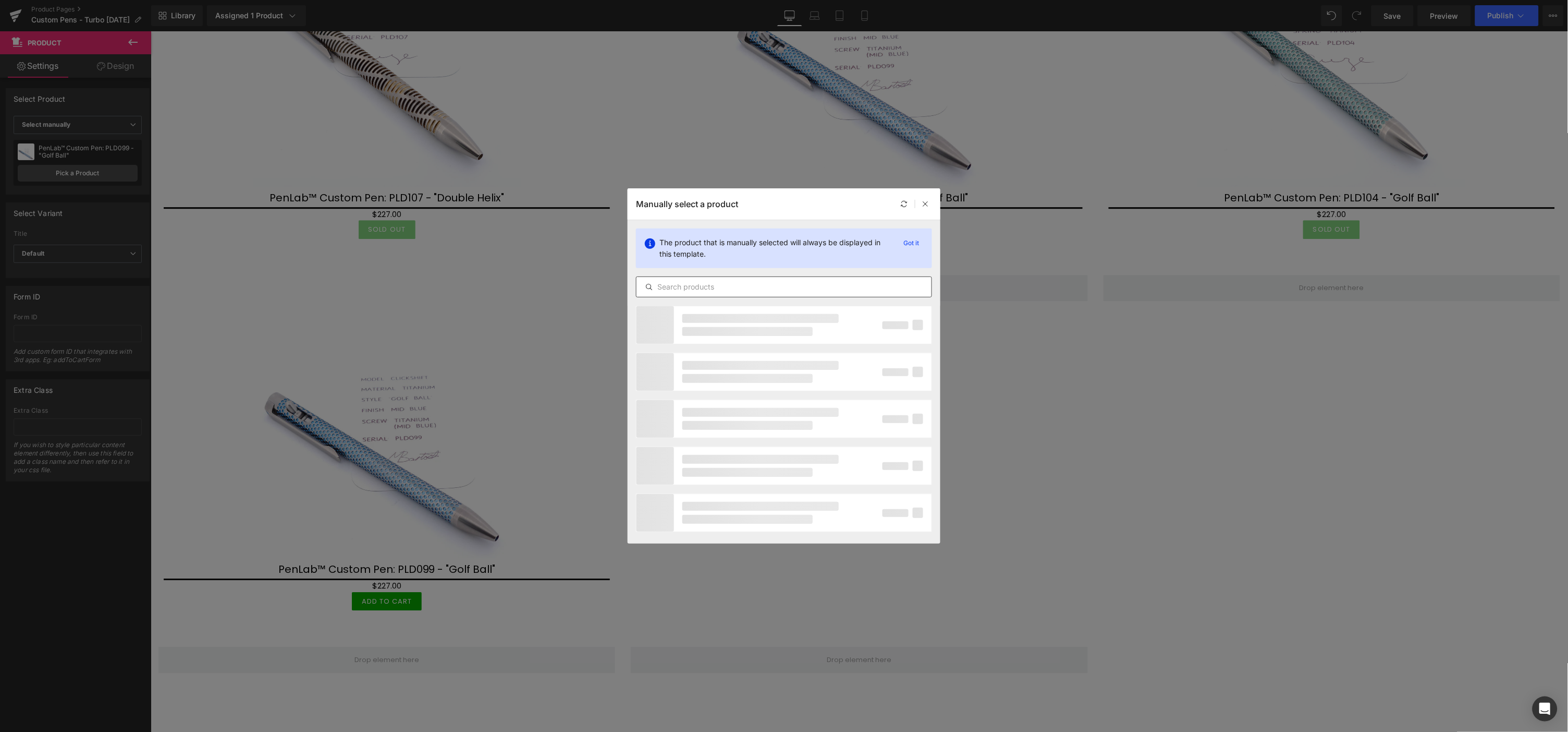
click at [710, 281] on input "text" at bounding box center [784, 287] width 295 height 13
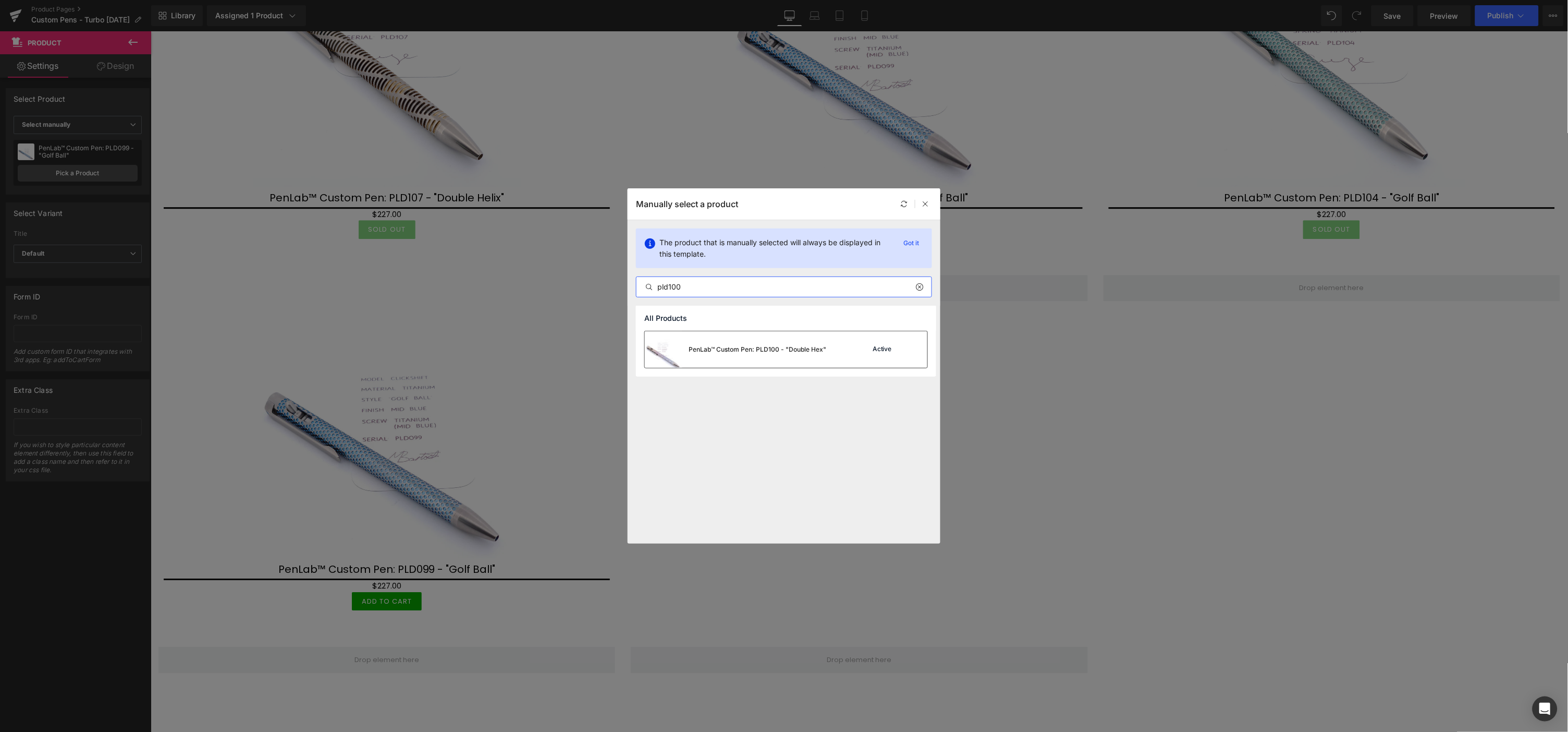
type input "pld100"
click at [811, 355] on div "PenLab™ Custom Pen: PLD100 - "Double Hex"" at bounding box center [735, 350] width 181 height 37
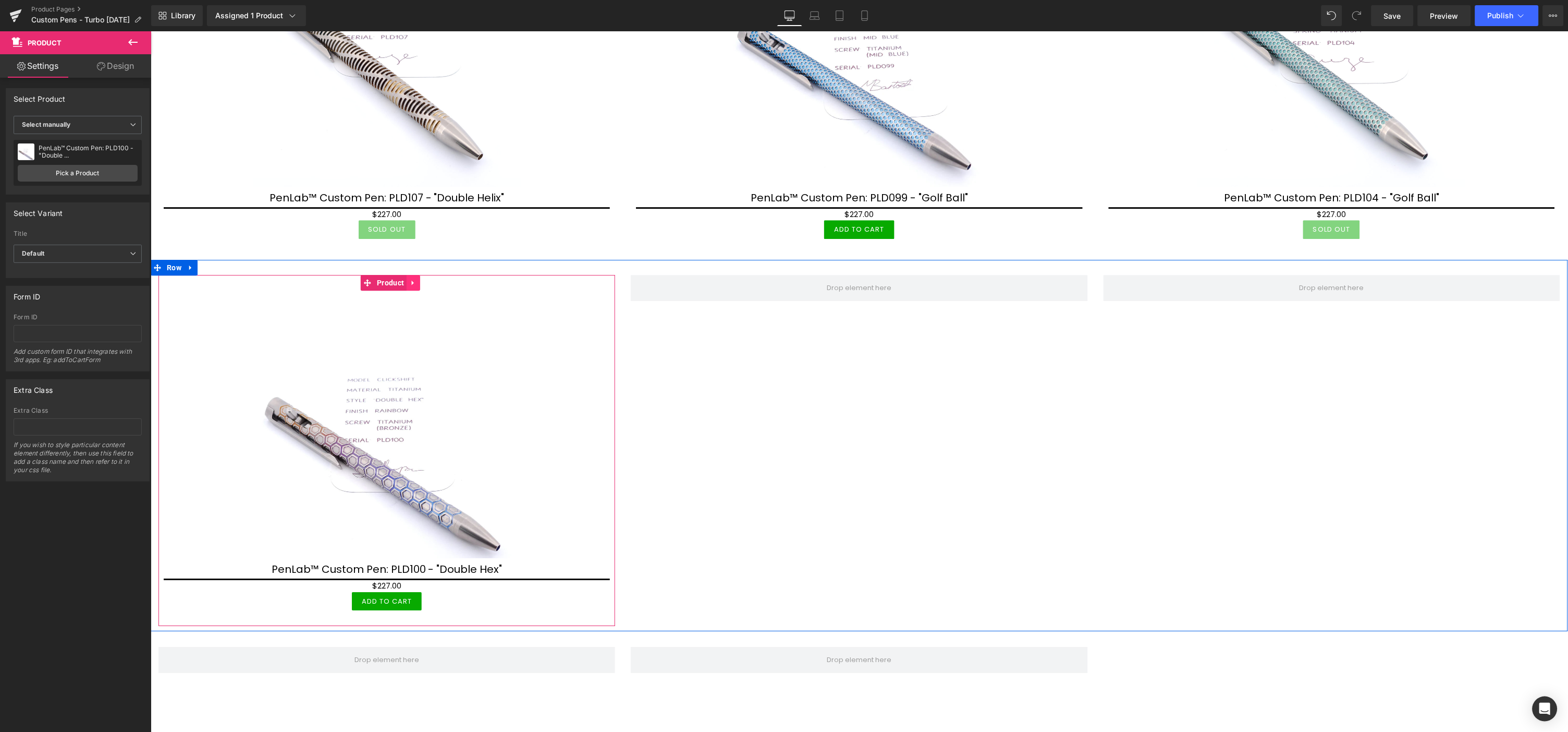
click at [412, 274] on link at bounding box center [413, 282] width 13 height 16
click at [408, 278] on icon at bounding box center [406, 282] width 7 height 7
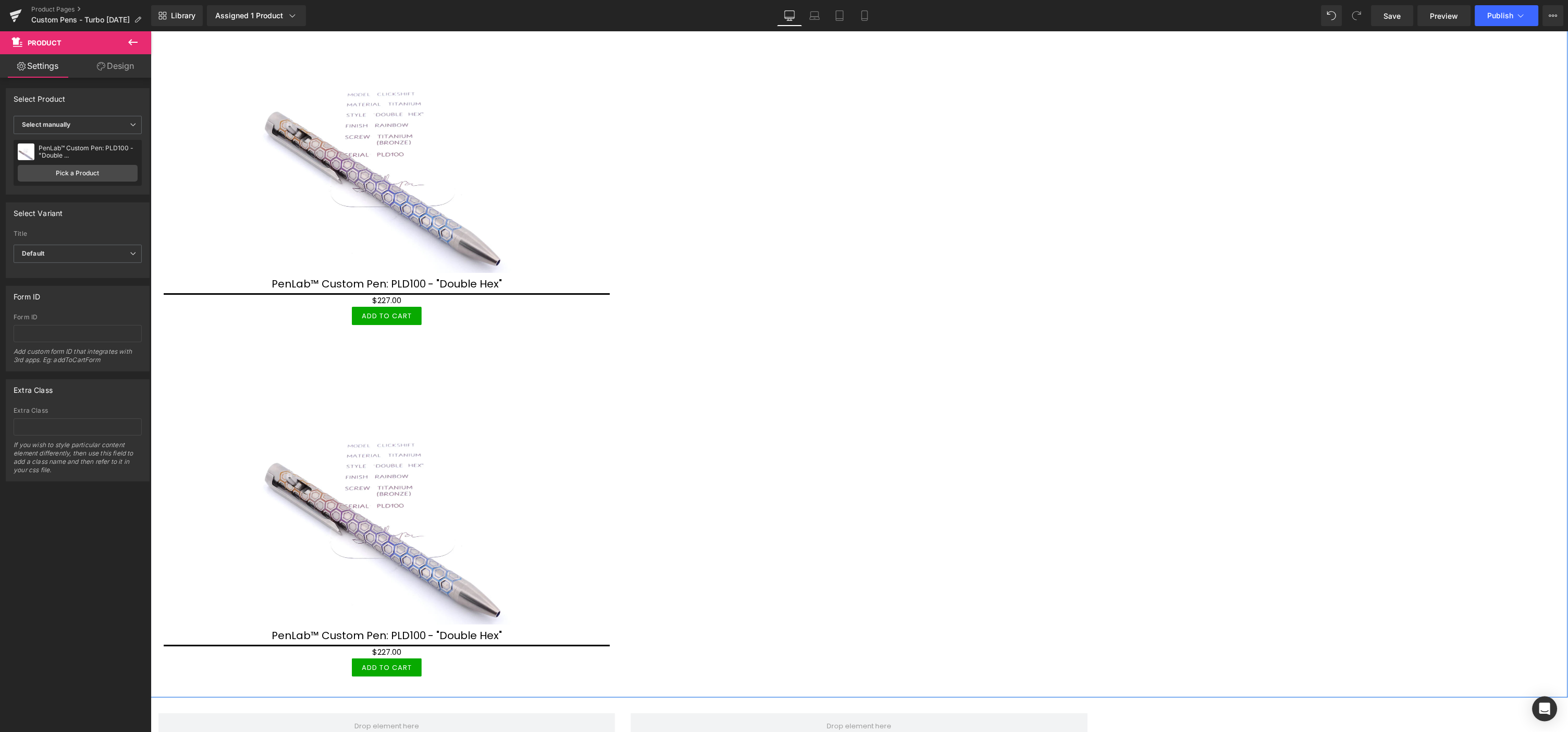
scroll to position [1443, 0]
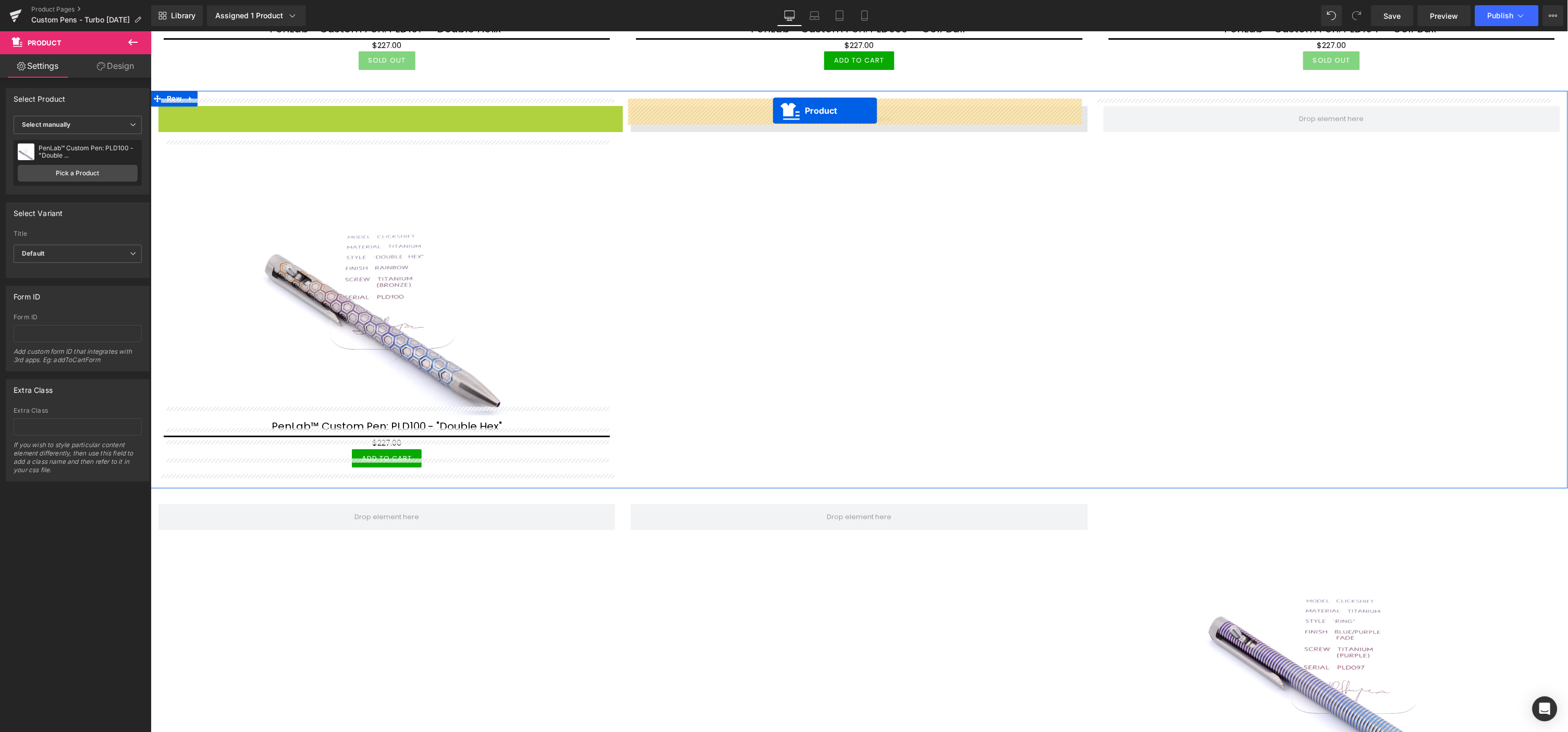
drag, startPoint x: 346, startPoint y: 106, endPoint x: 772, endPoint y: 110, distance: 426.0
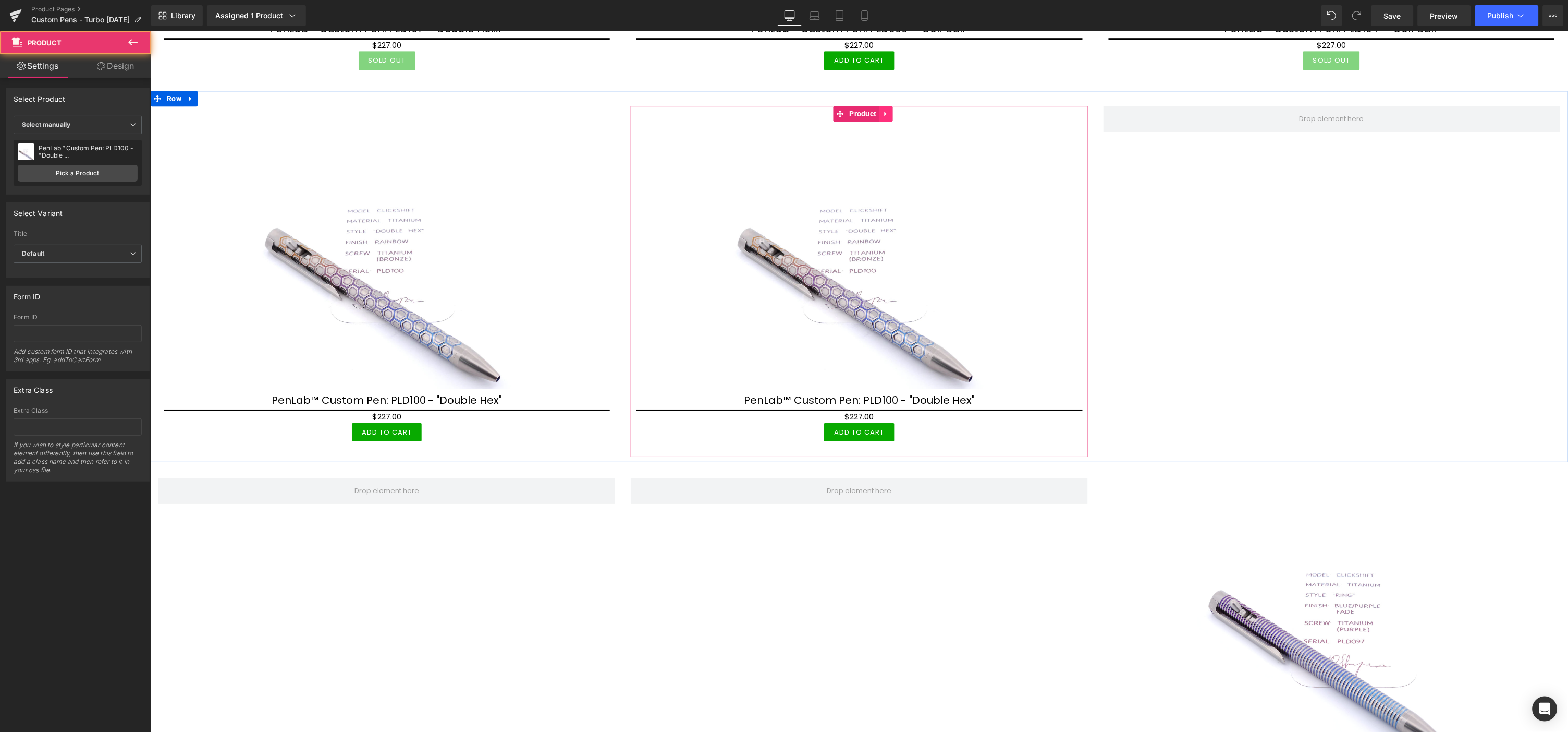
click at [883, 109] on icon at bounding box center [886, 113] width 7 height 8
click at [877, 110] on icon at bounding box center [879, 113] width 7 height 7
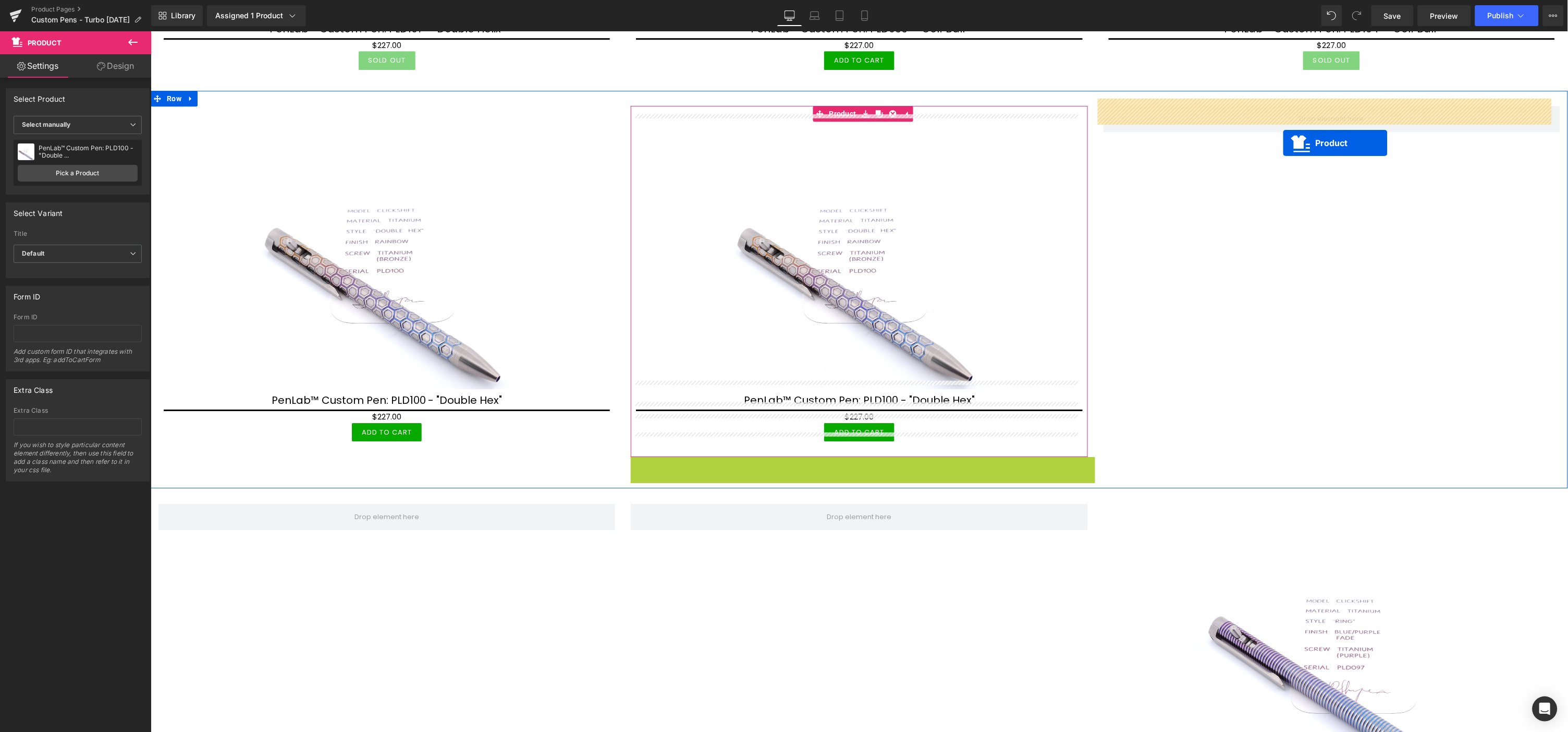
drag, startPoint x: 832, startPoint y: 455, endPoint x: 1283, endPoint y: 143, distance: 548.4
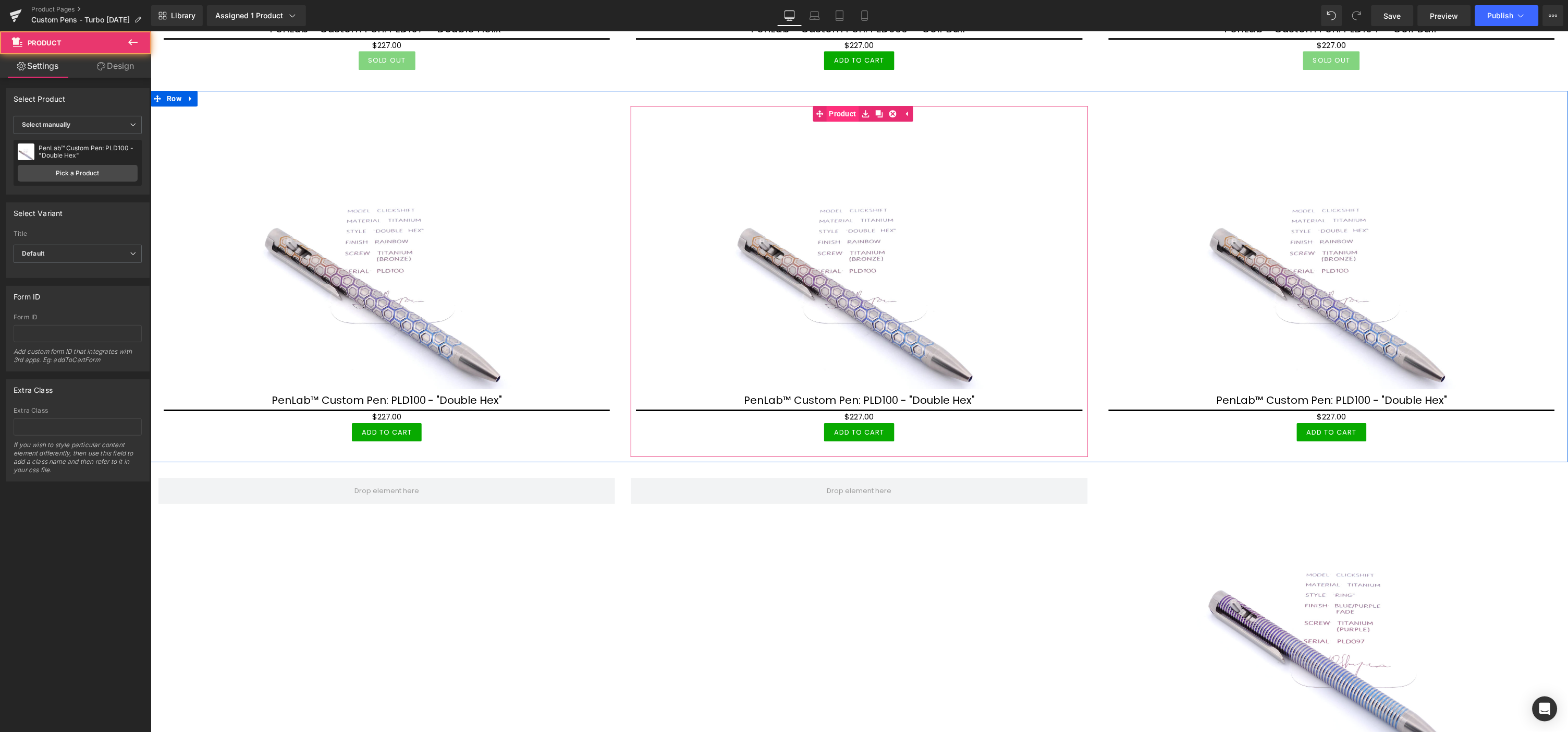
click at [845, 110] on span "Product" at bounding box center [842, 113] width 32 height 16
click at [90, 175] on link "Pick a Product" at bounding box center [77, 173] width 120 height 16
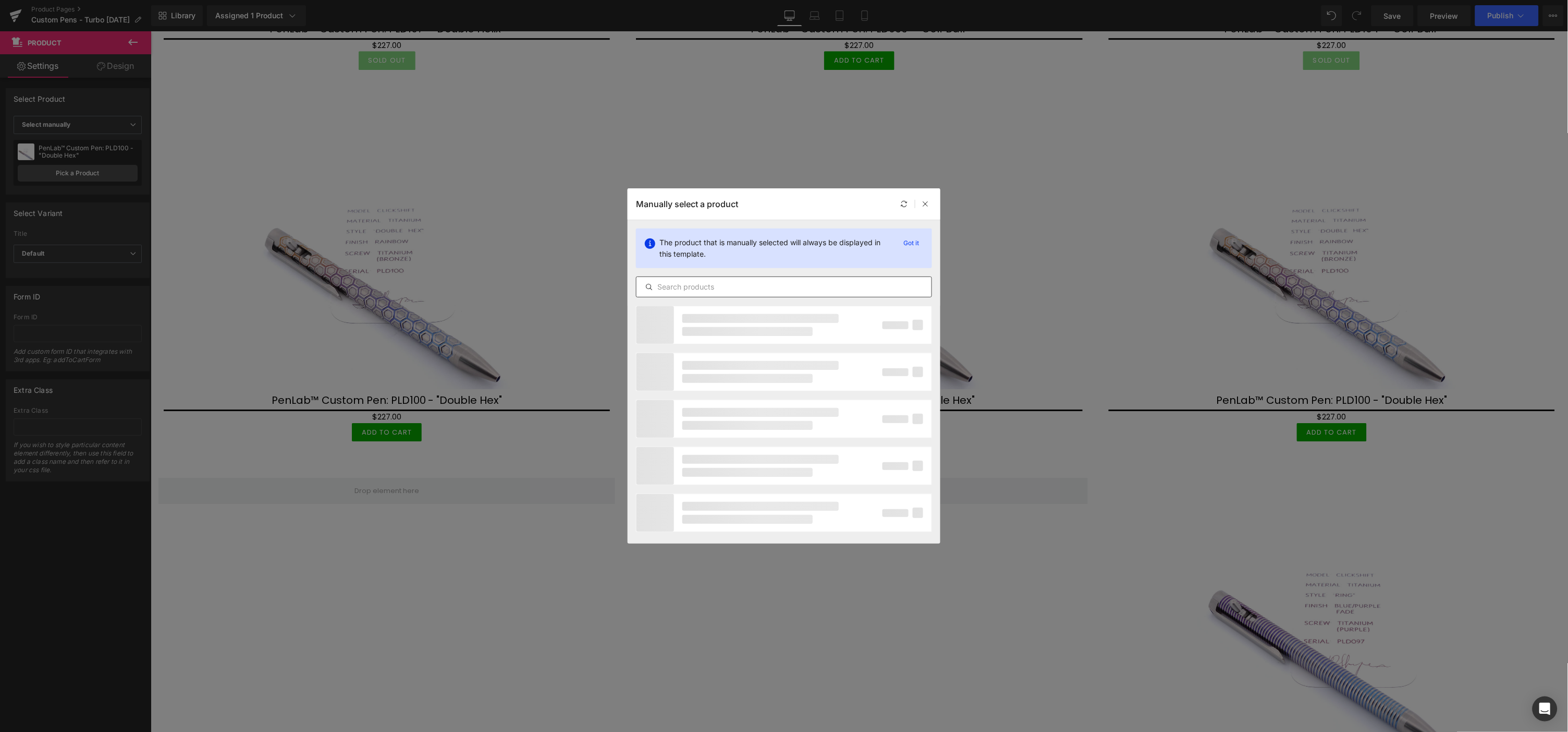
click at [735, 285] on input "text" at bounding box center [784, 287] width 295 height 13
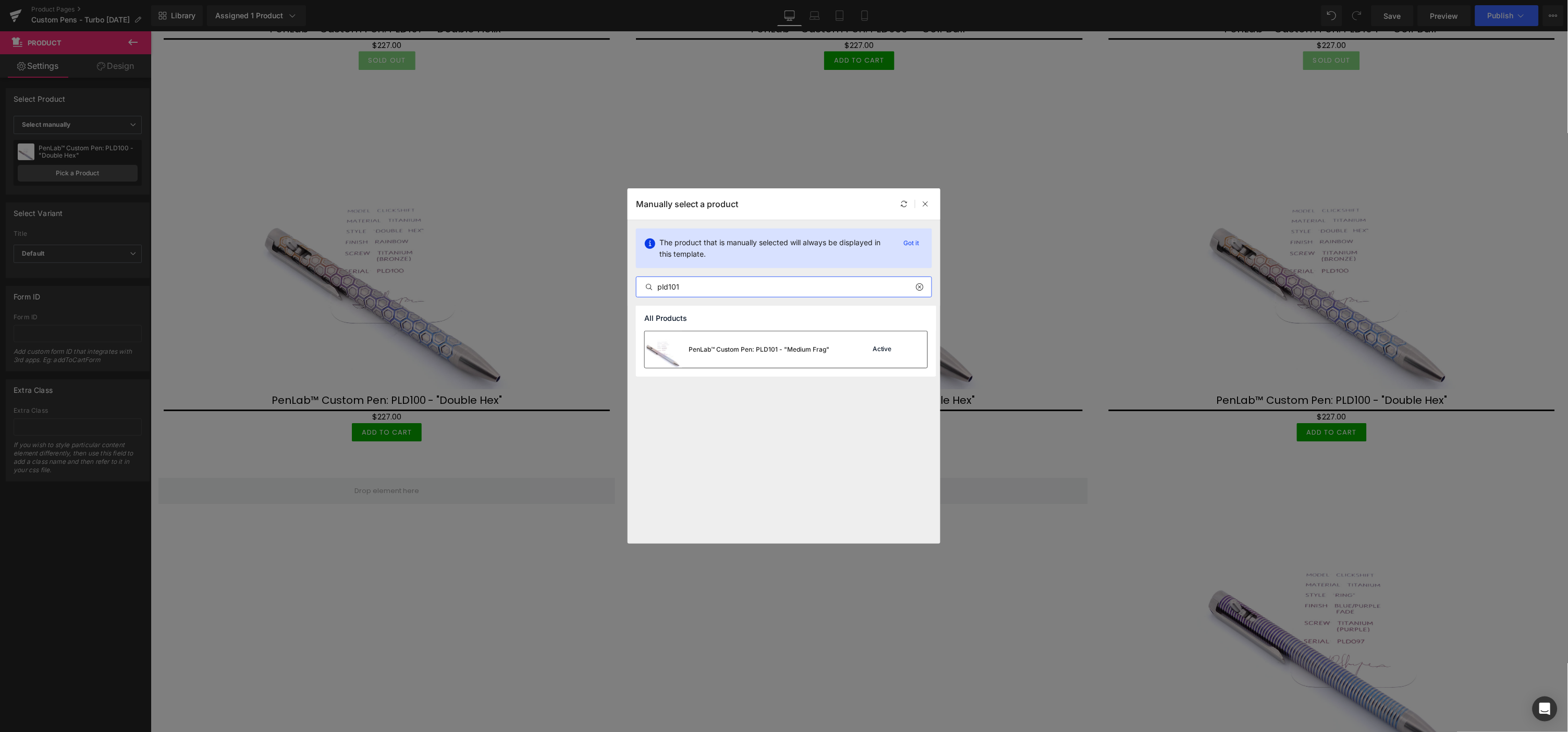
type input "pld101"
click at [754, 350] on div "PenLab™ Custom Pen: PLD101 - "Medium Frag"" at bounding box center [758, 349] width 141 height 9
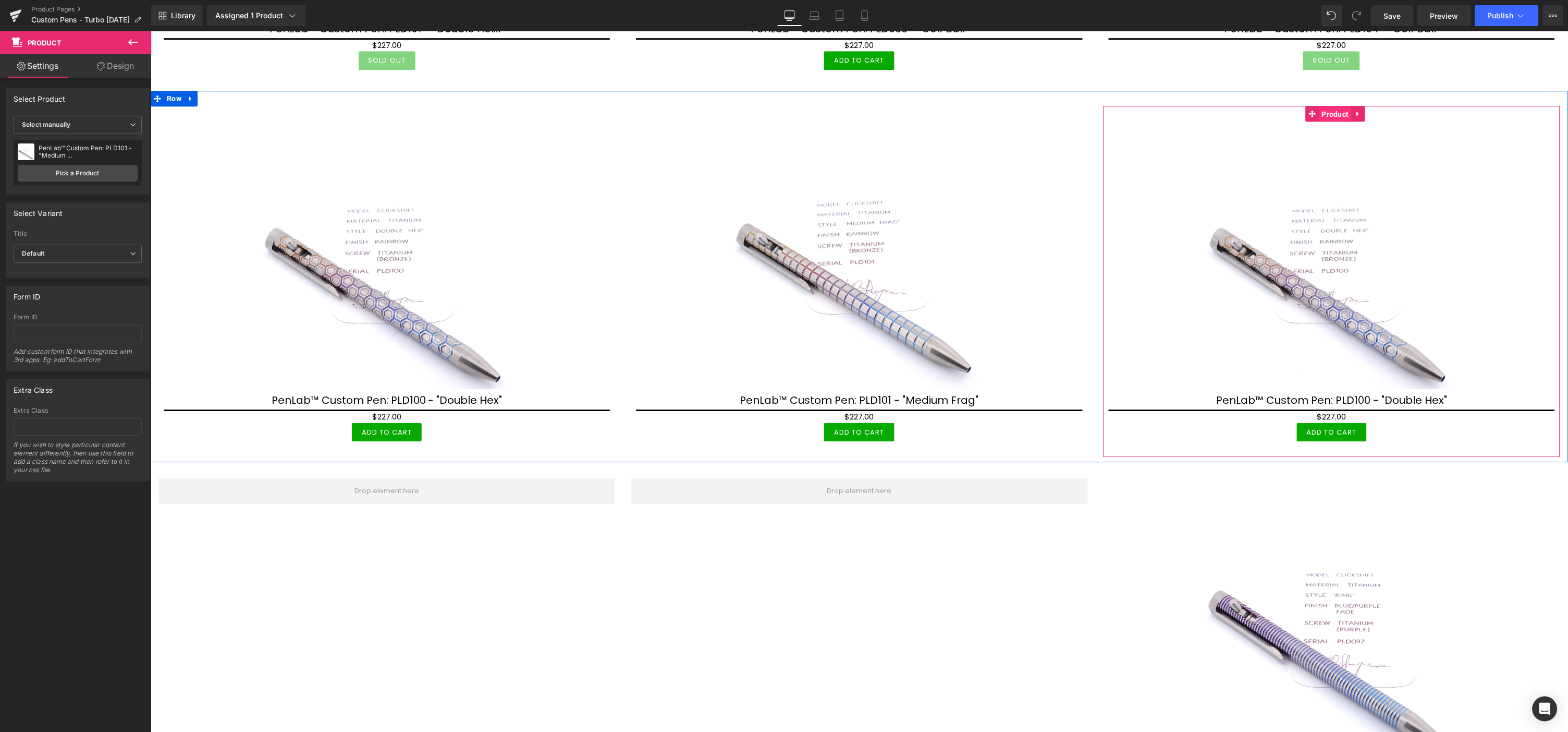
click at [1326, 108] on span "Product" at bounding box center [1335, 114] width 32 height 16
click at [113, 174] on link "Pick a Product" at bounding box center [77, 173] width 120 height 16
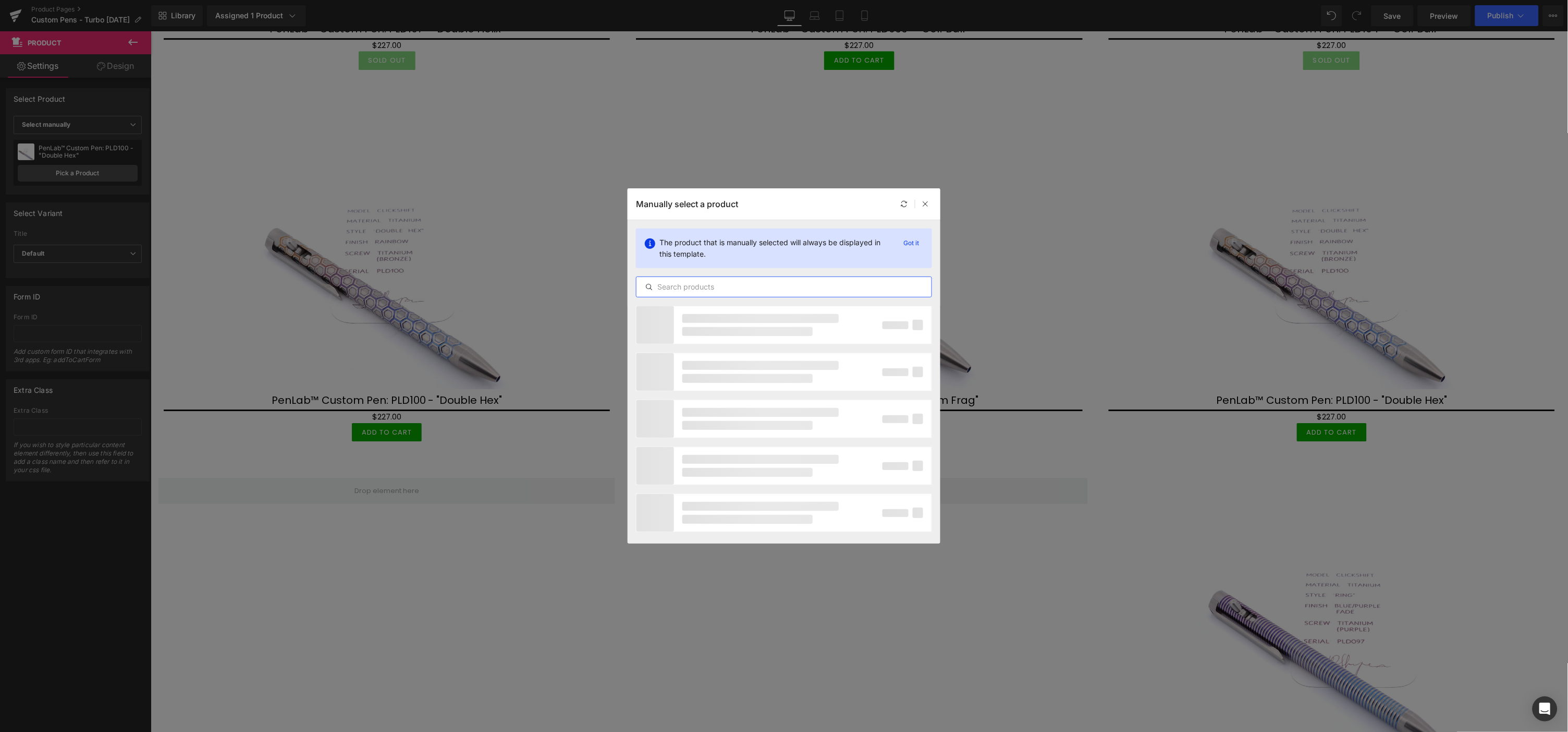
click at [698, 289] on input "text" at bounding box center [784, 287] width 295 height 13
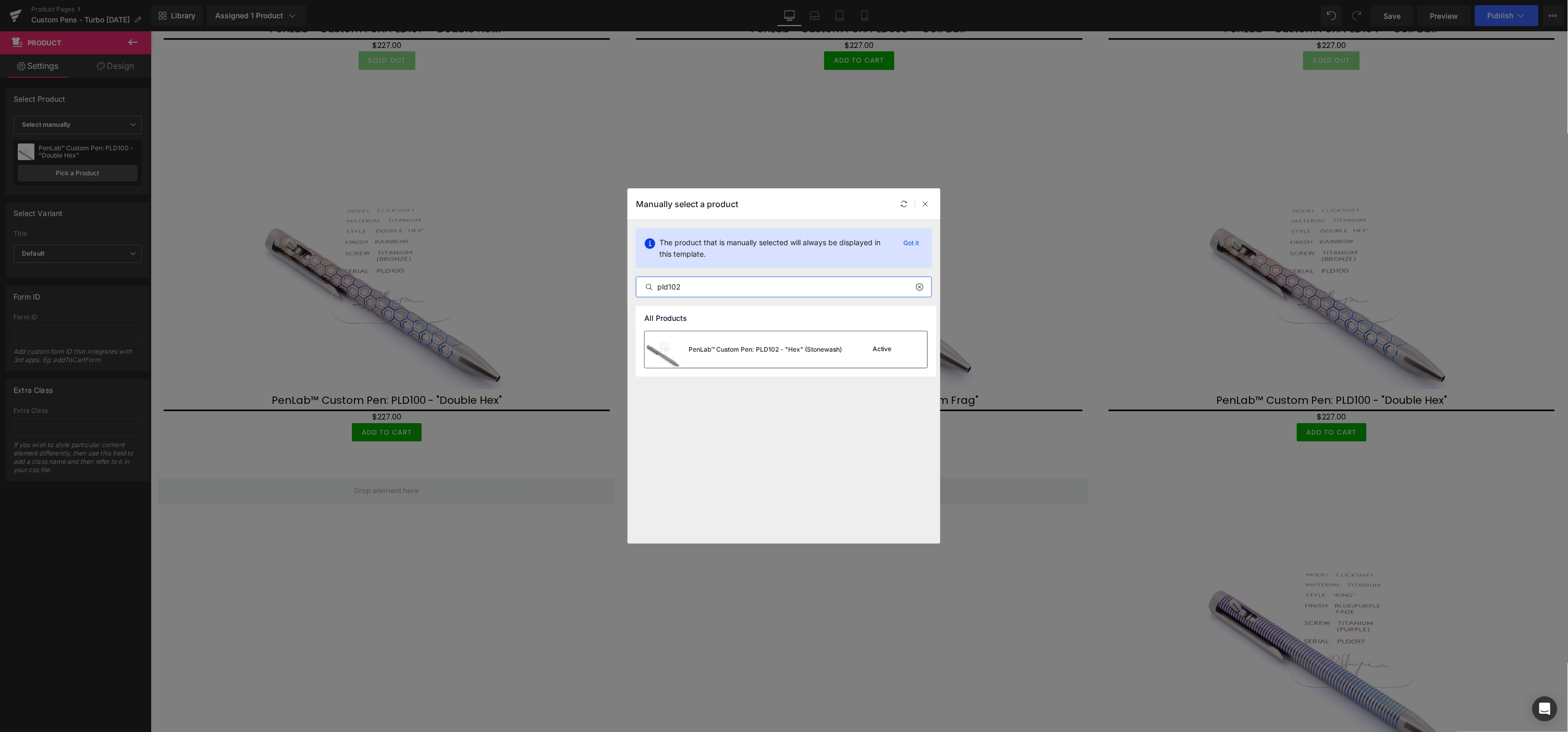
type input "pld102"
click at [793, 354] on div "PenLab™ Custom Pen: PLD102 - "Hex" (Stonewash)" at bounding box center [743, 350] width 197 height 37
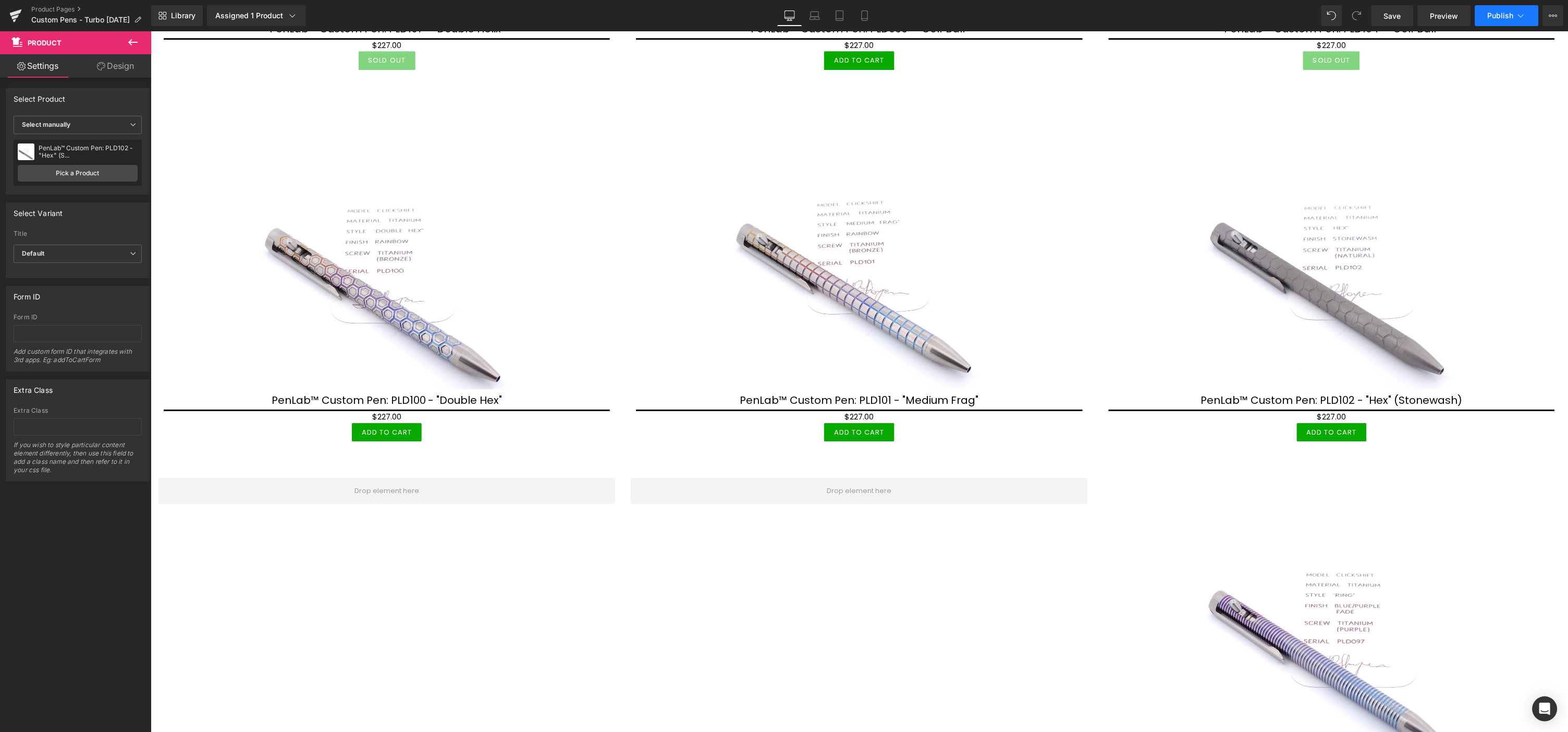
click at [1499, 5] on button "Publish" at bounding box center [1507, 16] width 63 height 21
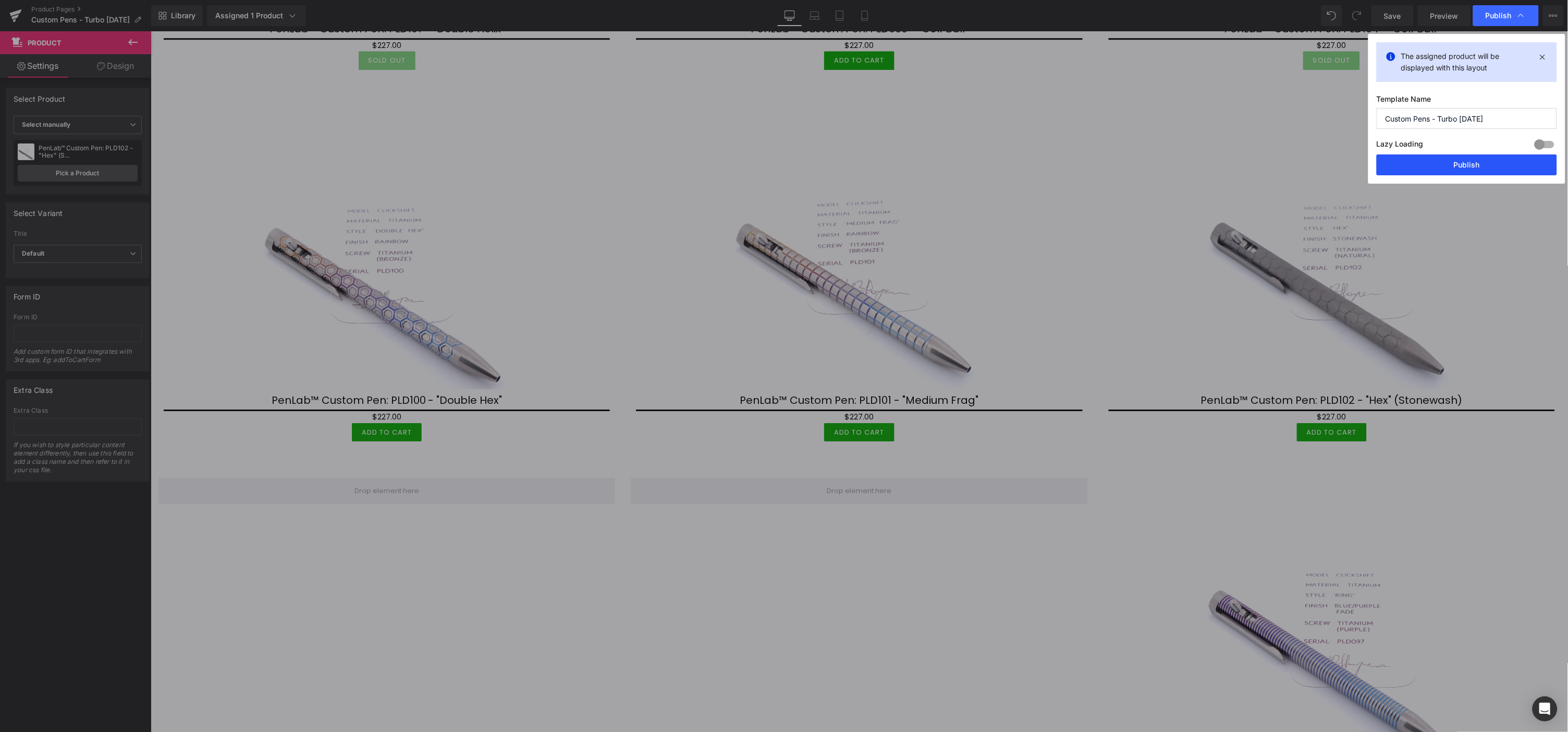
click at [1477, 164] on button "Publish" at bounding box center [1467, 164] width 180 height 21
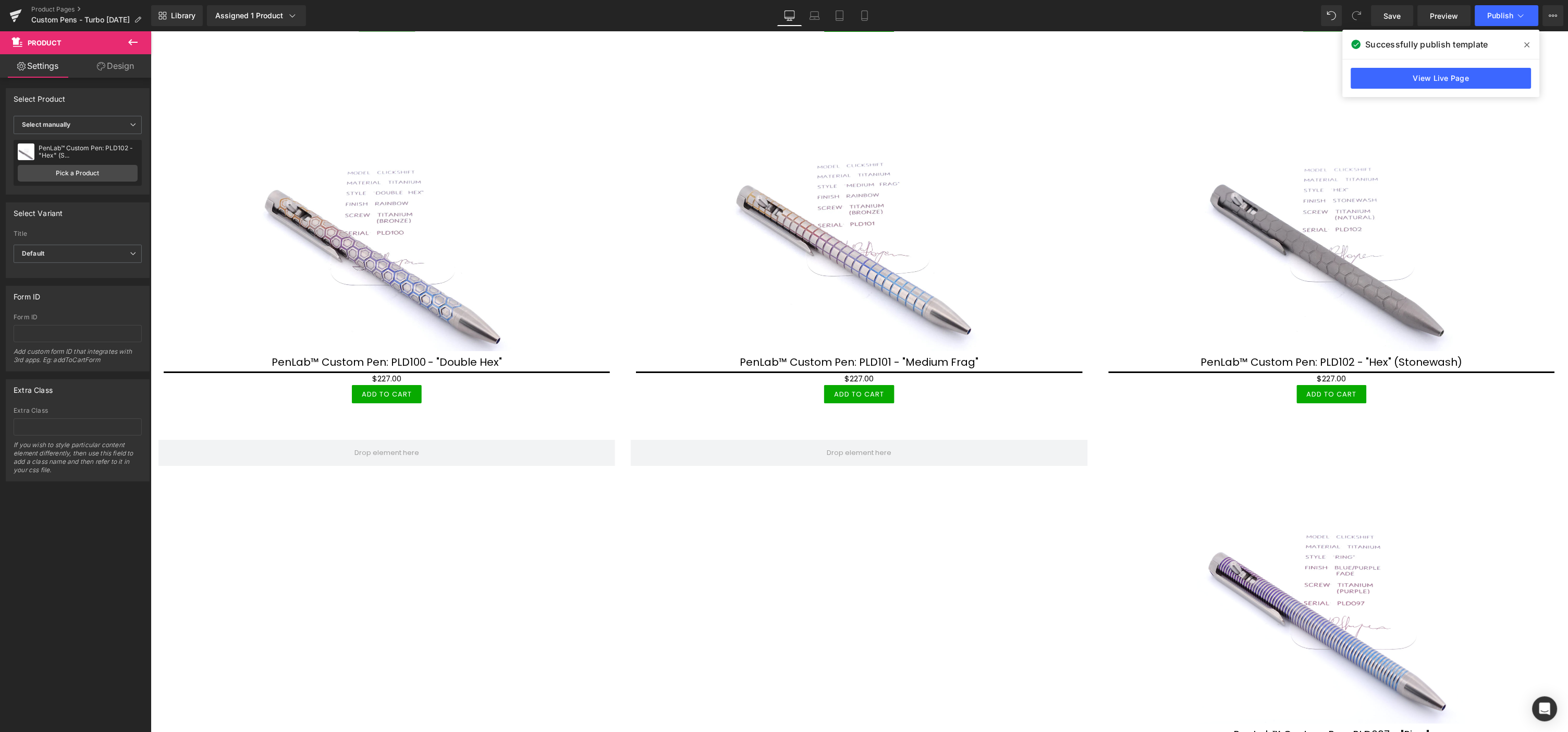
scroll to position [1734, 0]
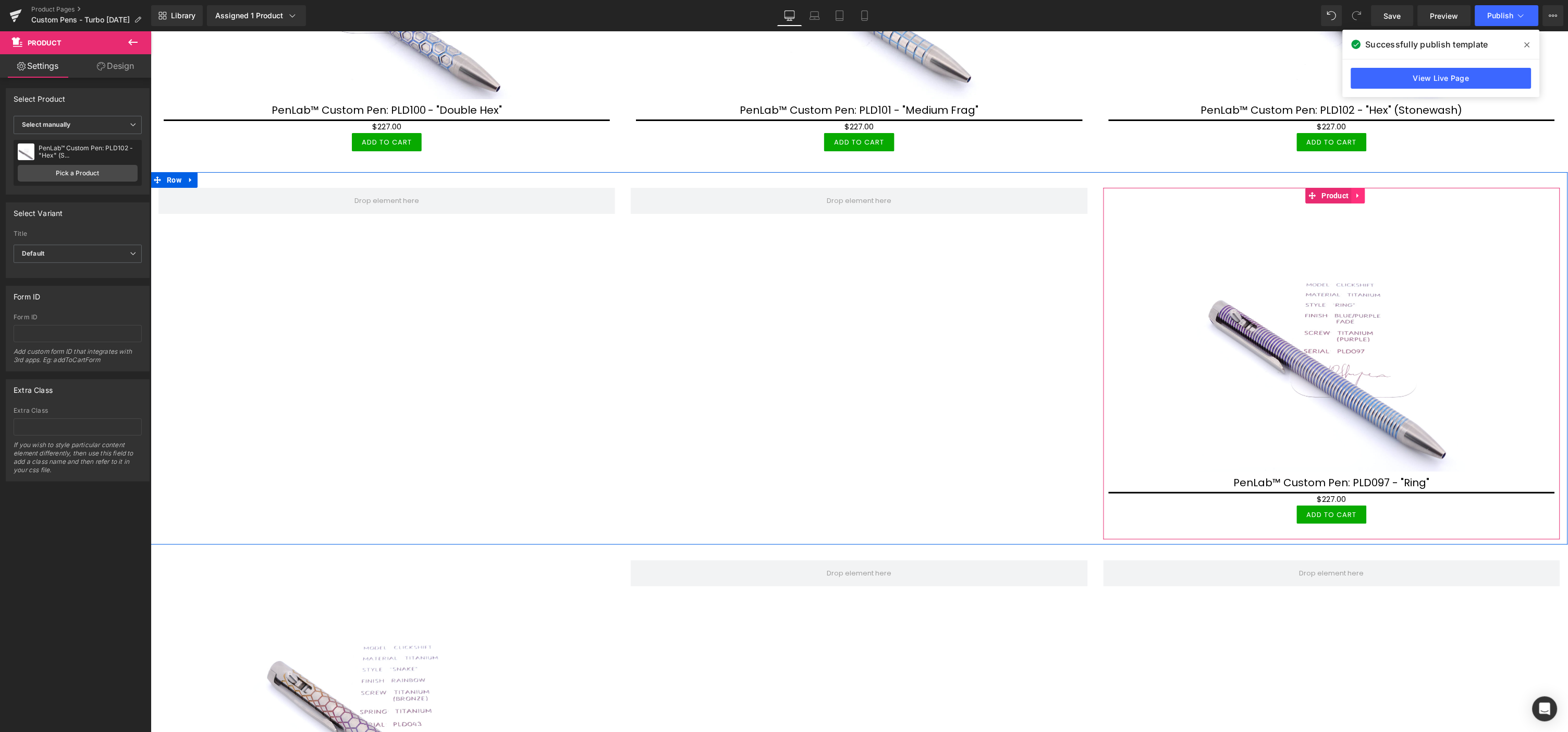
click at [1356, 193] on icon at bounding box center [1357, 195] width 2 height 5
click at [1348, 191] on icon at bounding box center [1351, 195] width 7 height 7
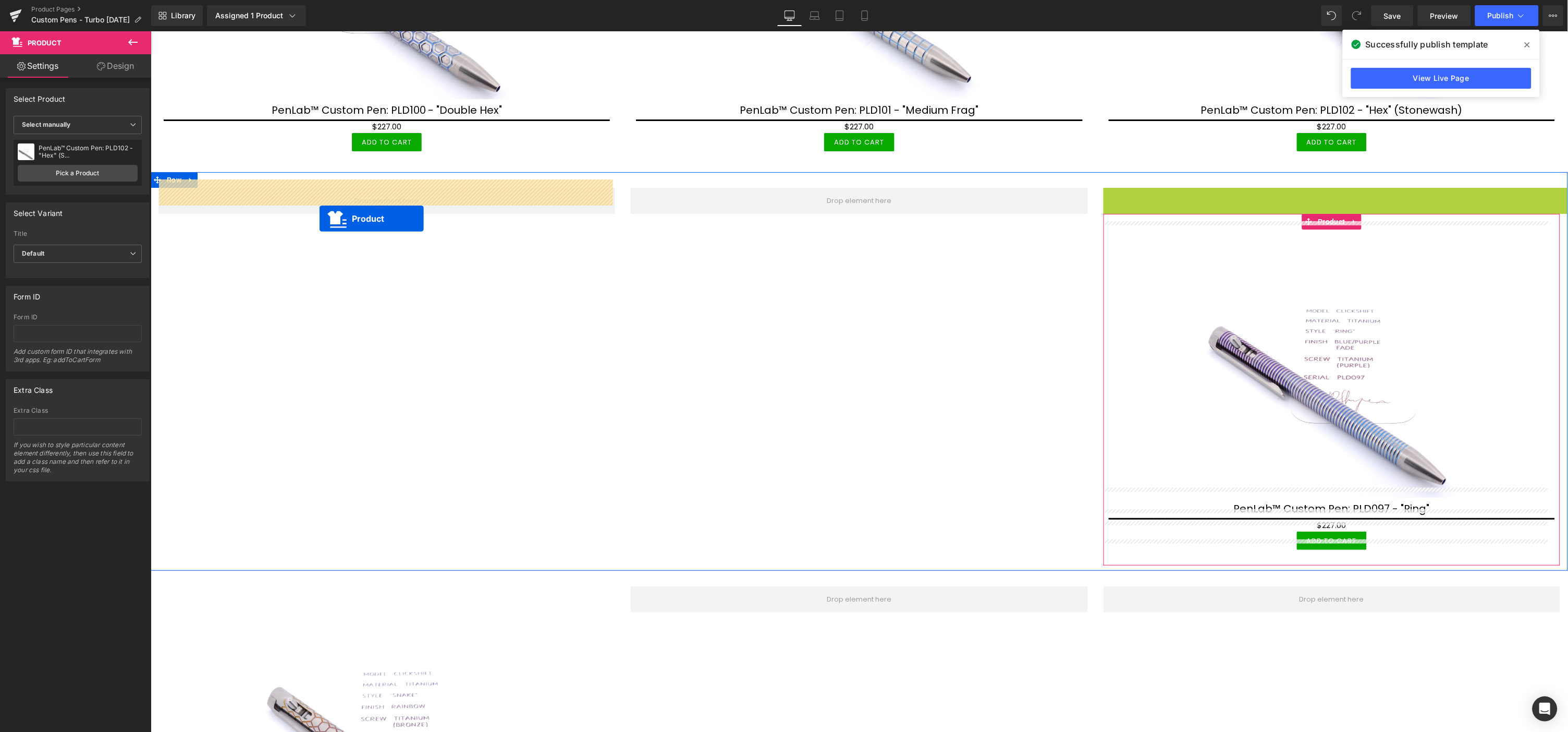
drag, startPoint x: 1286, startPoint y: 186, endPoint x: 318, endPoint y: 217, distance: 968.5
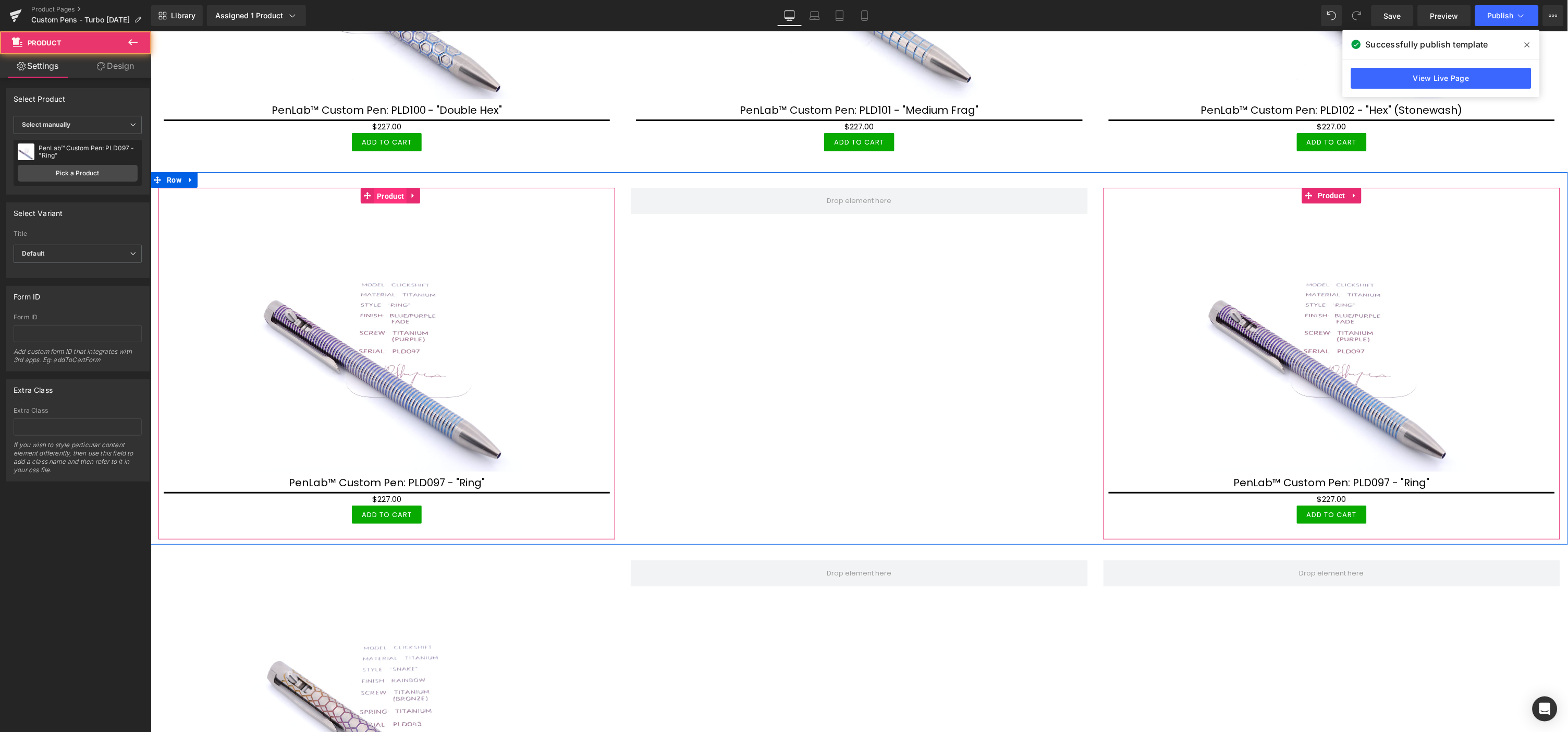
click at [390, 188] on span "Product" at bounding box center [390, 195] width 32 height 16
click at [58, 173] on link "Pick a Product" at bounding box center [77, 173] width 120 height 16
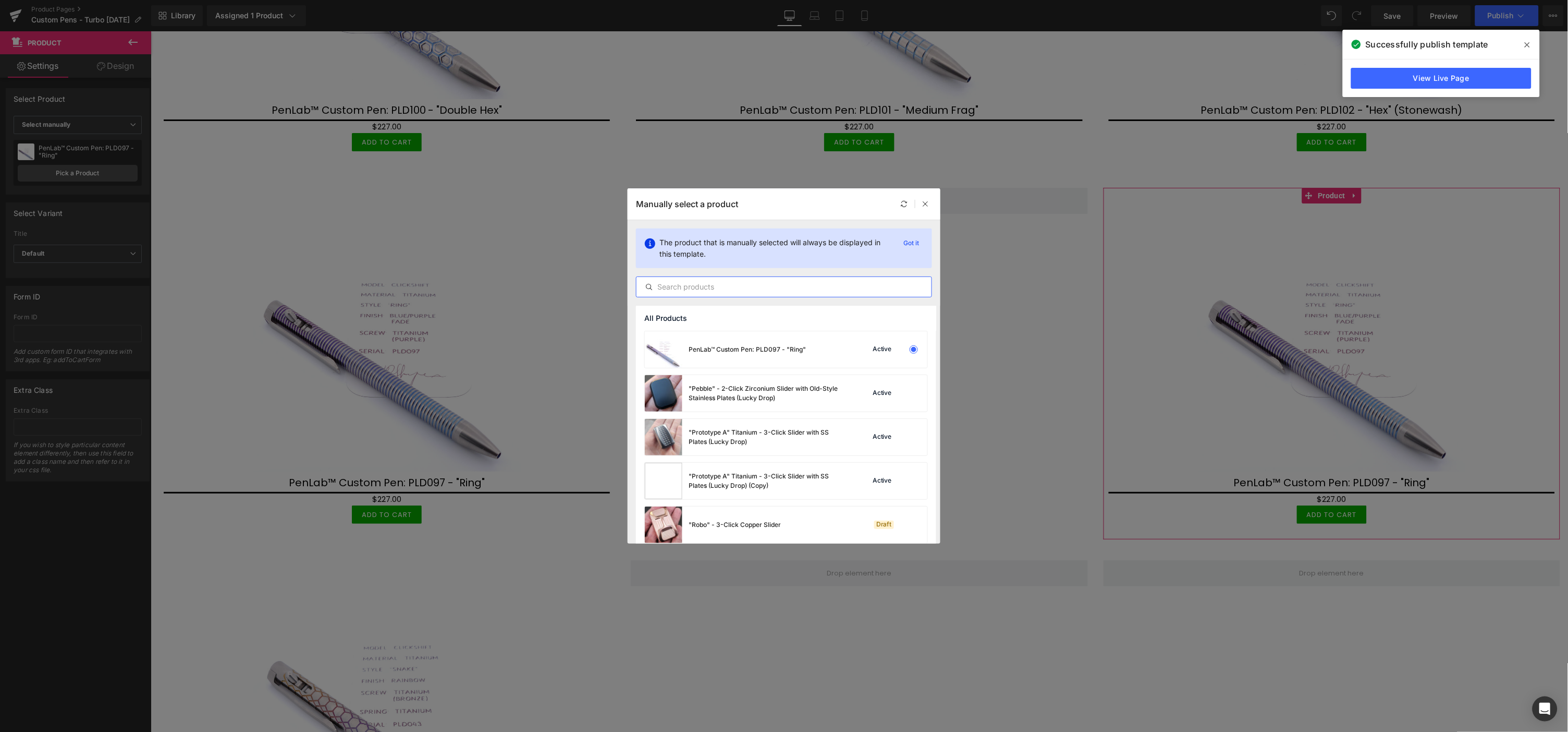
click at [694, 282] on input "text" at bounding box center [784, 287] width 295 height 13
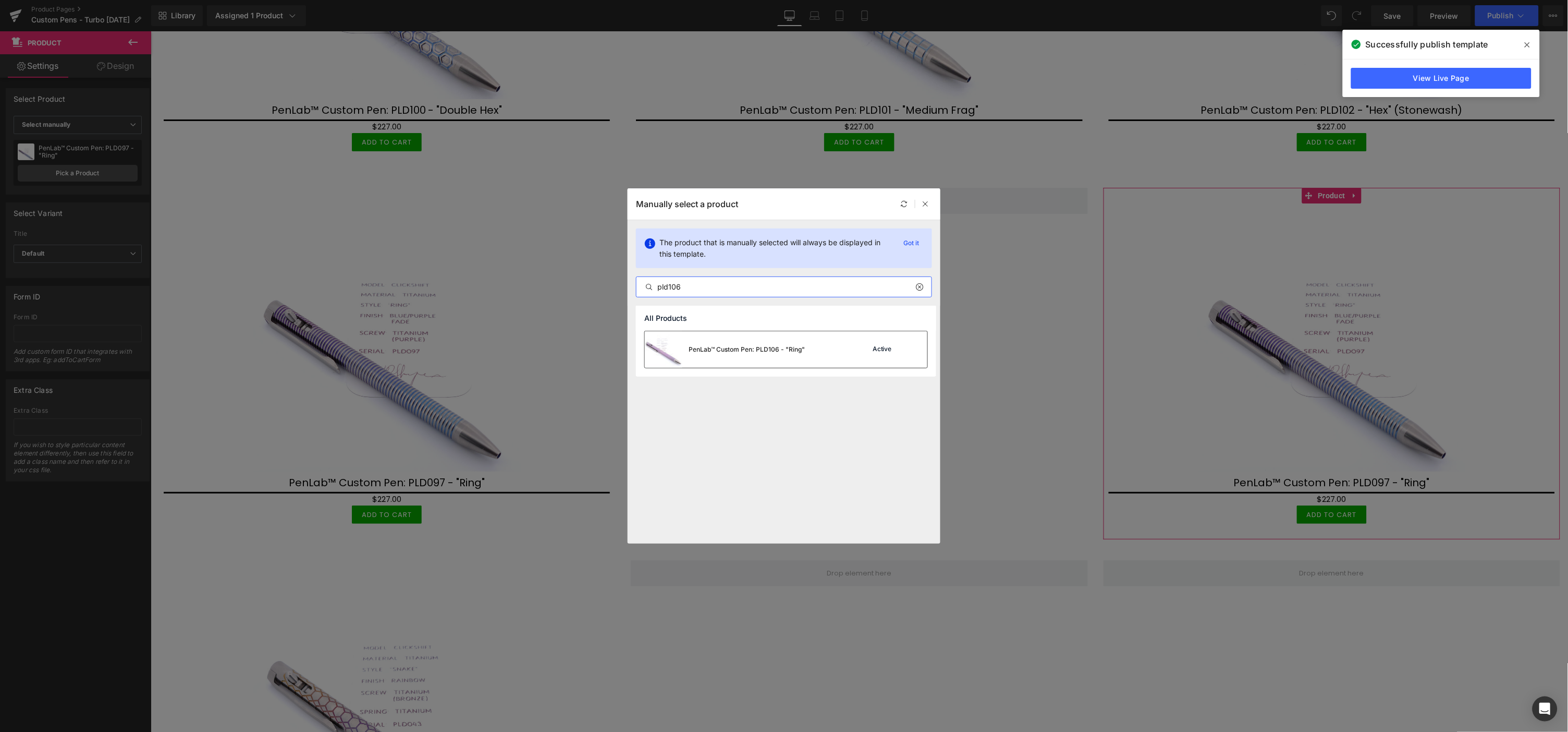
type input "pld106"
click at [760, 347] on div "PenLab™ Custom Pen: PLD106 - "Ring"" at bounding box center [746, 349] width 116 height 9
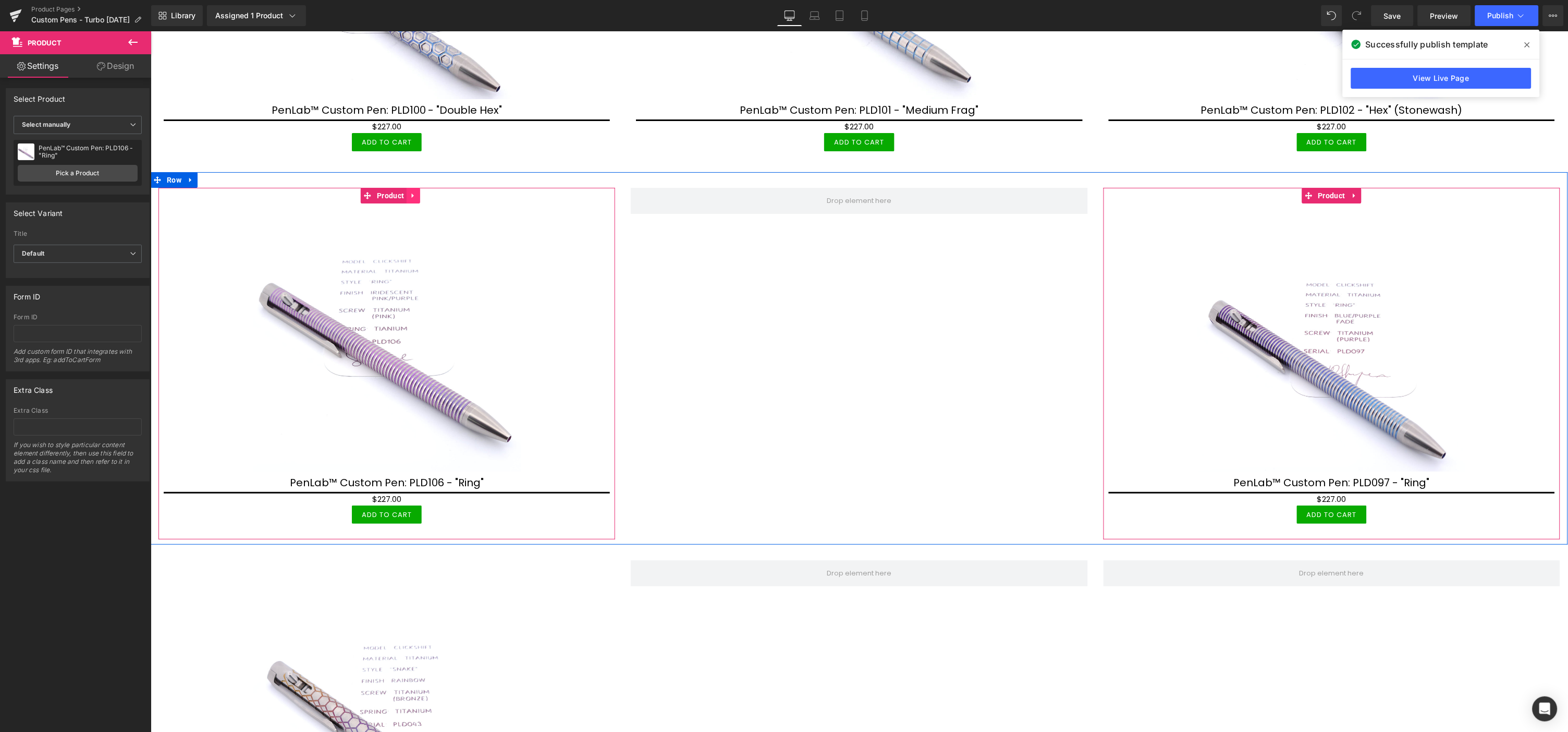
click at [414, 191] on icon at bounding box center [413, 195] width 7 height 8
click at [405, 191] on icon at bounding box center [406, 195] width 7 height 7
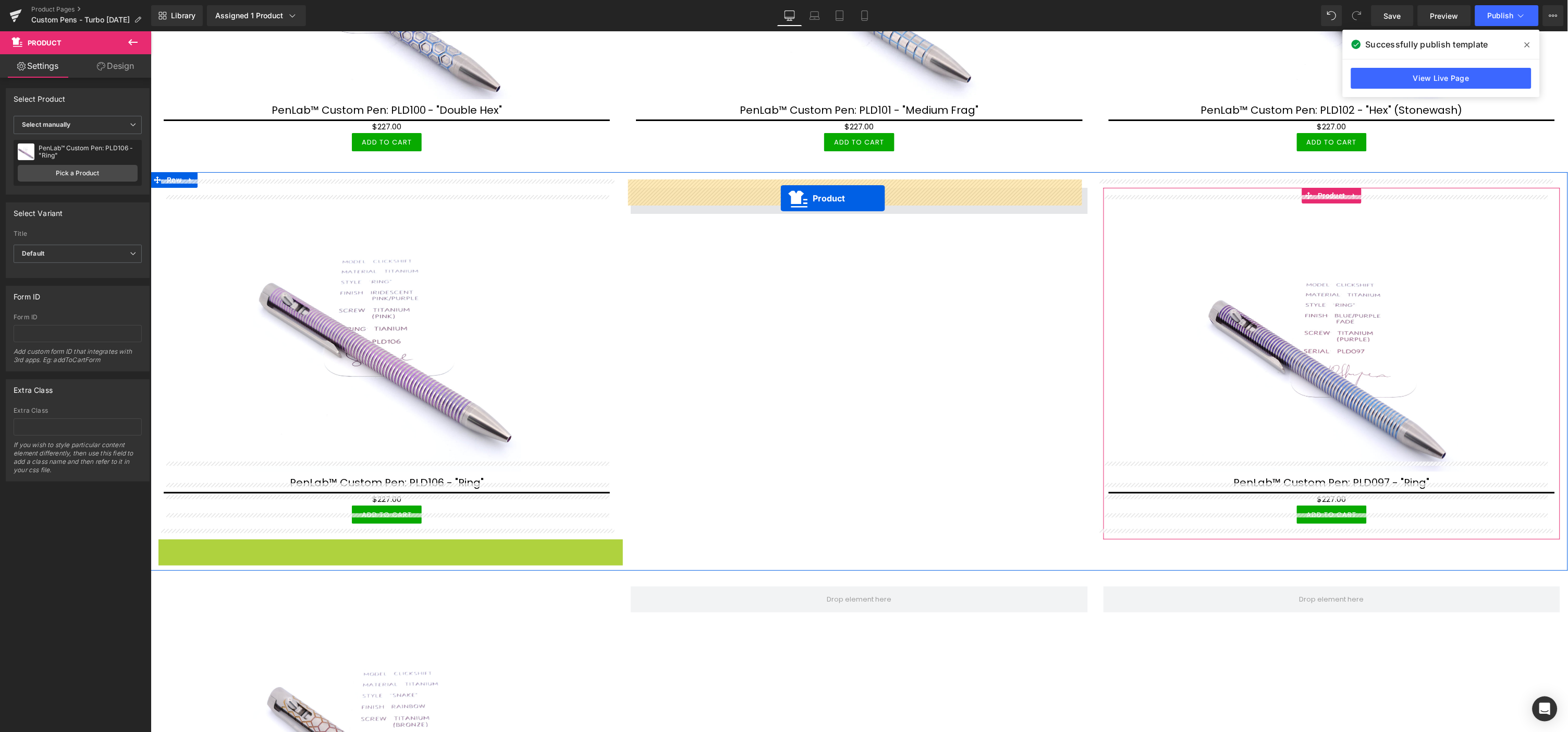
drag, startPoint x: 368, startPoint y: 537, endPoint x: 780, endPoint y: 198, distance: 533.5
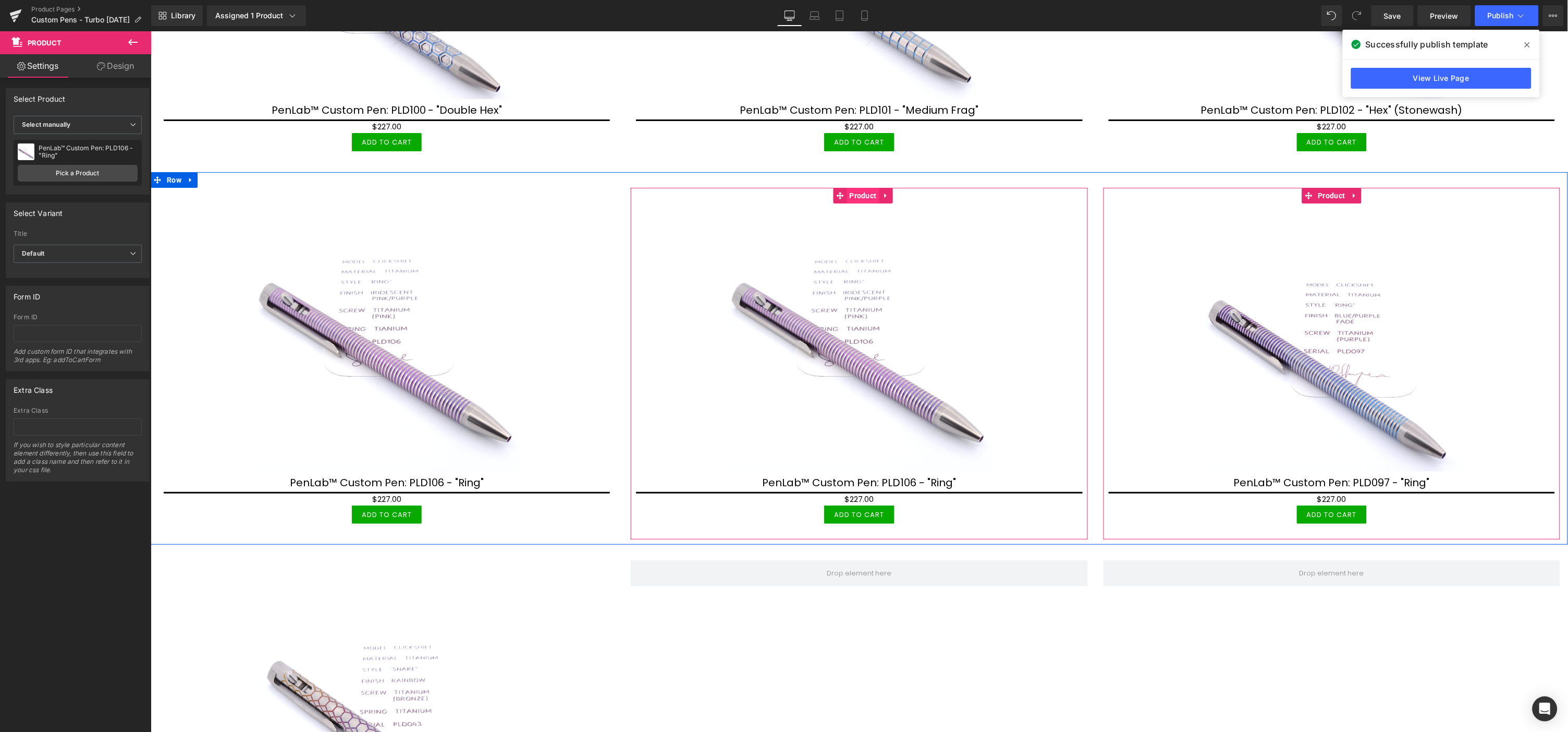
click at [855, 187] on span "Product" at bounding box center [863, 195] width 32 height 16
click at [79, 175] on link "Pick a Product" at bounding box center [77, 173] width 120 height 16
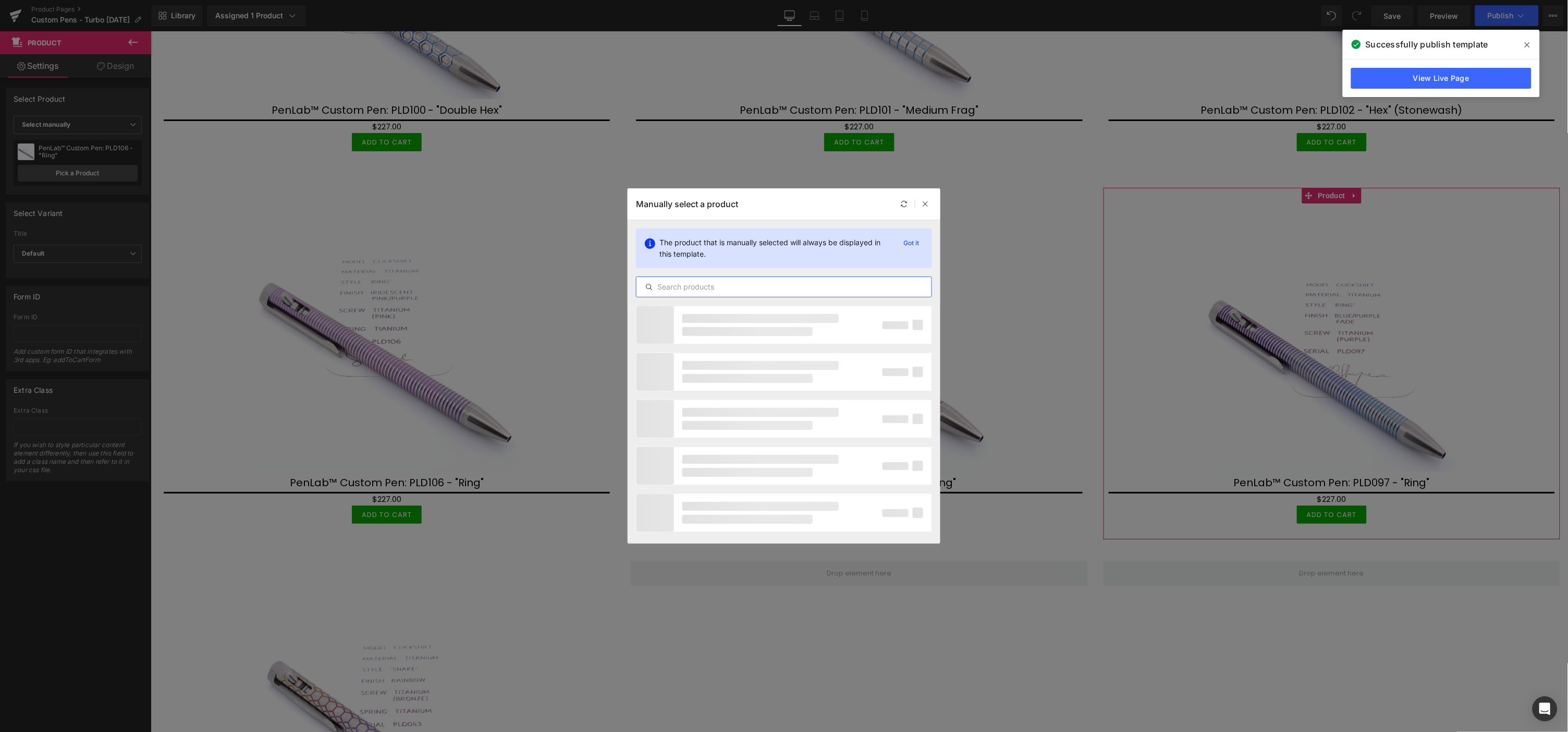
click at [789, 284] on input "text" at bounding box center [784, 287] width 295 height 13
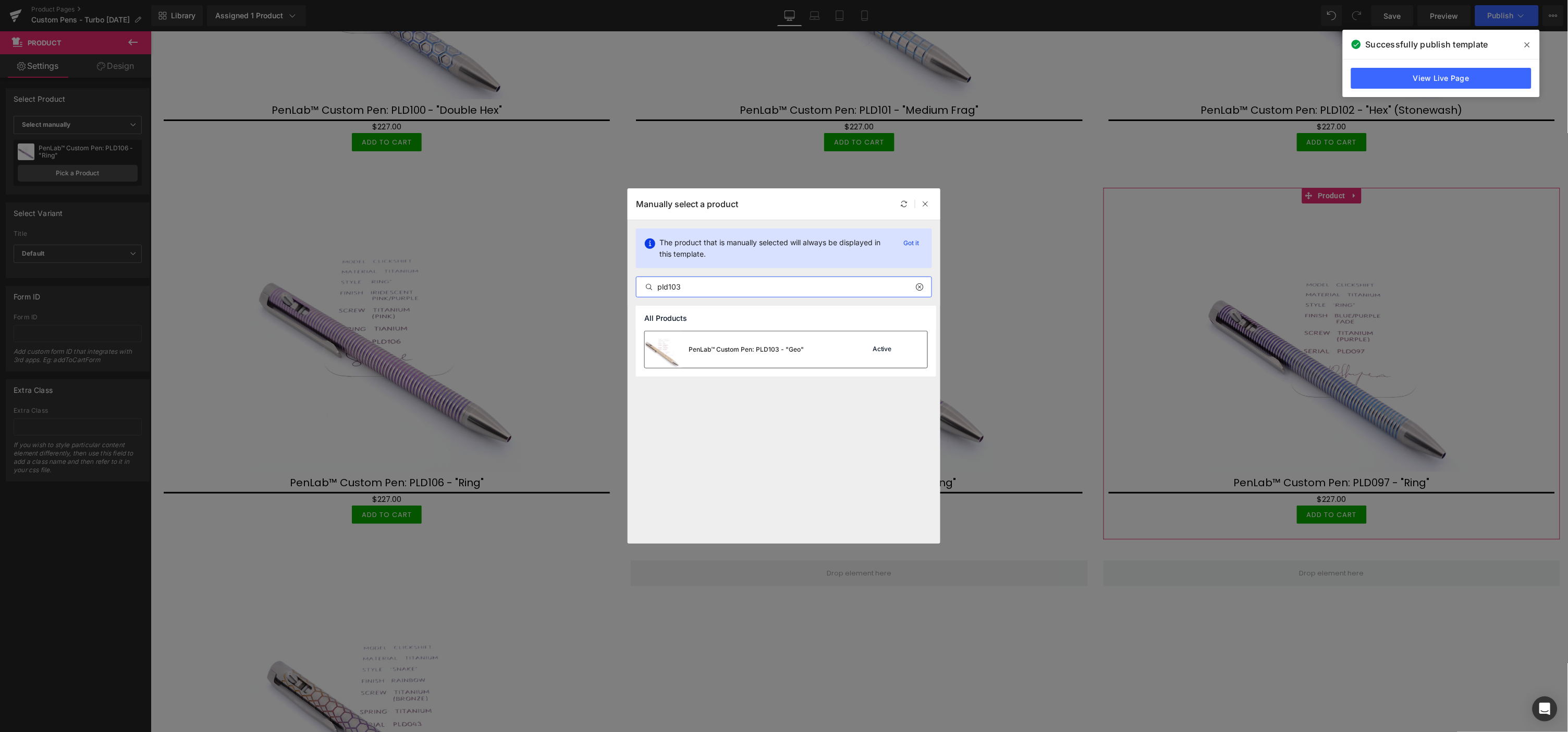
type input "pld103"
click at [783, 355] on div "PenLab™ Custom Pen: PLD103 - "Geo"" at bounding box center [724, 350] width 159 height 37
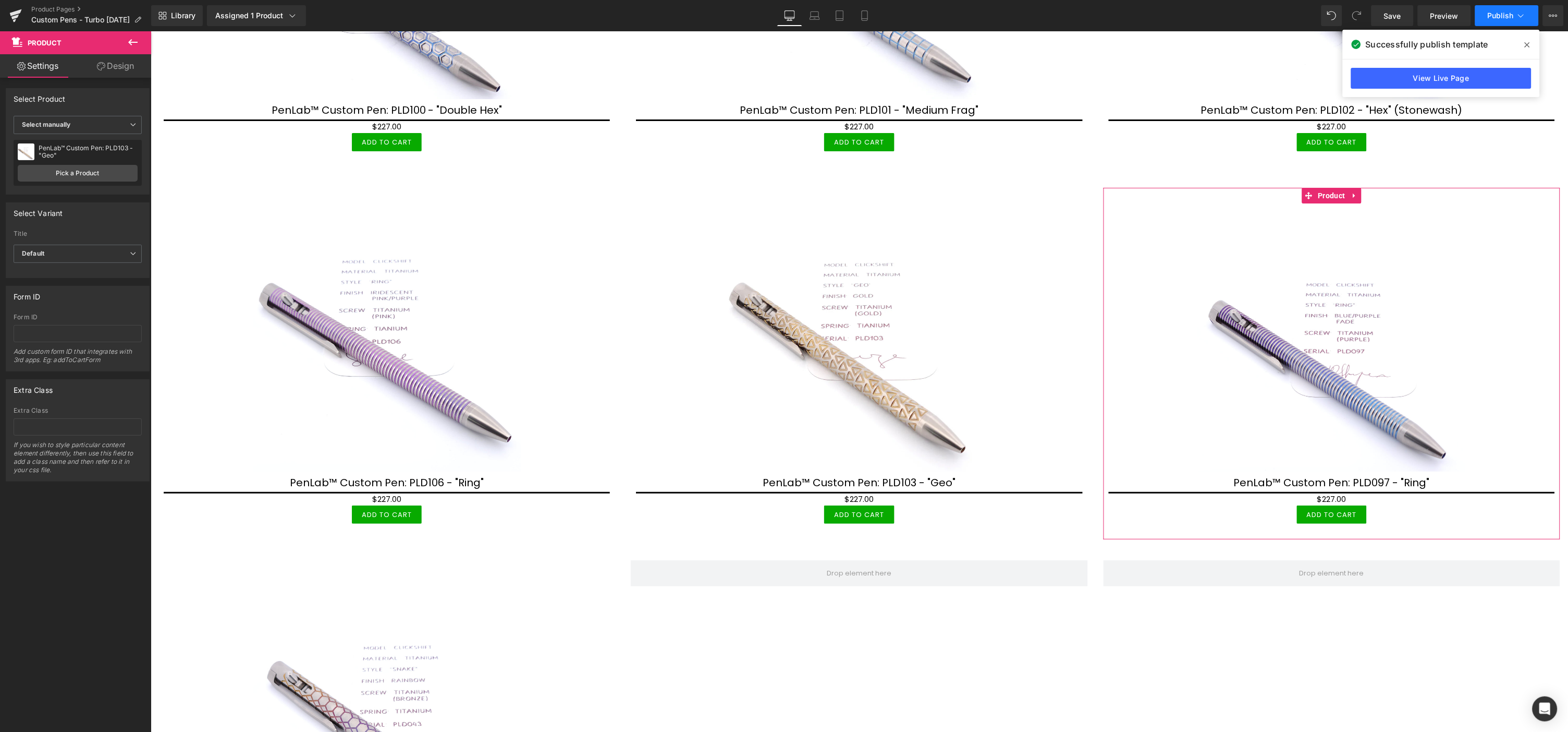
click at [1500, 9] on button "Publish" at bounding box center [1507, 16] width 63 height 21
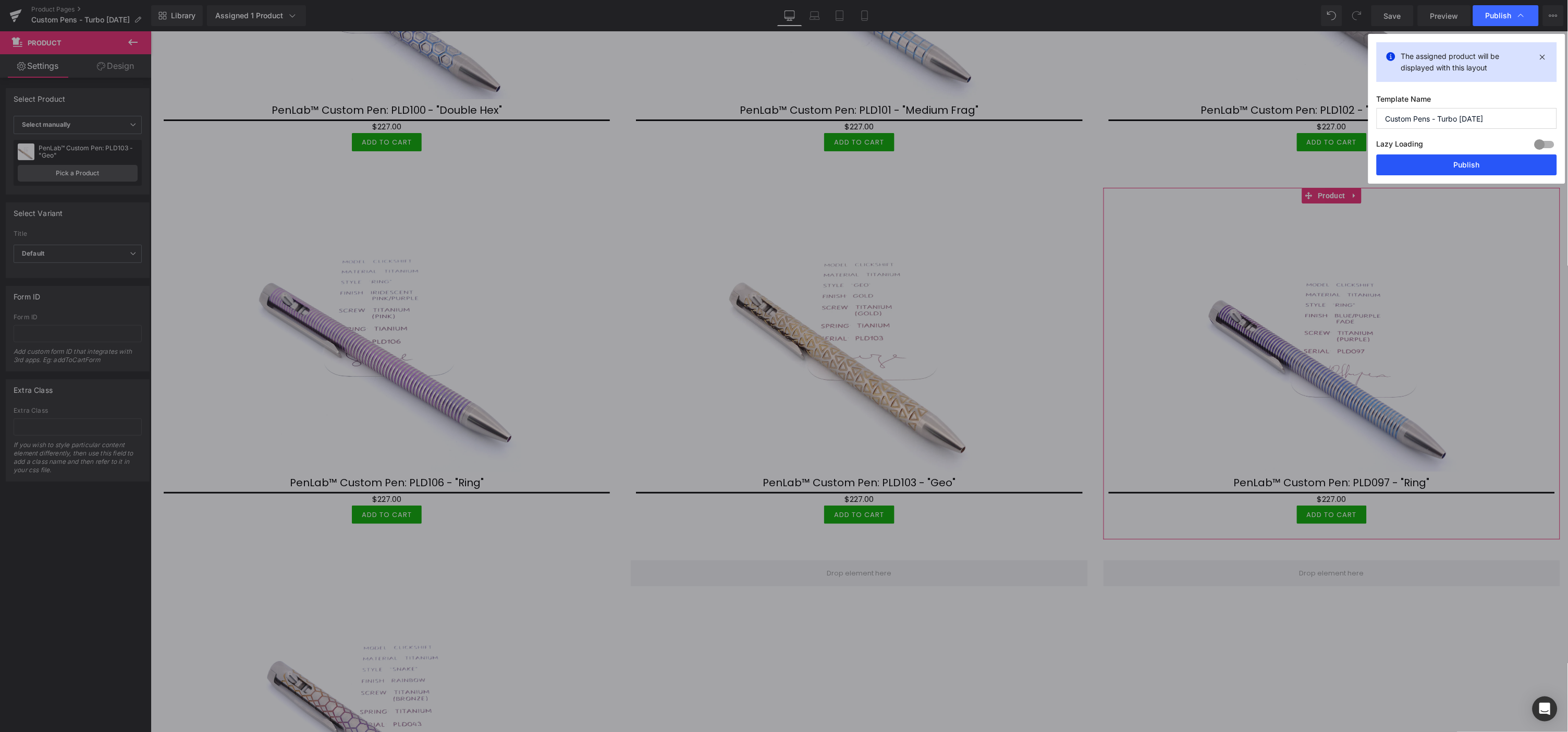
click at [1483, 159] on button "Publish" at bounding box center [1467, 164] width 180 height 21
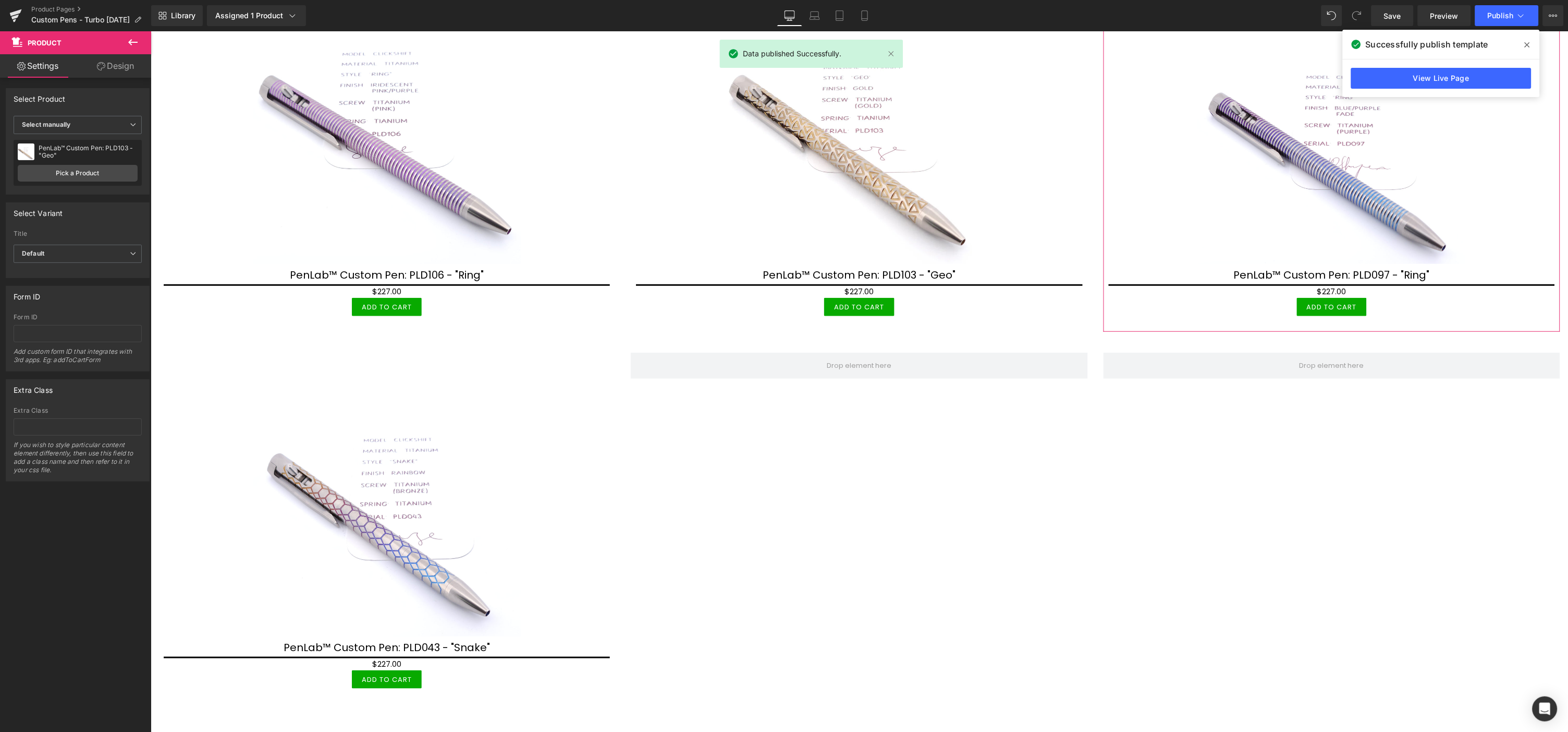
scroll to position [1965, 0]
